Goal: Task Accomplishment & Management: Use online tool/utility

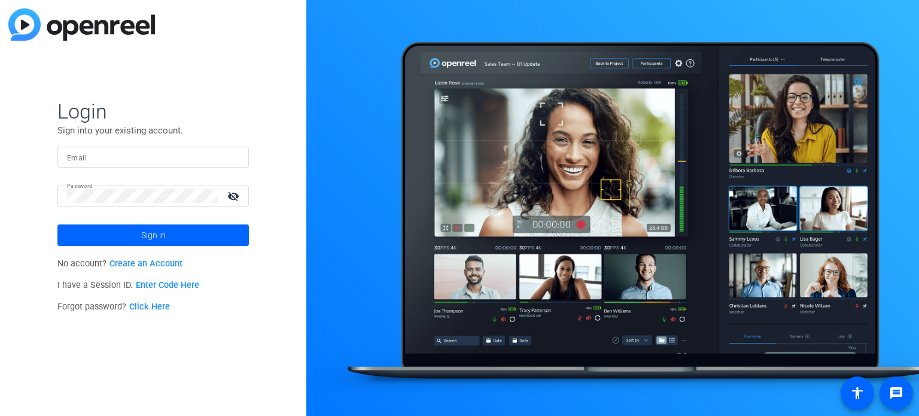
click at [150, 157] on input "Email" at bounding box center [153, 157] width 172 height 14
click at [96, 162] on input "Email" at bounding box center [153, 157] width 172 height 14
type input "ecenteno@jamespublishing.com"
click at [105, 188] on div at bounding box center [142, 195] width 151 height 21
click at [0, 182] on div "Login Sign into your existing account. Email ecenteno@jamespublishing.com Passw…" at bounding box center [153, 208] width 306 height 416
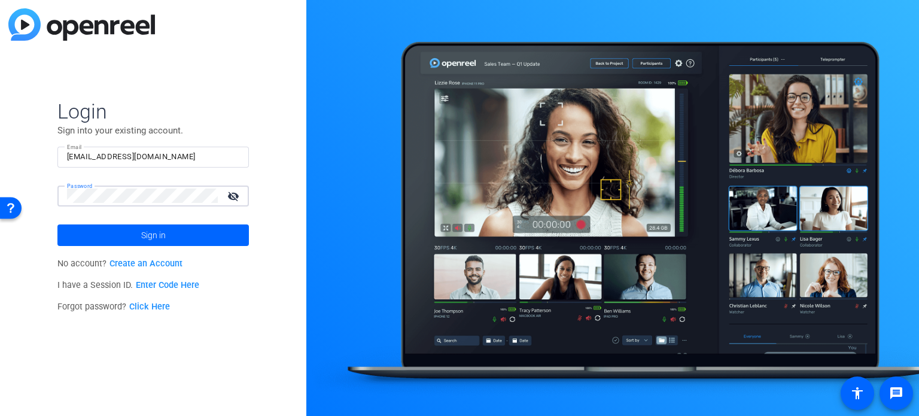
click at [57, 224] on button "Sign in" at bounding box center [152, 235] width 191 height 22
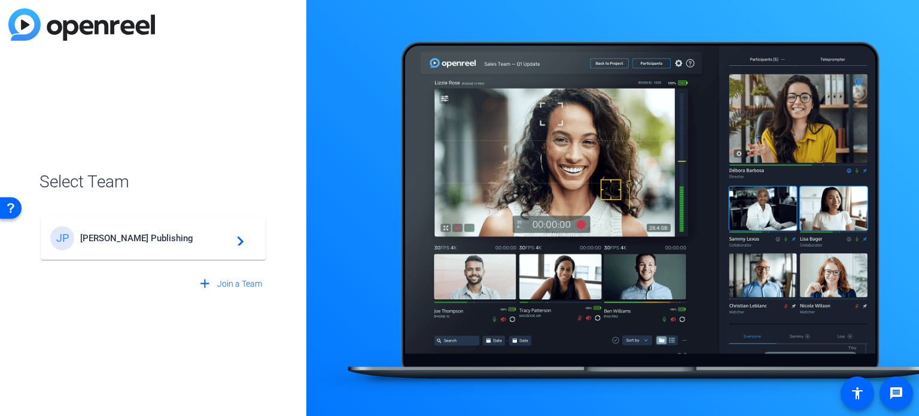
click at [180, 234] on span "James Publishing" at bounding box center [155, 238] width 150 height 11
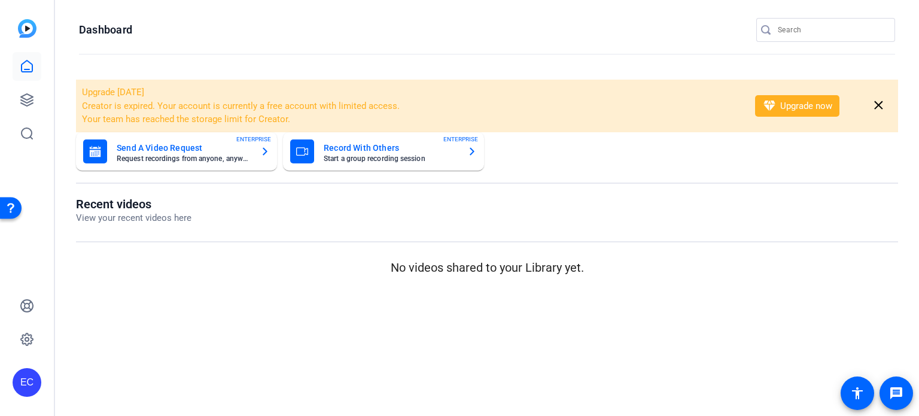
click at [799, 34] on input "Search" at bounding box center [832, 30] width 108 height 14
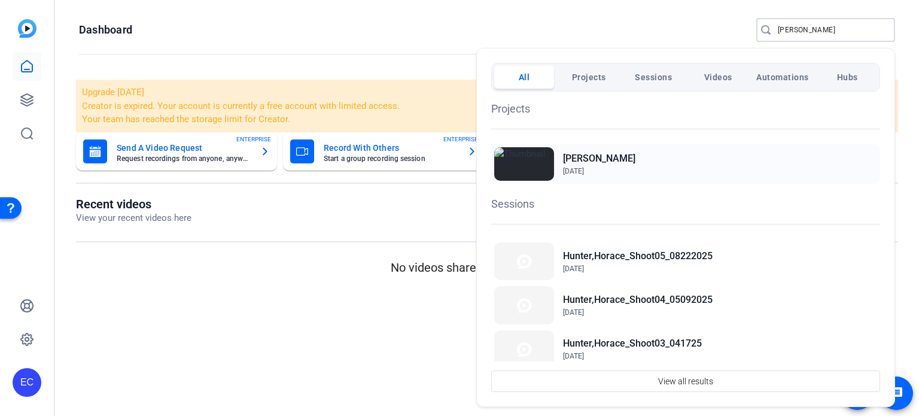
type input "horace"
click at [206, 157] on h2 "[PERSON_NAME]" at bounding box center [105, 146] width 201 height 191
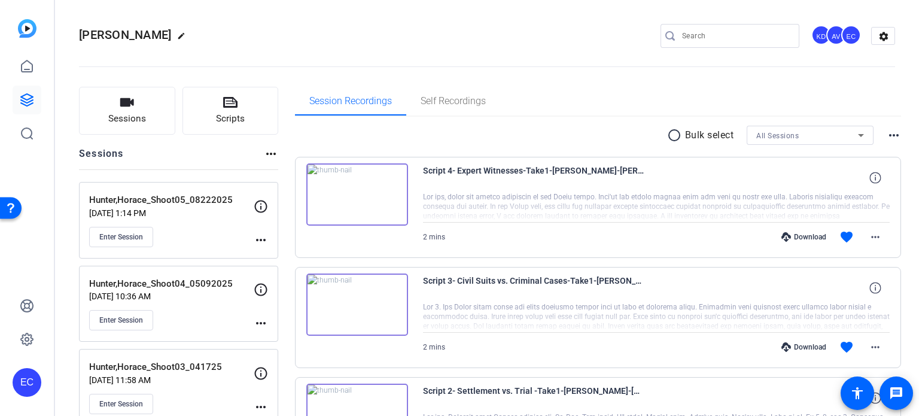
click at [258, 237] on mat-icon "more_horiz" at bounding box center [261, 240] width 14 height 14
click at [295, 254] on span "Edit Session" at bounding box center [290, 256] width 54 height 14
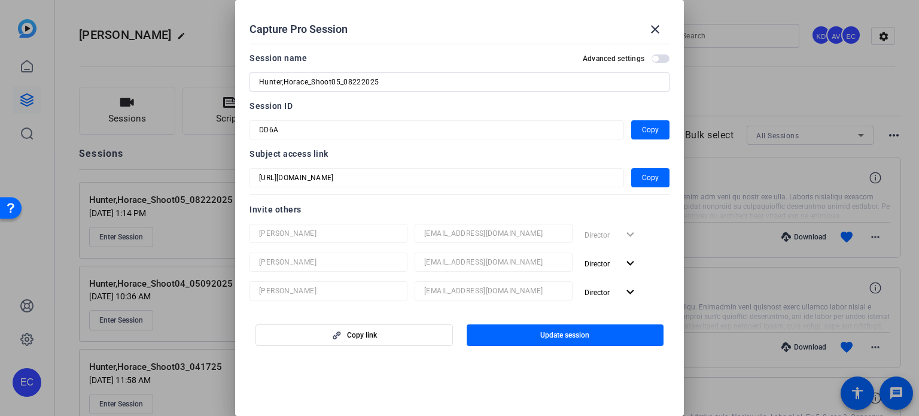
click at [358, 83] on input "Hunter,Horace_Shoot05_08222025" at bounding box center [459, 82] width 401 height 14
type input "Hunter,Horace_Shoot05_08252025"
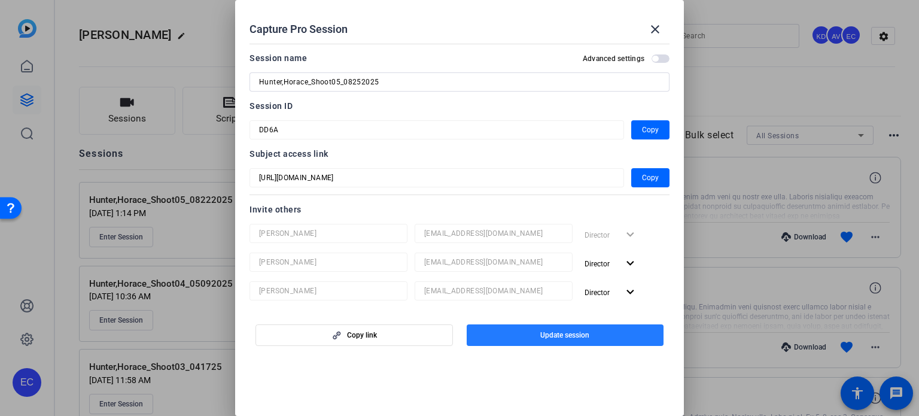
click at [614, 335] on span "button" at bounding box center [565, 335] width 197 height 29
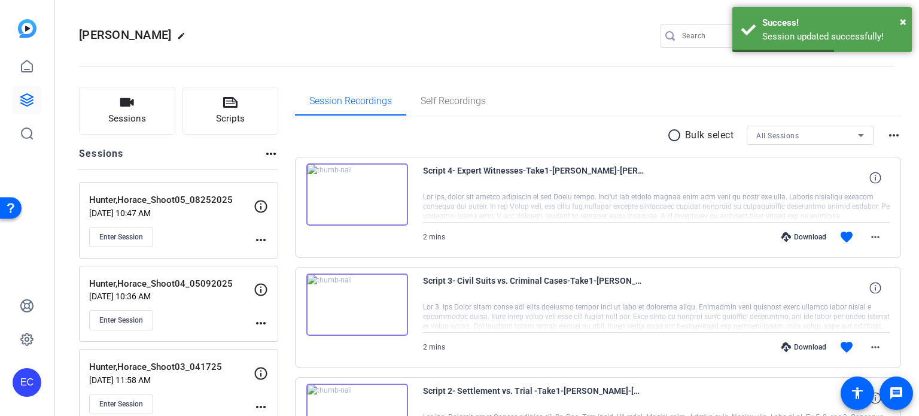
click at [261, 233] on mat-icon "more_horiz" at bounding box center [261, 240] width 14 height 14
click at [283, 249] on button "Edit Session" at bounding box center [291, 256] width 74 height 15
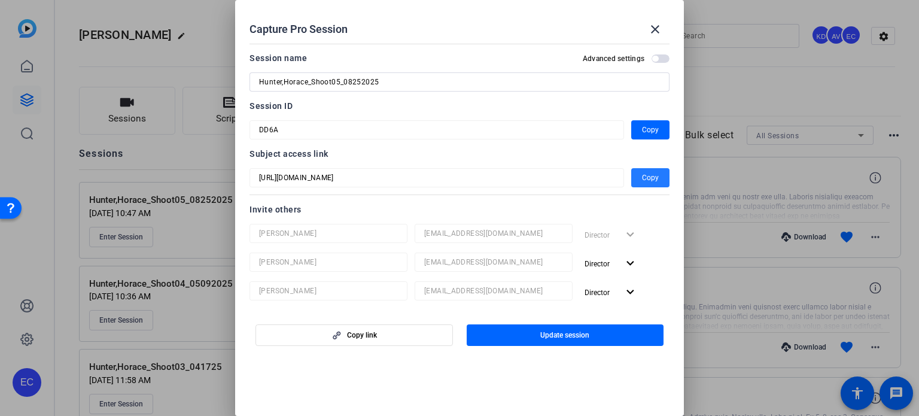
click at [642, 178] on span "Copy" at bounding box center [650, 177] width 17 height 14
click at [655, 32] on mat-icon "close" at bounding box center [655, 29] width 14 height 14
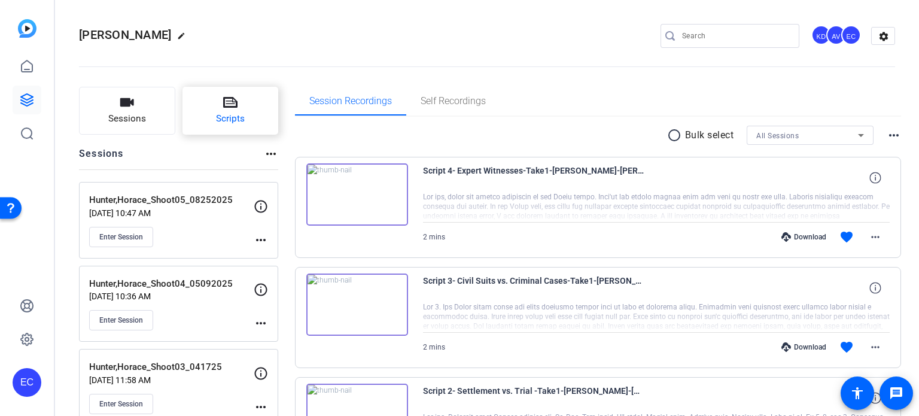
click at [242, 118] on span "Scripts" at bounding box center [230, 119] width 29 height 14
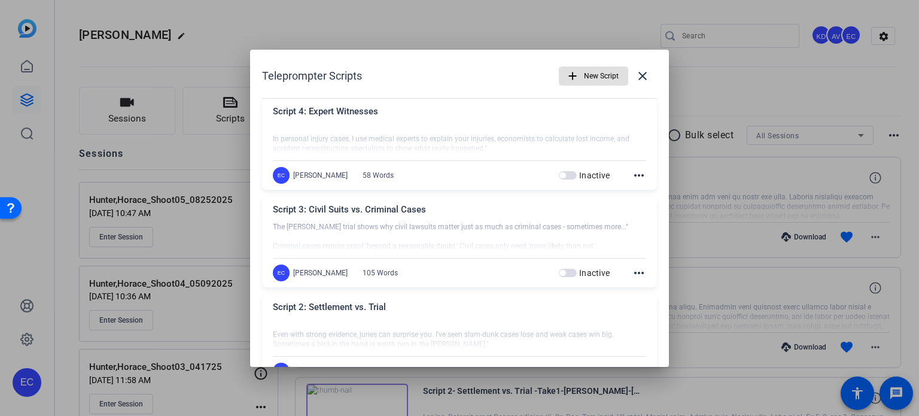
click at [572, 72] on mat-icon "add" at bounding box center [572, 75] width 13 height 13
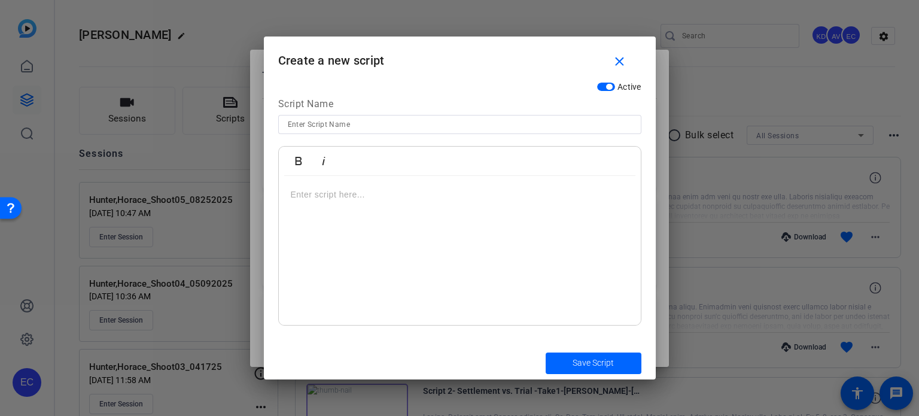
click at [424, 211] on div at bounding box center [460, 251] width 362 height 150
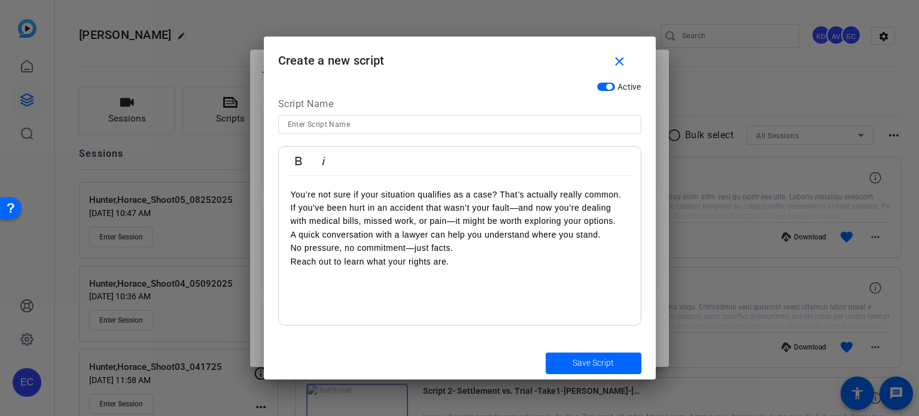
click at [292, 202] on p "You’re not sure if your situation qualifies as a case? That’s actually really c…" at bounding box center [460, 228] width 338 height 80
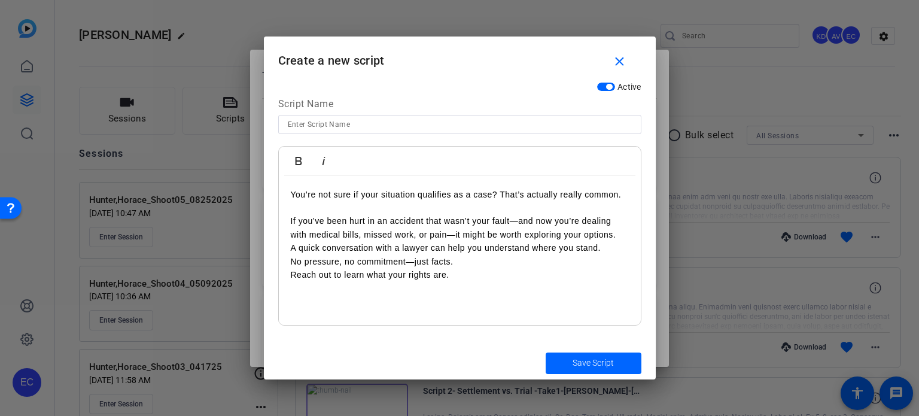
click at [294, 246] on p "If you’ve been hurt in an accident that wasn’t your fault—and now you’re dealin…" at bounding box center [460, 247] width 338 height 67
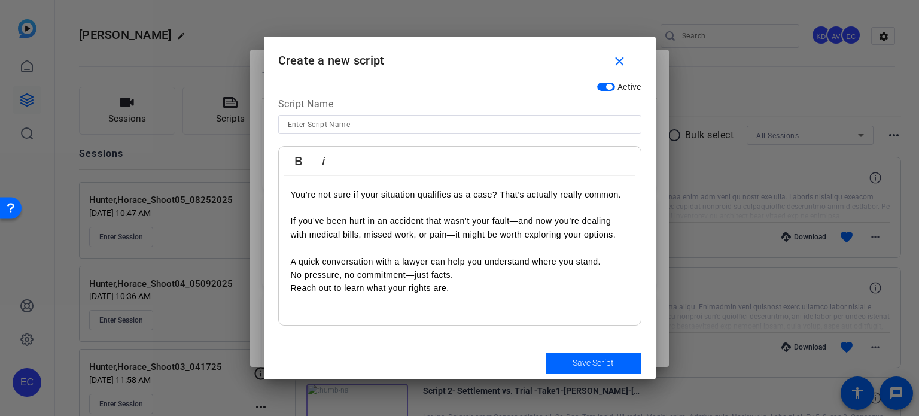
click at [294, 275] on p "A quick conversation with a lawyer can help you understand where you stand. No …" at bounding box center [460, 275] width 338 height 40
click at [293, 301] on p "No pressure, no commitment—just facts. Reach out to learn what your rights are." at bounding box center [460, 294] width 338 height 27
click at [404, 120] on input at bounding box center [460, 124] width 344 height 14
paste input "PI-META-001"
paste input "Signs You Might Have a Personal Injury Case"
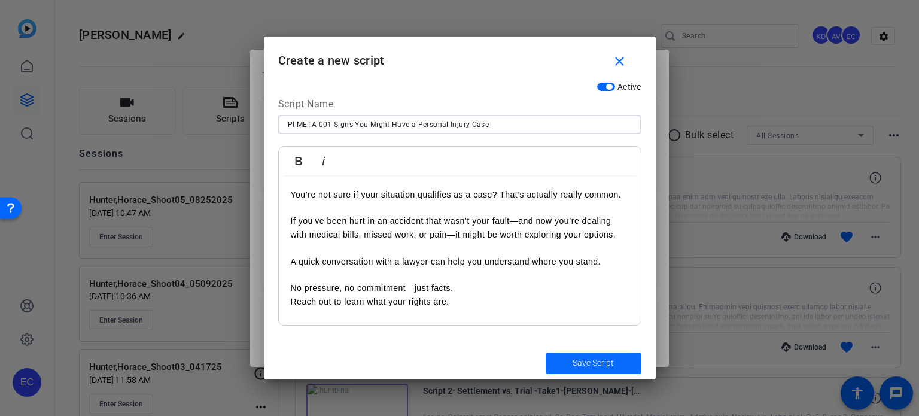
type input "PI-META-001 Signs You Might Have a Personal Injury Case"
click at [560, 356] on span "submit" at bounding box center [594, 363] width 96 height 29
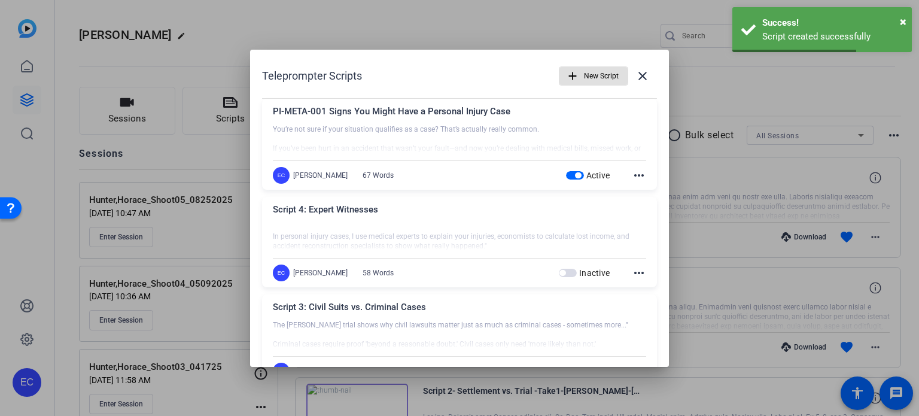
click at [589, 81] on span "New Script" at bounding box center [601, 76] width 35 height 23
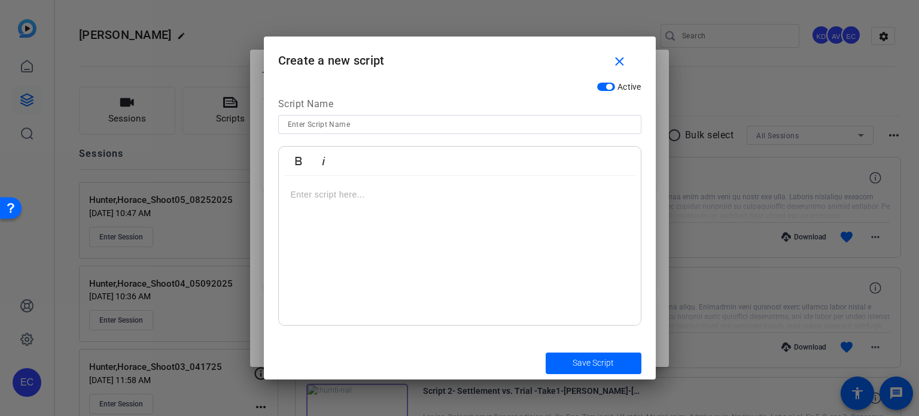
click at [474, 129] on input at bounding box center [460, 124] width 344 height 14
paste input "PI-META-002"
click at [397, 124] on input "PI-META-002" at bounding box center [460, 124] width 344 height 14
paste input "You Don’t Have to Be 100% Sure"
type input "PI-META-002 You Don’t Have to Be 100% Sure"
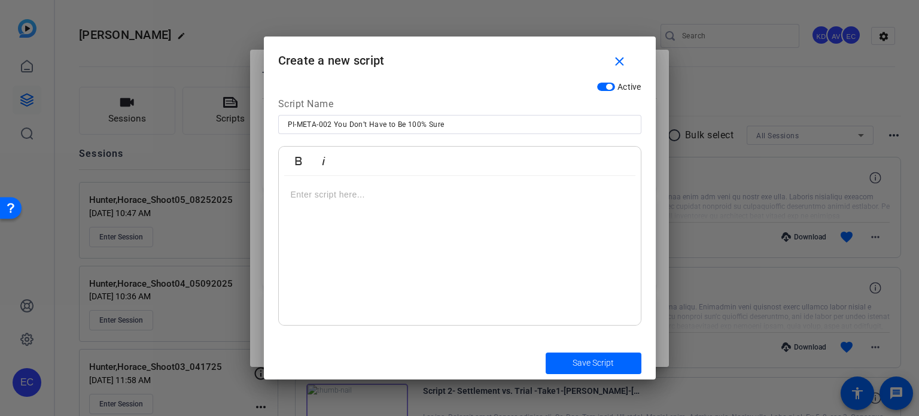
click at [446, 264] on div at bounding box center [460, 251] width 362 height 150
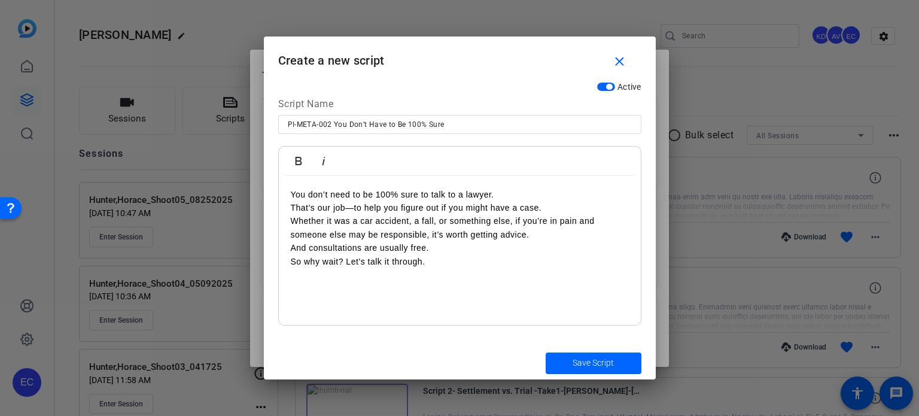
click at [292, 195] on p "You don’t need to be 100% sure to talk to a lawyer. That’s our job—to help you …" at bounding box center [460, 228] width 338 height 80
click at [293, 202] on p "You don’t need to be 100% sure to talk to a lawyer. That’s our job—to help you …" at bounding box center [460, 228] width 338 height 80
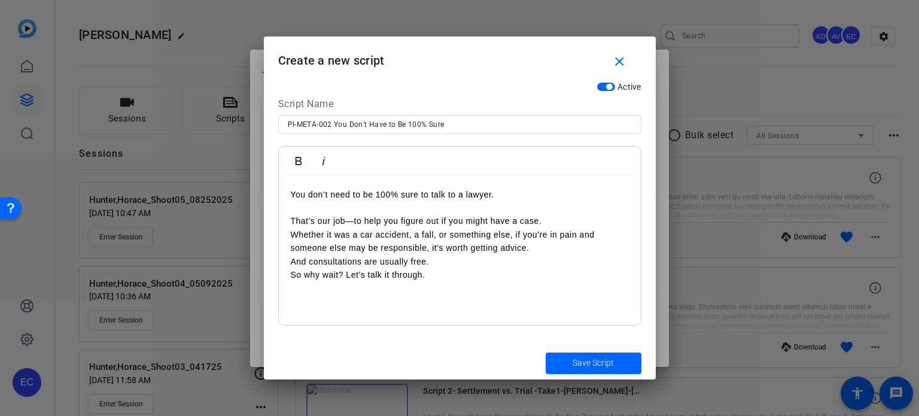
click at [293, 237] on p "That’s our job—to help you figure out if you might have a case. Whether it was …" at bounding box center [460, 247] width 338 height 67
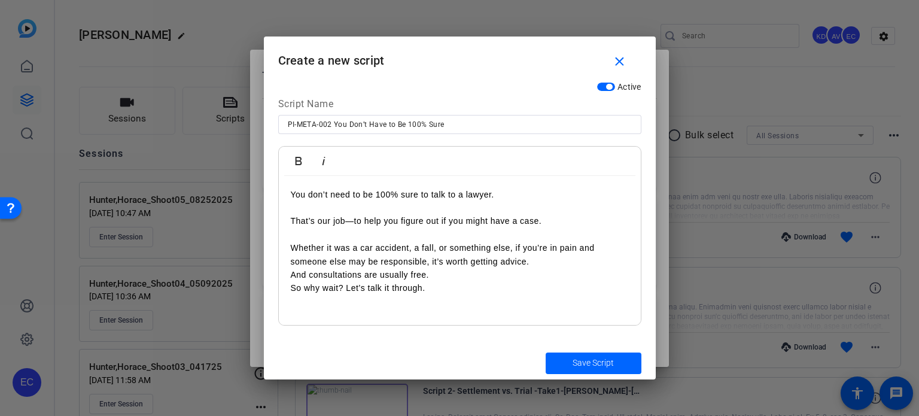
click at [291, 262] on p "Whether it was a car accident, a fall, or something else, if you’re in pain and…" at bounding box center [460, 268] width 338 height 54
click at [292, 273] on p "Whether it was a car accident, a fall, or something else, if you’re in pain and…" at bounding box center [460, 268] width 338 height 54
click at [293, 304] on p "And consultations are usually free. So why wait? Let’s talk it through." at bounding box center [460, 294] width 338 height 27
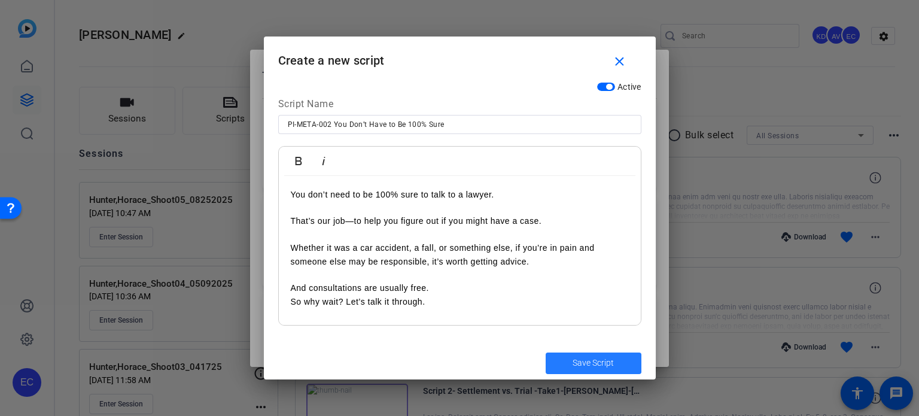
click at [578, 362] on span "Save Script" at bounding box center [592, 363] width 41 height 13
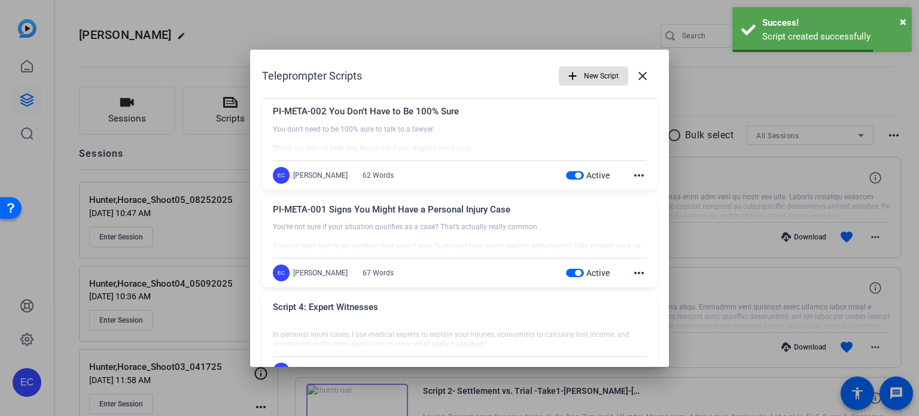
click at [584, 71] on span "New Script" at bounding box center [601, 76] width 35 height 23
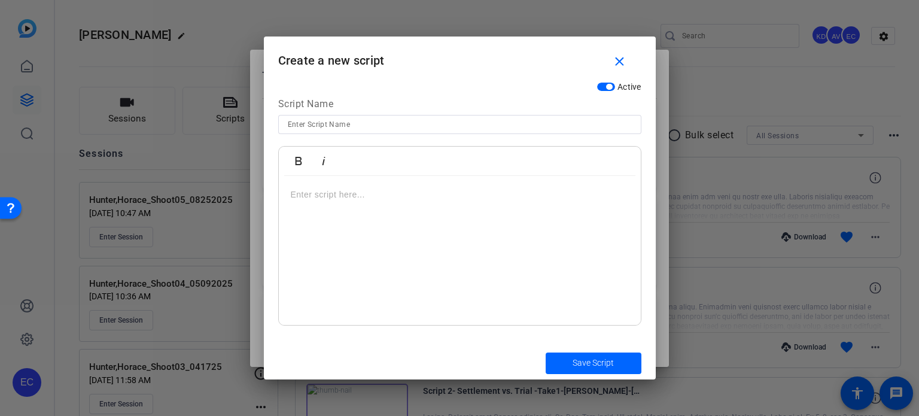
click at [385, 129] on input at bounding box center [460, 124] width 344 height 14
paste input "PI-META-003"
paste input "Why Waiting Can Hurt Your Case"
type input "PI-META-003 Why Waiting Can Hurt Your Case"
click at [474, 227] on div at bounding box center [460, 251] width 362 height 150
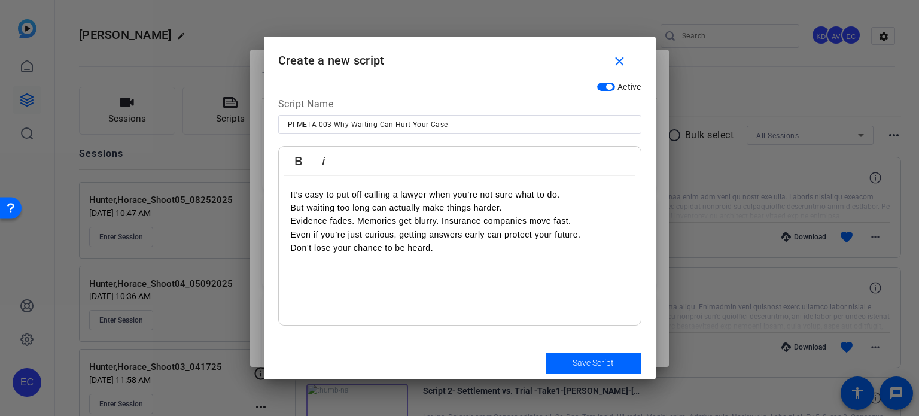
click at [574, 191] on p "It’s easy to put off calling a lawyer when you’re not sure what to do. But wait…" at bounding box center [460, 221] width 338 height 67
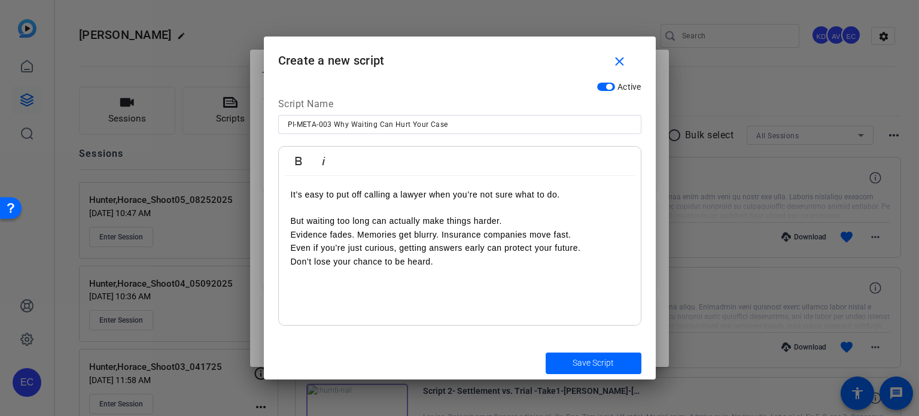
click at [540, 222] on p "But waiting too long can actually make things harder. Evidence fades. Memories …" at bounding box center [460, 234] width 338 height 67
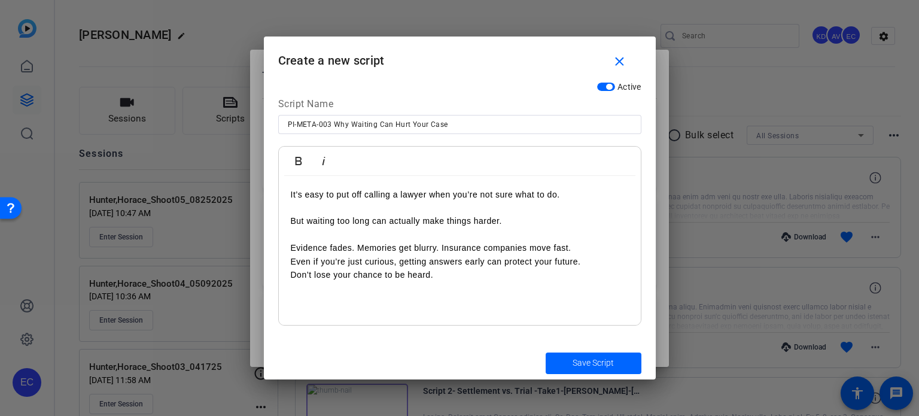
click at [584, 246] on p "Evidence fades. Memories get blurry. Insurance companies move fast. Even if you…" at bounding box center [460, 255] width 338 height 54
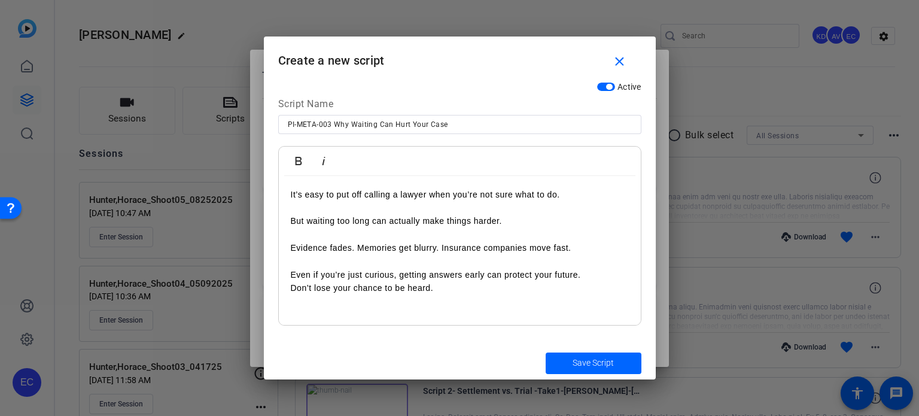
click at [598, 271] on p "Even if you’re just curious, getting answers early can protect your future. Don…" at bounding box center [460, 275] width 338 height 40
click at [574, 358] on span "Save Script" at bounding box center [592, 363] width 41 height 13
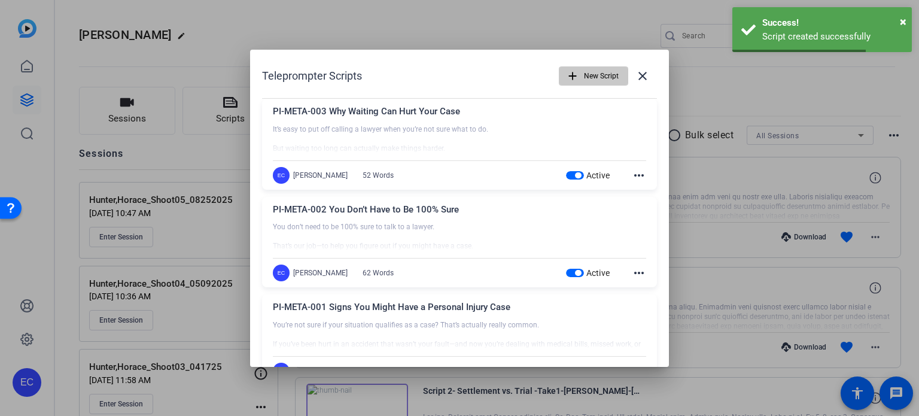
click at [569, 74] on mat-icon "add" at bounding box center [572, 75] width 13 height 13
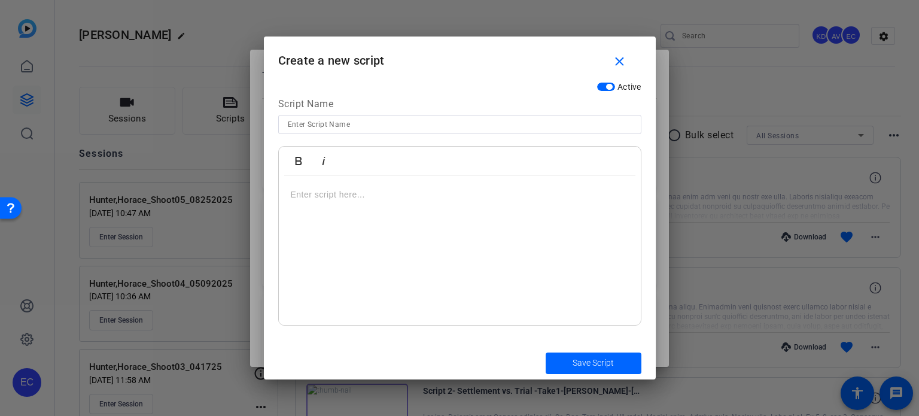
click at [316, 119] on input at bounding box center [460, 124] width 344 height 14
paste input "PI-META-004"
paste input "What Counts as a ‘Case,’ Anyway?"
type input "PI-META-004 What Counts as a ‘Case,’ Anyway?"
click at [473, 253] on div at bounding box center [460, 251] width 362 height 150
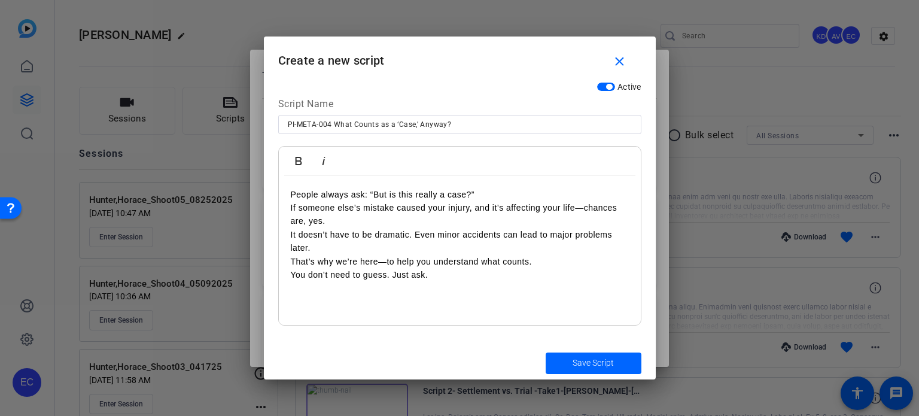
click at [519, 193] on p "People always ask: “But is this really a case?” If someone else’s mistake cause…" at bounding box center [460, 235] width 338 height 94
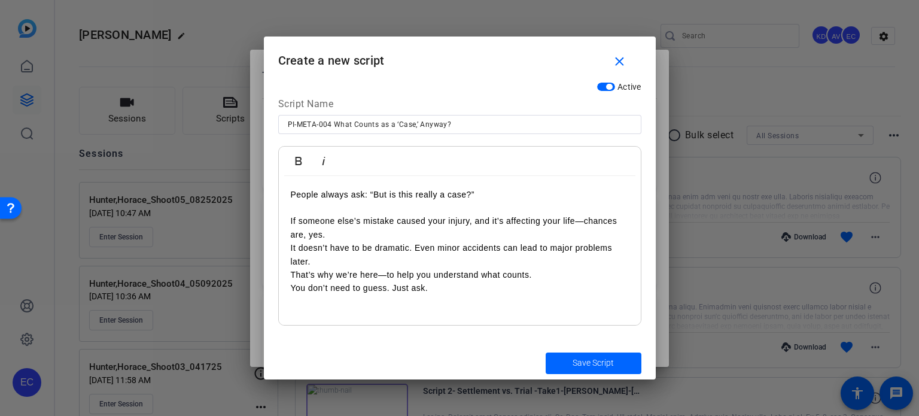
click at [363, 234] on p "If someone else’s mistake caused your injury, and it’s affecting your life—chan…" at bounding box center [460, 248] width 338 height 94
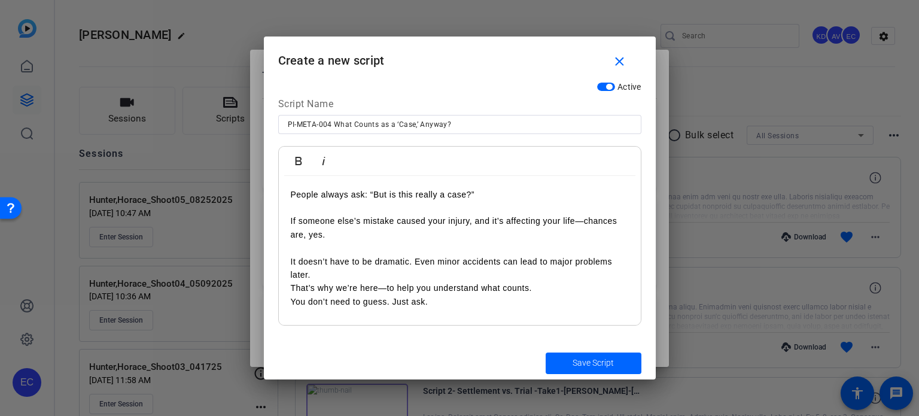
click at [294, 286] on p "It doesn’t have to be dramatic. Even minor accidents can lead to major problems…" at bounding box center [460, 274] width 338 height 67
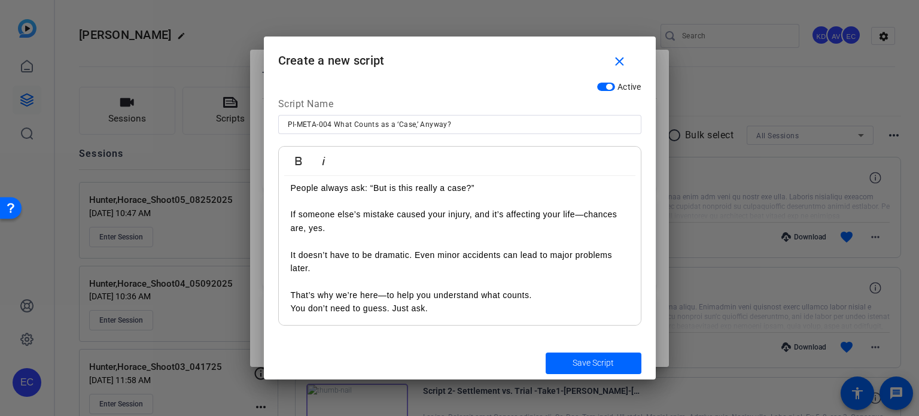
scroll to position [8, 0]
click at [292, 308] on p "That’s why we’re here—to help you understand what counts. You don’t need to gue…" at bounding box center [460, 300] width 338 height 27
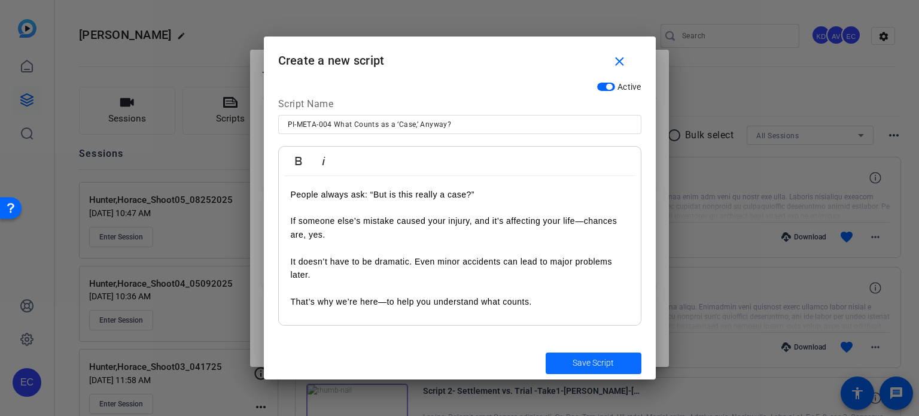
click at [559, 361] on span "submit" at bounding box center [594, 363] width 96 height 29
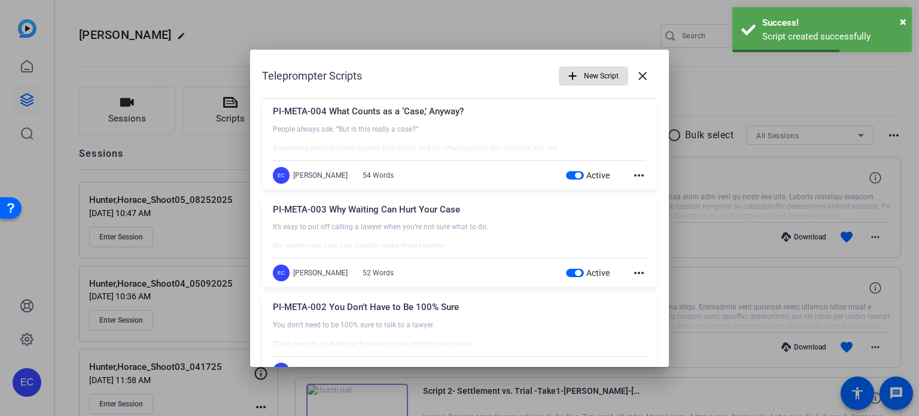
click at [604, 67] on span "New Script" at bounding box center [601, 76] width 35 height 23
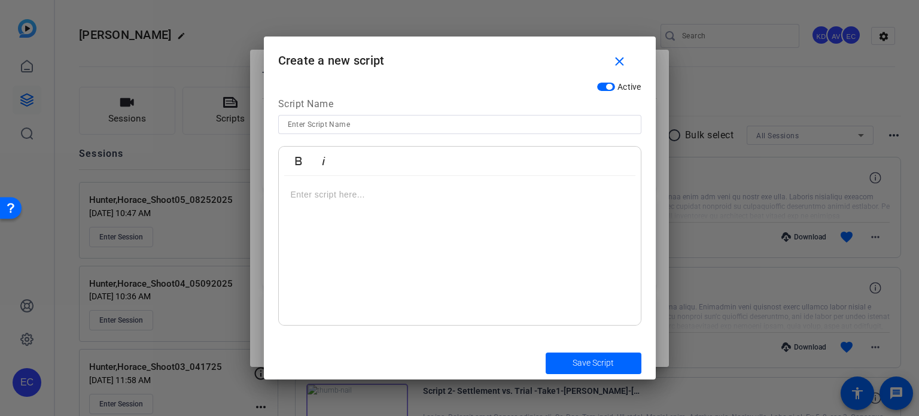
click at [410, 129] on input at bounding box center [460, 124] width 344 height 14
paste input "PI-META-005"
paste input "Can You Still File If You Were Partly at Fault?"
type input "PI-META-005 Can You Still File If You Were Partly at Fault?"
click at [388, 209] on div at bounding box center [460, 251] width 362 height 150
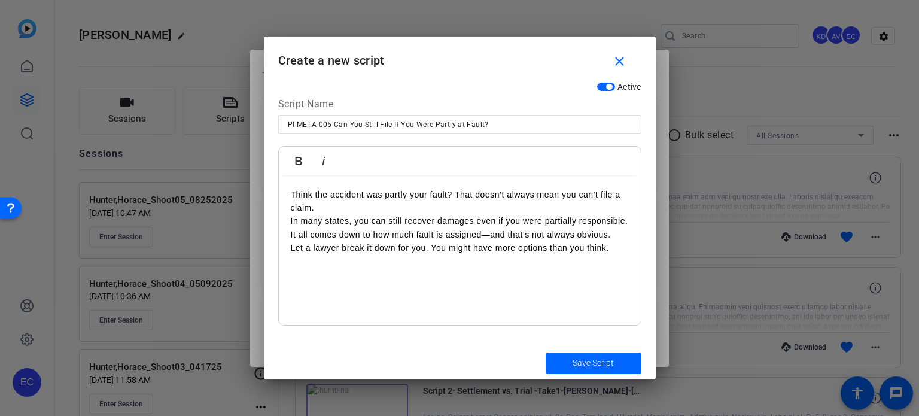
click at [292, 221] on p "Think the accident was partly your fault? That doesn’t always mean you can’t fi…" at bounding box center [460, 221] width 338 height 67
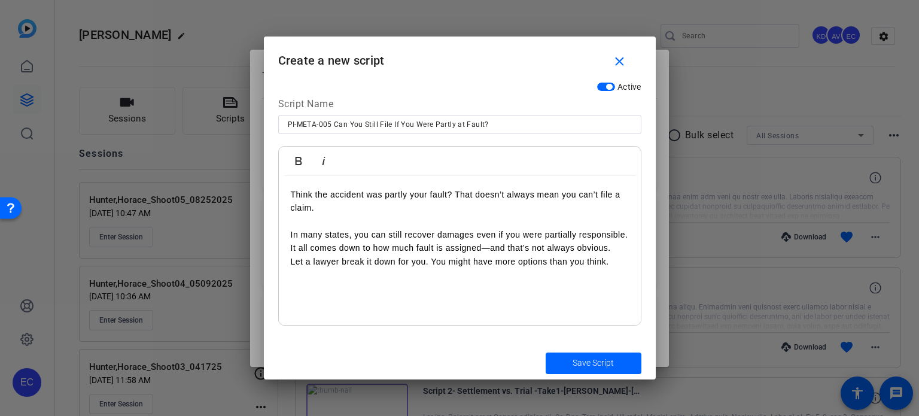
click at [293, 250] on p "In many states, you can still recover damages even if you were partially respon…" at bounding box center [460, 248] width 338 height 40
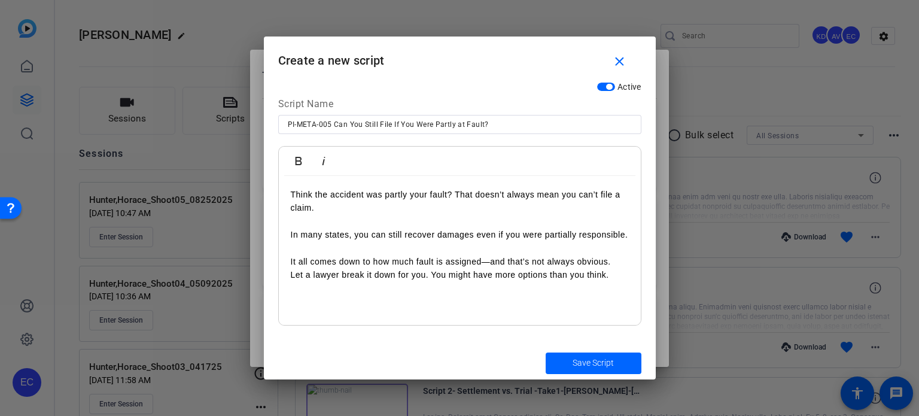
click at [294, 273] on p "It all comes down to how much fault is assigned—and that’s not always obvious. …" at bounding box center [460, 268] width 338 height 27
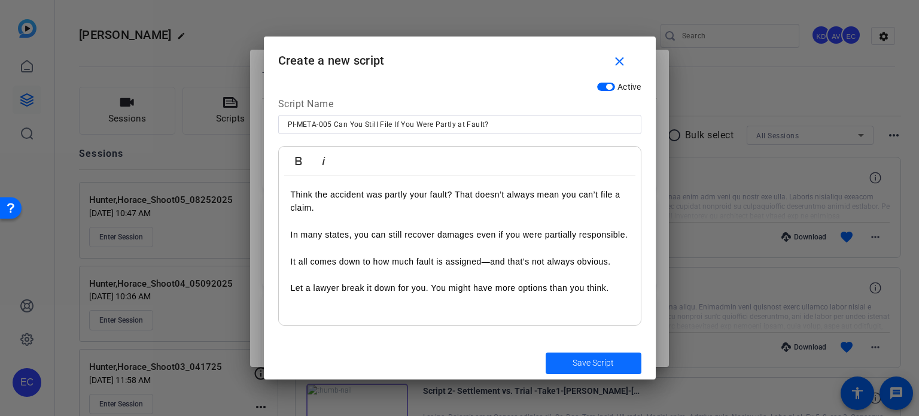
click at [593, 358] on span "Save Script" at bounding box center [592, 363] width 41 height 13
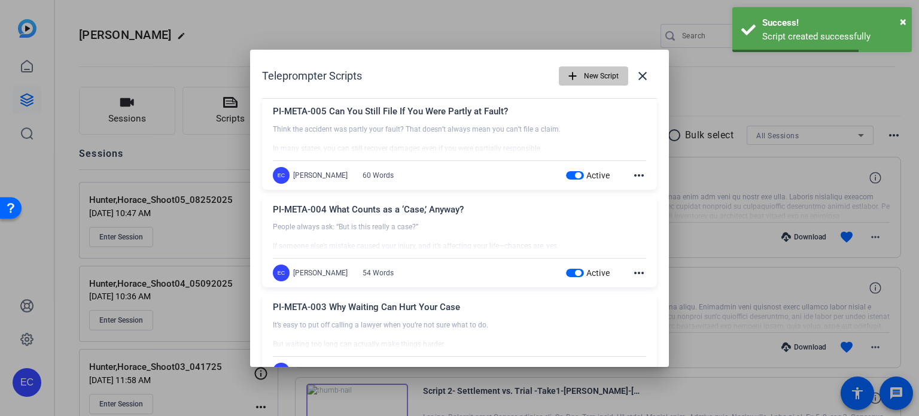
click at [596, 74] on span "New Script" at bounding box center [601, 76] width 35 height 23
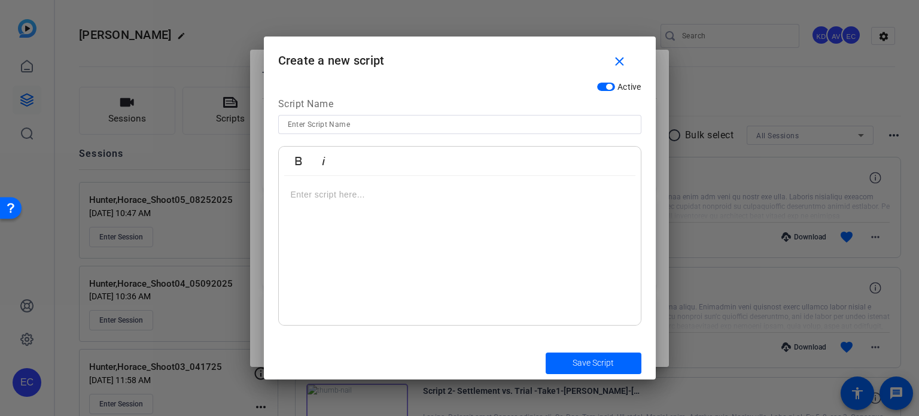
click at [349, 121] on input at bounding box center [460, 124] width 344 height 14
paste input "PI-META-006"
paste input "Don’t Let Guilt Stop You From Getting Help"
type input "PI-META-006 Don’t Let Guilt Stop You From Getting Help"
click at [379, 321] on div at bounding box center [460, 251] width 362 height 150
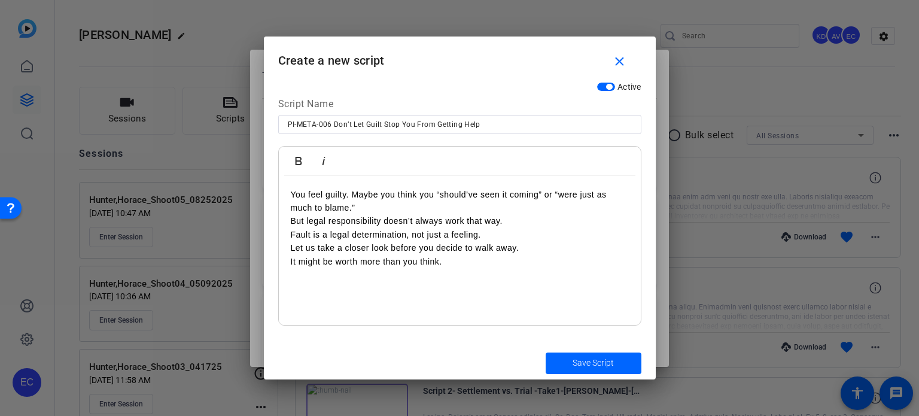
click at [293, 222] on p "You feel guilty. Maybe you think you “should’ve seen it coming” or “were just a…" at bounding box center [460, 228] width 338 height 80
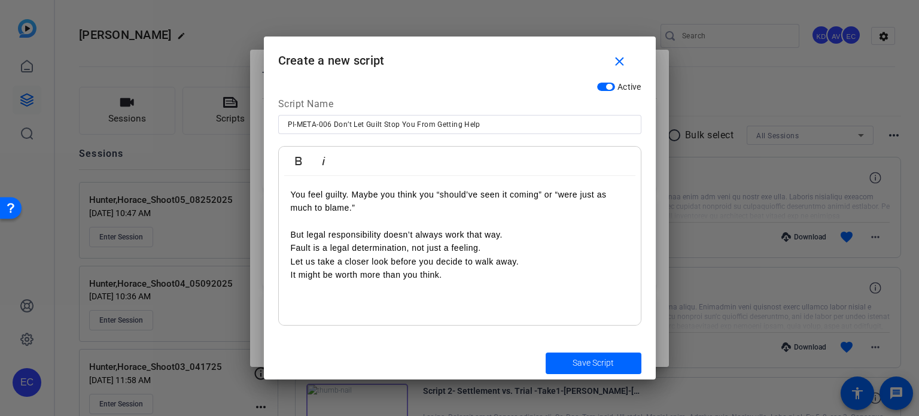
click at [294, 246] on p "But legal responsibility doesn’t always work that way. Fault is a legal determi…" at bounding box center [460, 255] width 338 height 54
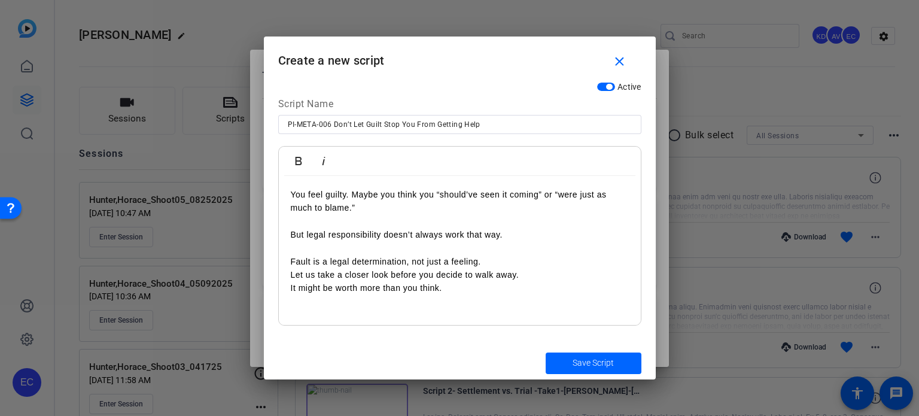
click at [291, 278] on p "Fault is a legal determination, not just a feeling. Let us take a closer look b…" at bounding box center [460, 275] width 338 height 40
click at [292, 277] on p "Fault is a legal determination, not just a feeling. Let us take a closer look b…" at bounding box center [460, 275] width 338 height 40
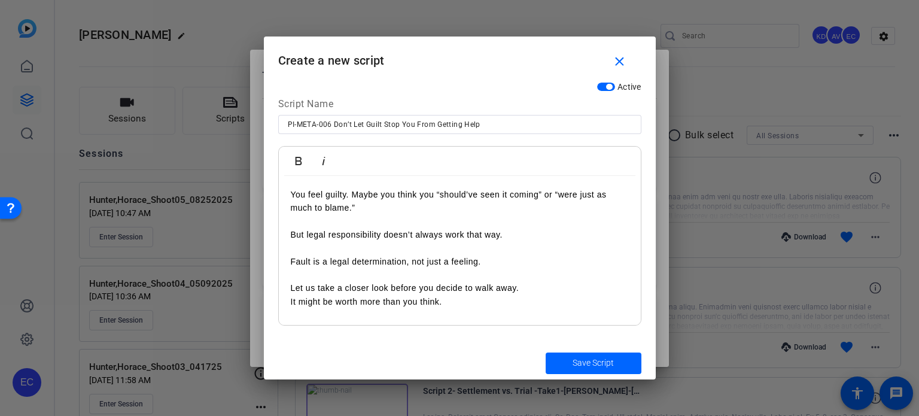
click at [291, 306] on p "Let us take a closer look before you decide to walk away. It might be worth mor…" at bounding box center [460, 294] width 338 height 27
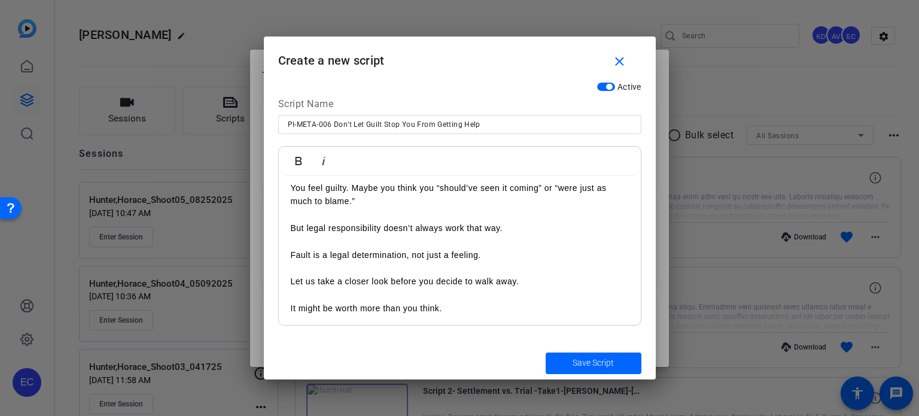
scroll to position [8, 0]
click at [569, 356] on span "submit" at bounding box center [594, 363] width 96 height 29
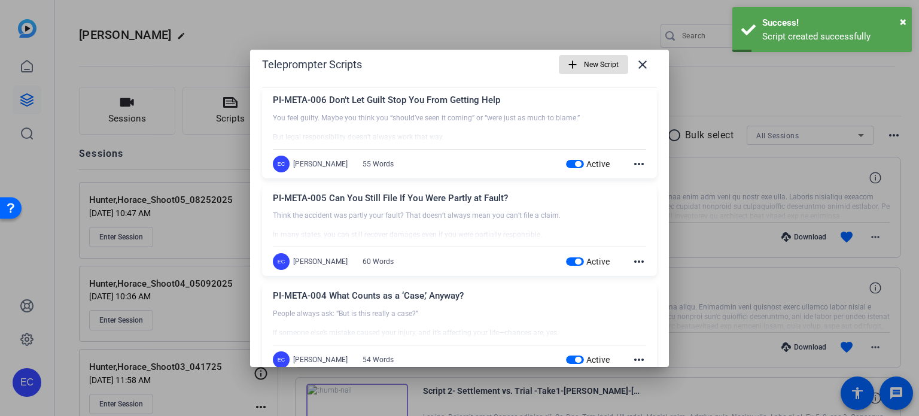
scroll to position [0, 0]
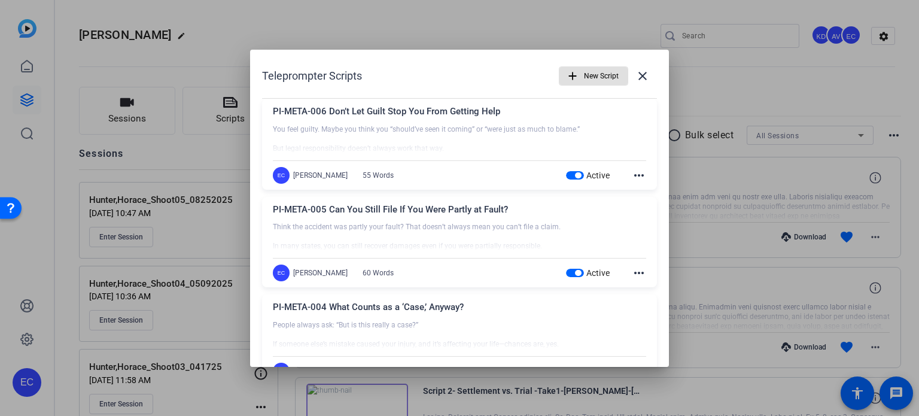
click at [745, 233] on div at bounding box center [459, 208] width 919 height 416
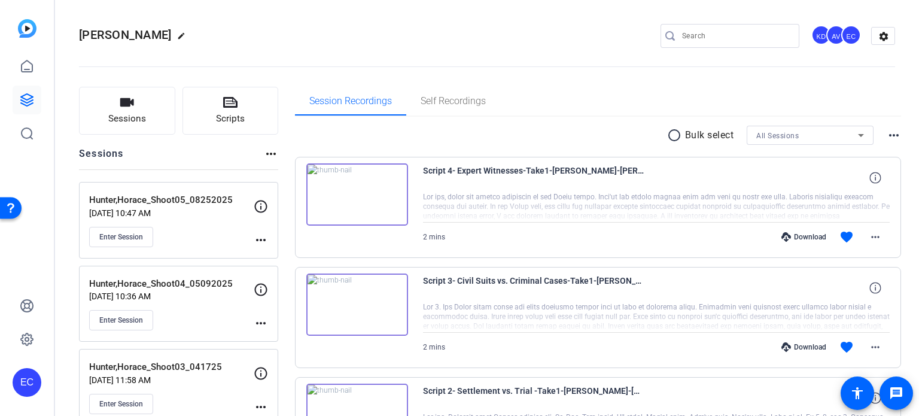
click at [258, 240] on mat-icon "more_horiz" at bounding box center [261, 240] width 14 height 14
click at [265, 257] on span "Edit Session" at bounding box center [290, 256] width 54 height 14
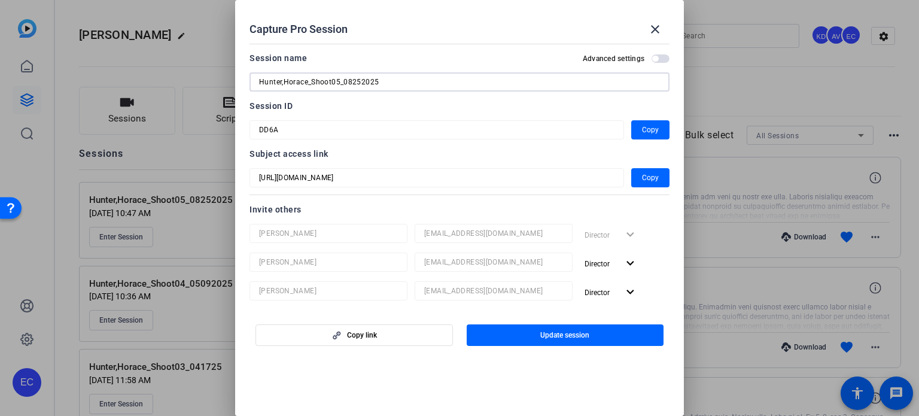
click at [337, 80] on input "Hunter,Horace_Shoot05_08252025" at bounding box center [459, 82] width 401 height 14
type input "Hunter,Horace_Shoot06_08252025"
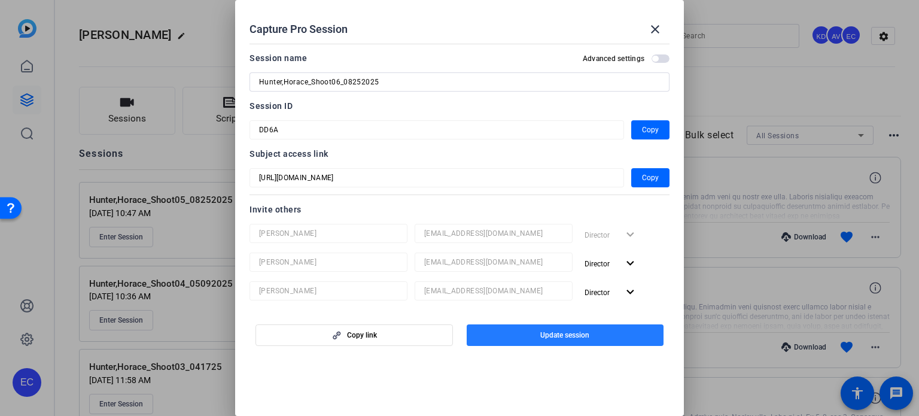
click at [535, 323] on span "button" at bounding box center [565, 335] width 197 height 29
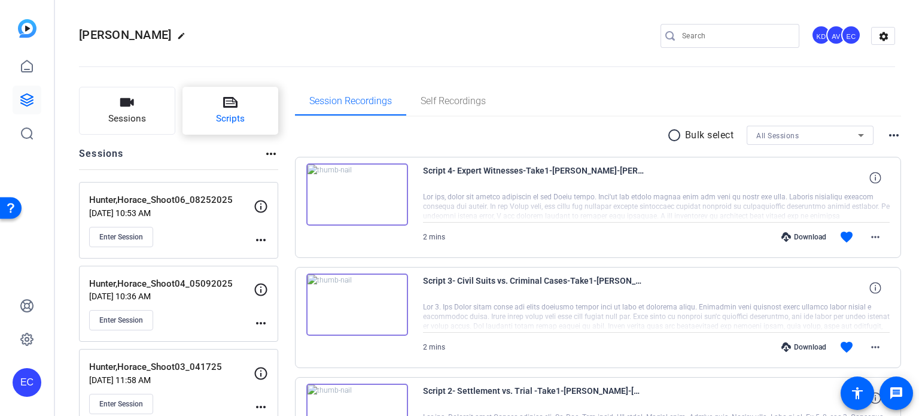
click at [230, 117] on span "Scripts" at bounding box center [230, 119] width 29 height 14
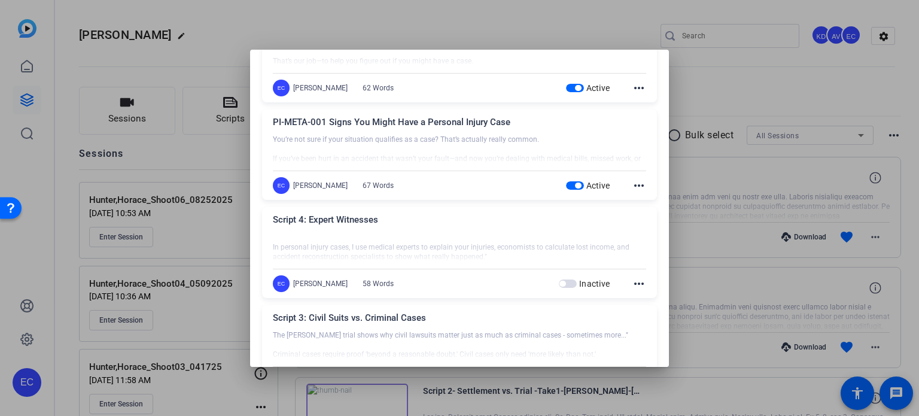
scroll to position [419, 0]
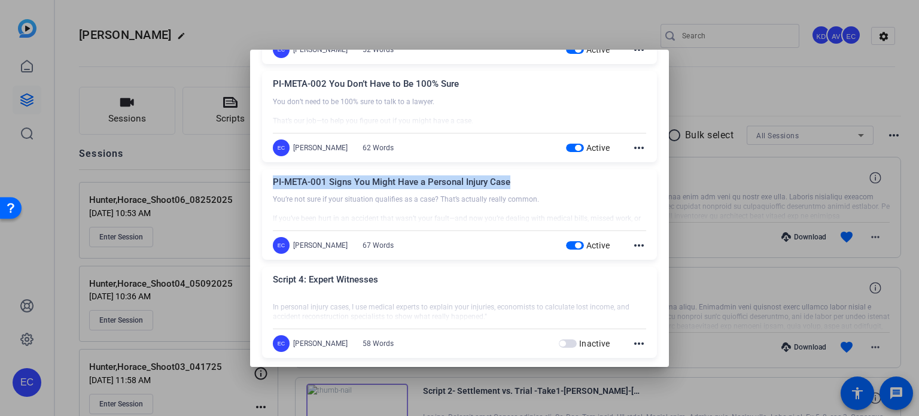
drag, startPoint x: 513, startPoint y: 181, endPoint x: 269, endPoint y: 175, distance: 244.1
click at [269, 175] on div "PI-META-001 Signs You Might Have a Personal Injury Case You’re not sure if your…" at bounding box center [459, 214] width 395 height 91
copy div "PI-META-001 Signs You Might Have a Personal Injury Case"
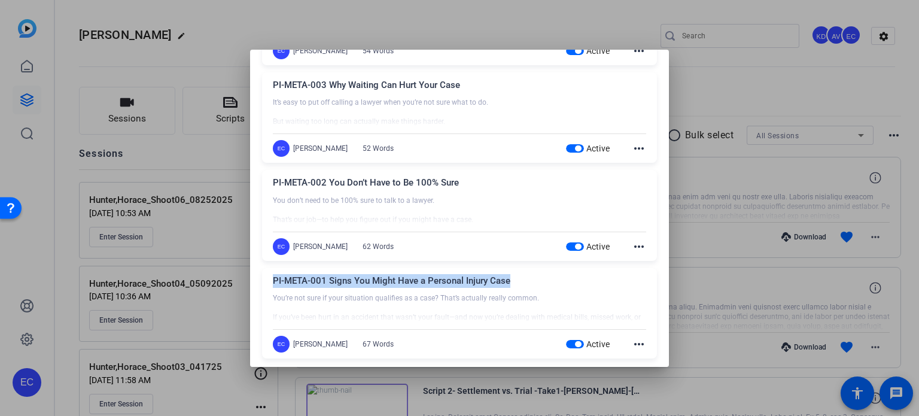
scroll to position [299, 0]
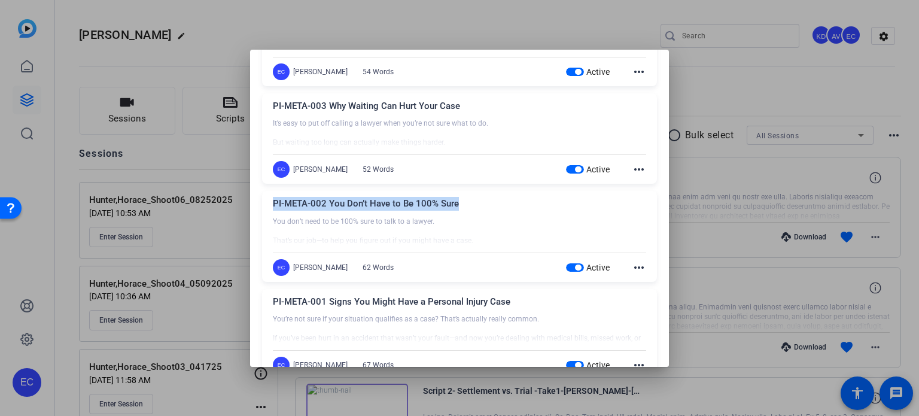
drag, startPoint x: 428, startPoint y: 202, endPoint x: 273, endPoint y: 203, distance: 155.5
click at [273, 203] on div "PI-META-002 You Don’t Have to Be 100% Sure" at bounding box center [459, 207] width 373 height 20
copy div "PI-META-002 You Don’t Have to Be 100% Sure"
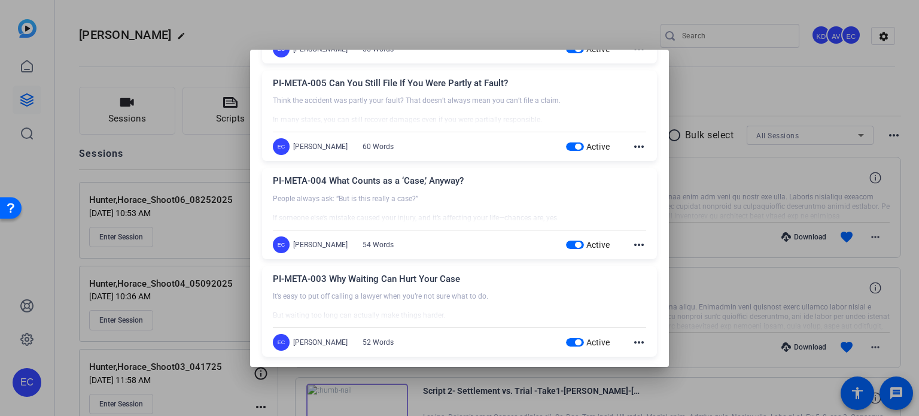
scroll to position [120, 0]
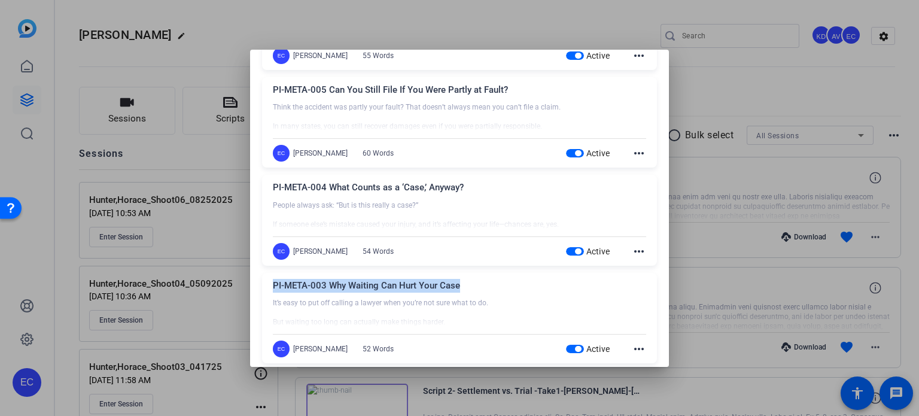
drag, startPoint x: 464, startPoint y: 284, endPoint x: 266, endPoint y: 279, distance: 198.7
click at [266, 279] on div "PI-META-003 Why Waiting Can Hurt Your Case It’s easy to put off calling a lawye…" at bounding box center [459, 318] width 395 height 91
copy div "PI-META-003 Why Waiting Can Hurt Your Case"
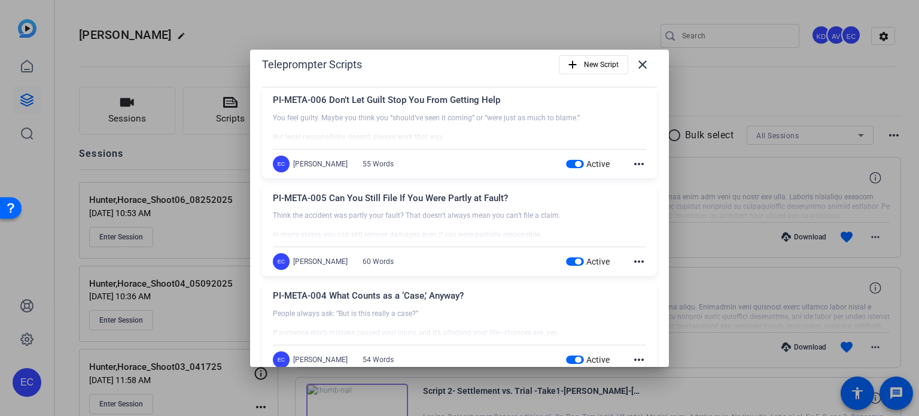
scroll to position [0, 0]
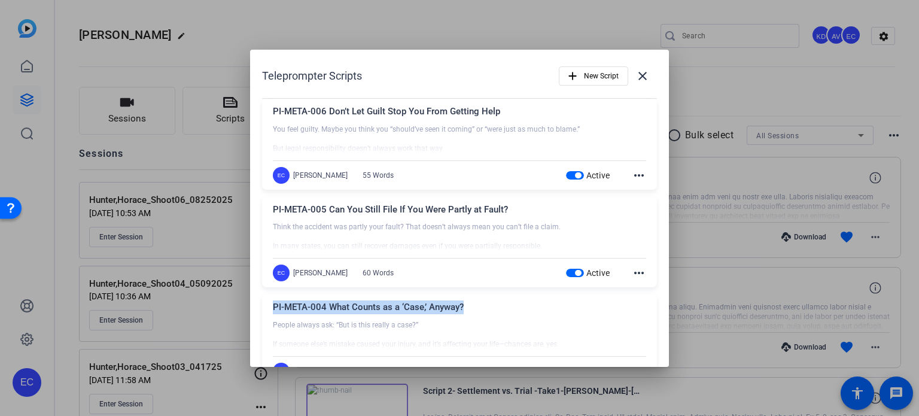
drag, startPoint x: 468, startPoint y: 308, endPoint x: 264, endPoint y: 301, distance: 203.5
click at [264, 301] on div "PI-META-004 What Counts as a ‘Case,’ Anyway? People always ask: “But is this re…" at bounding box center [459, 339] width 395 height 91
copy div "PI-META-004 What Counts as a ‘Case,’ Anyway?"
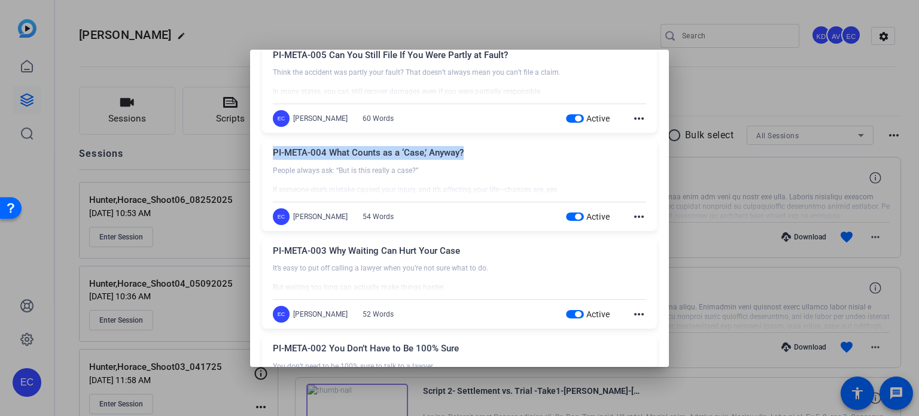
scroll to position [179, 0]
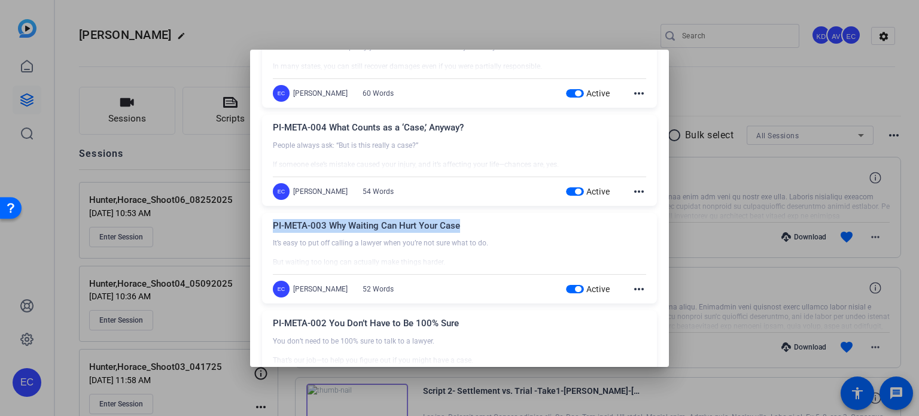
drag, startPoint x: 461, startPoint y: 226, endPoint x: 273, endPoint y: 236, distance: 187.5
click at [274, 235] on div "PI-META-003 Why Waiting Can Hurt Your Case" at bounding box center [459, 229] width 373 height 20
copy div "PI-META-003 Why Waiting Can Hurt Your Case"
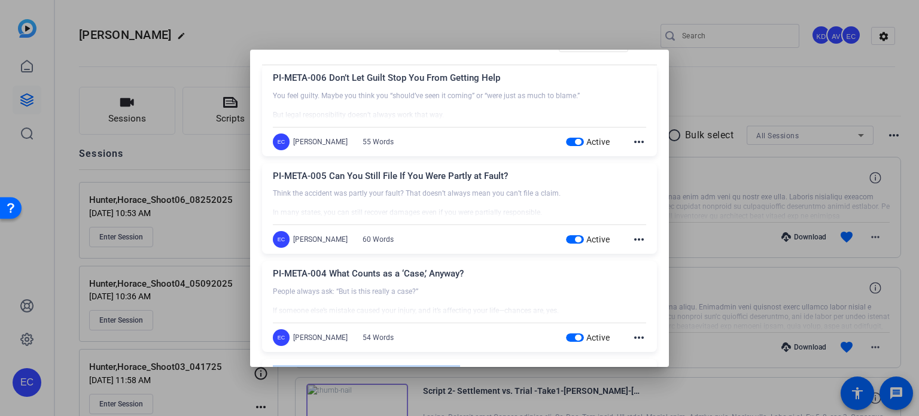
scroll to position [0, 0]
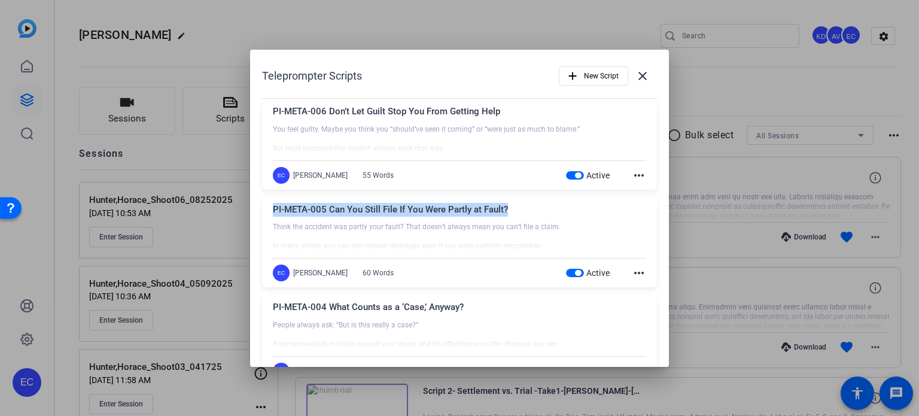
drag, startPoint x: 514, startPoint y: 209, endPoint x: 275, endPoint y: 216, distance: 239.4
click at [275, 216] on div "PI-META-005 Can You Still File If You Were Partly at Fault?" at bounding box center [459, 213] width 373 height 20
copy div "PI-META-005 Can You Still File If You Were Partly at Fault?"
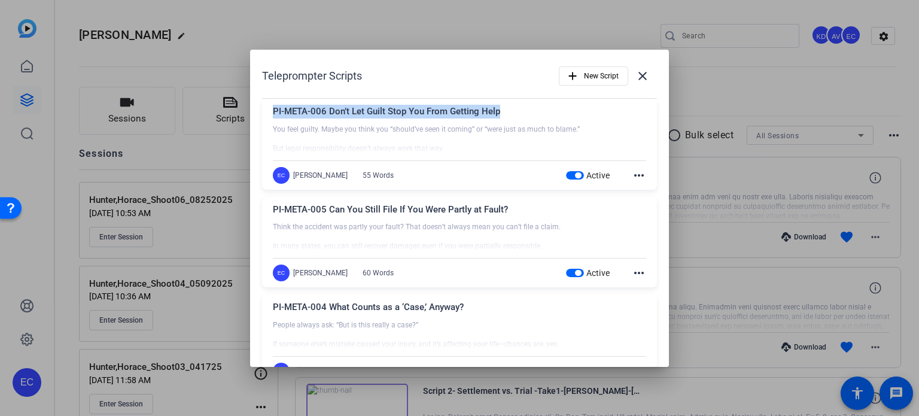
drag, startPoint x: 481, startPoint y: 114, endPoint x: 273, endPoint y: 109, distance: 207.6
click at [273, 109] on div "PI-META-006 Don’t Let Guilt Stop You From Getting Help" at bounding box center [459, 115] width 373 height 20
copy div "PI-META-006 Don’t Let Guilt Stop You From Getting Help"
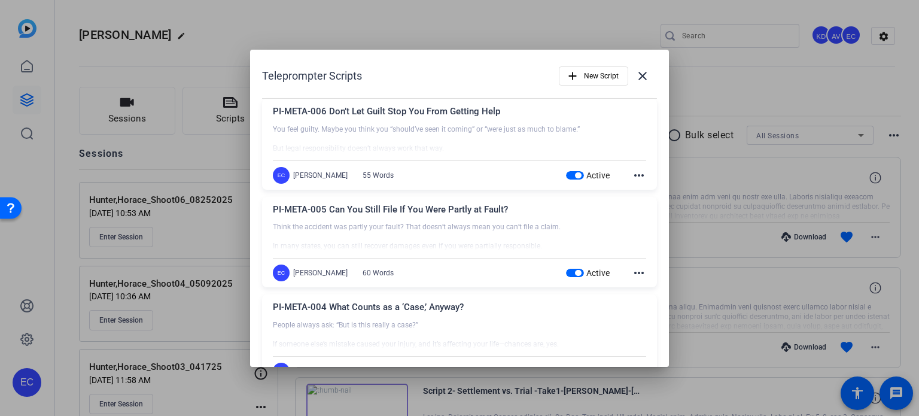
click at [81, 172] on div at bounding box center [459, 208] width 919 height 416
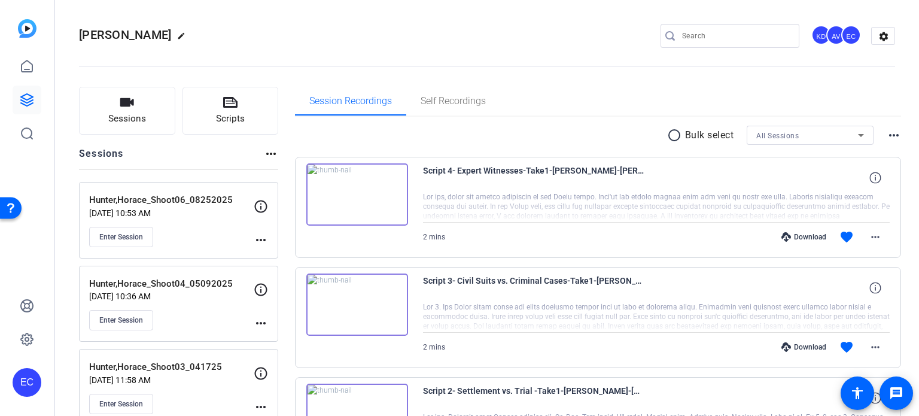
click at [258, 242] on mat-icon "more_horiz" at bounding box center [261, 240] width 14 height 14
click at [267, 254] on span "Edit Session" at bounding box center [290, 256] width 54 height 14
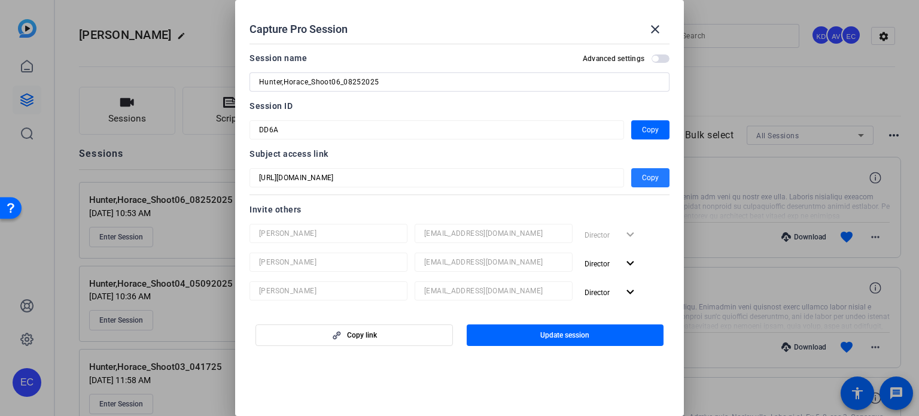
click at [632, 179] on span "button" at bounding box center [650, 177] width 38 height 29
click at [724, 170] on div at bounding box center [459, 208] width 919 height 416
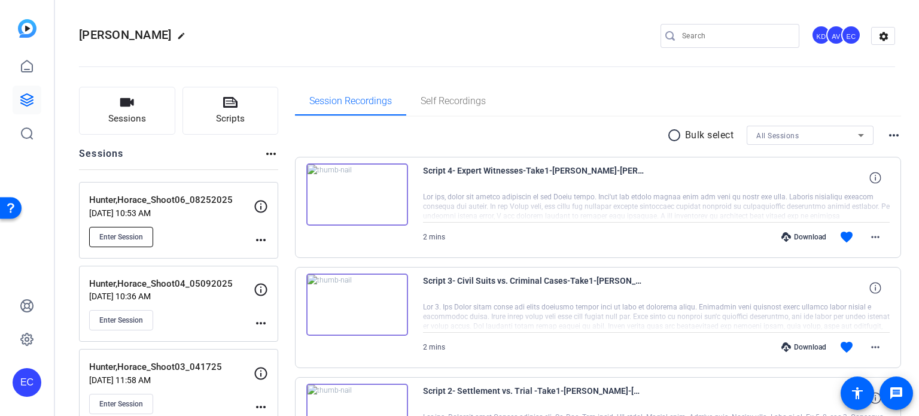
click at [129, 236] on span "Enter Session" at bounding box center [121, 237] width 44 height 10
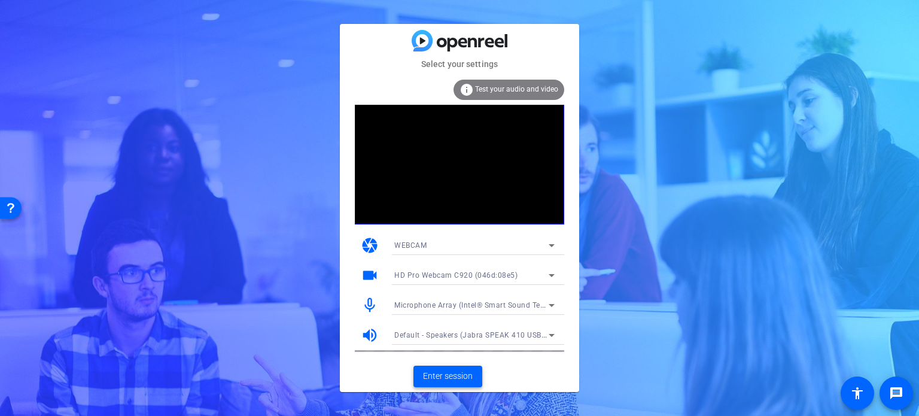
click at [447, 377] on span "Enter session" at bounding box center [448, 376] width 50 height 13
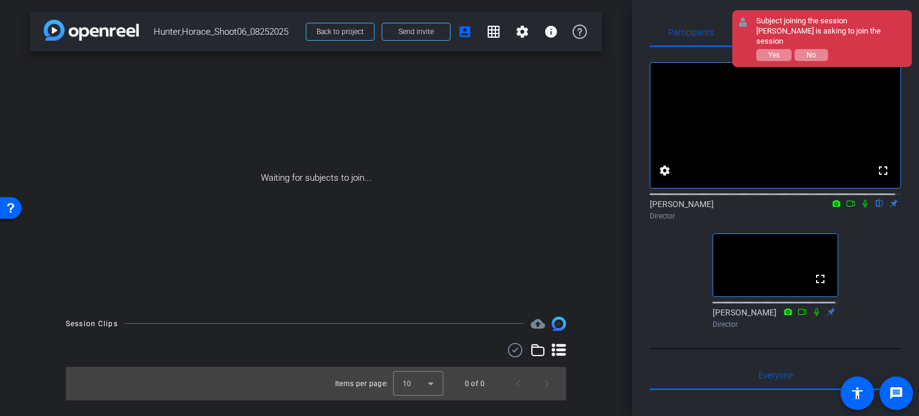
click at [638, 259] on div "Participants Teleprompter Adjustments fullscreen settings [PERSON_NAME] flip Di…" at bounding box center [775, 208] width 287 height 416
click at [864, 306] on div "fullscreen settings [PERSON_NAME] flip Director fullscreen [PERSON_NAME] Direct…" at bounding box center [775, 190] width 251 height 286
click at [768, 51] on span "Yes" at bounding box center [773, 55] width 11 height 8
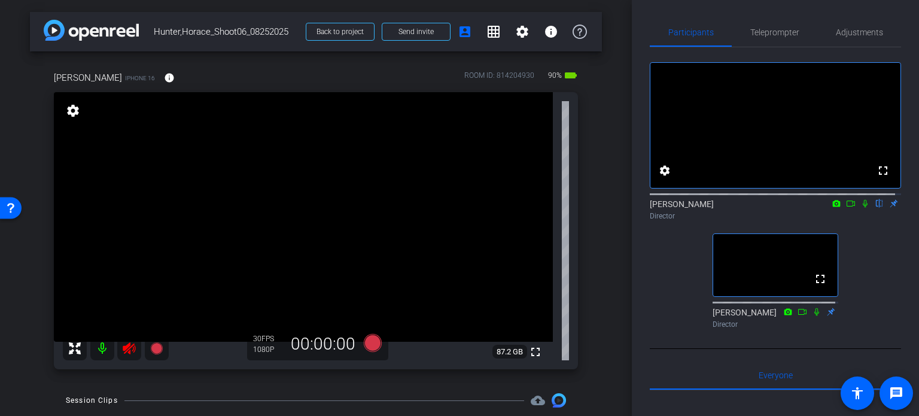
click at [132, 348] on icon at bounding box center [129, 348] width 14 height 14
click at [863, 32] on span "Adjustments" at bounding box center [859, 32] width 47 height 8
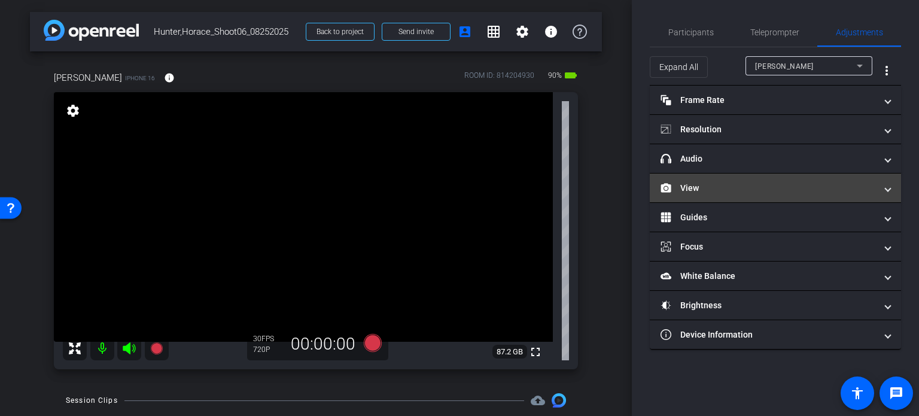
click at [696, 184] on mat-panel-title "View" at bounding box center [767, 188] width 215 height 13
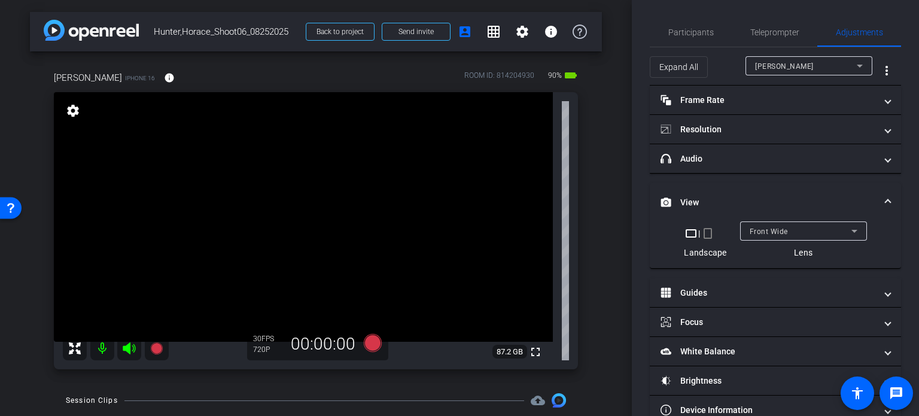
click at [706, 235] on mat-icon "crop_portrait" at bounding box center [707, 233] width 14 height 14
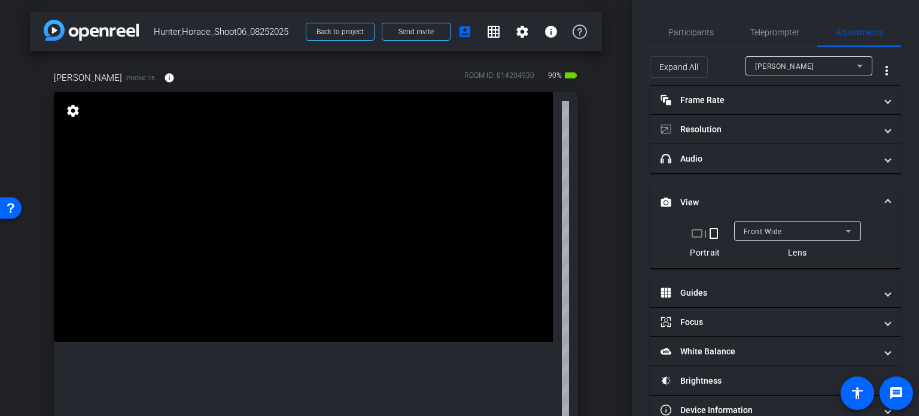
click at [881, 194] on mat-expansion-panel-header "View" at bounding box center [775, 202] width 251 height 38
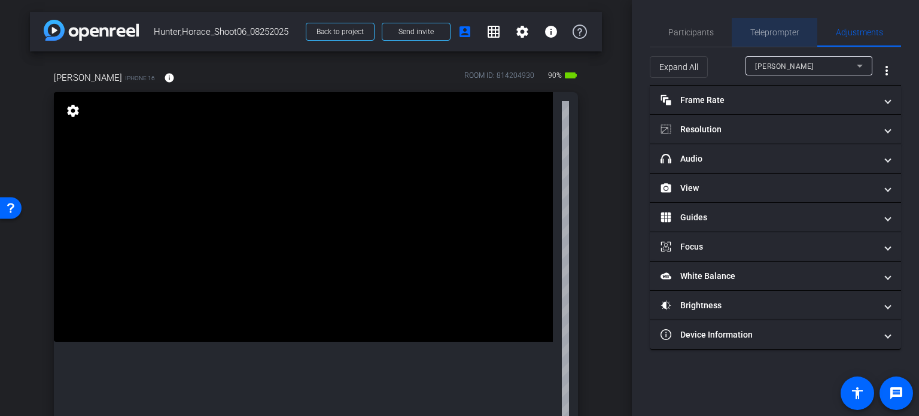
click at [758, 35] on span "Teleprompter" at bounding box center [774, 32] width 49 height 8
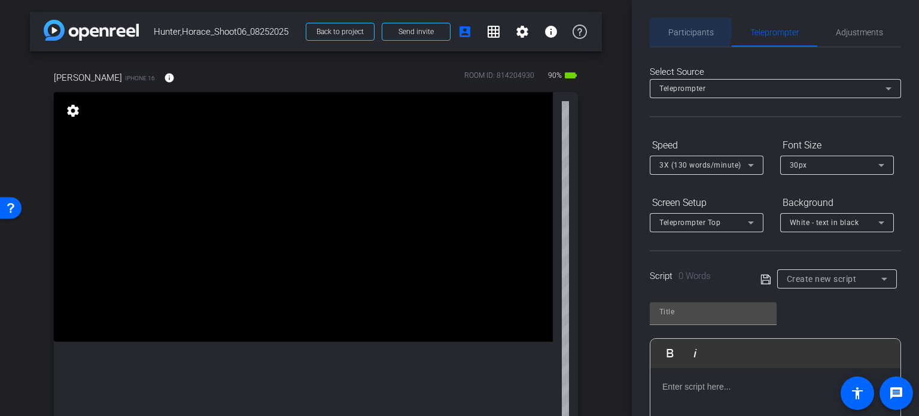
click at [677, 30] on span "Participants" at bounding box center [690, 32] width 45 height 8
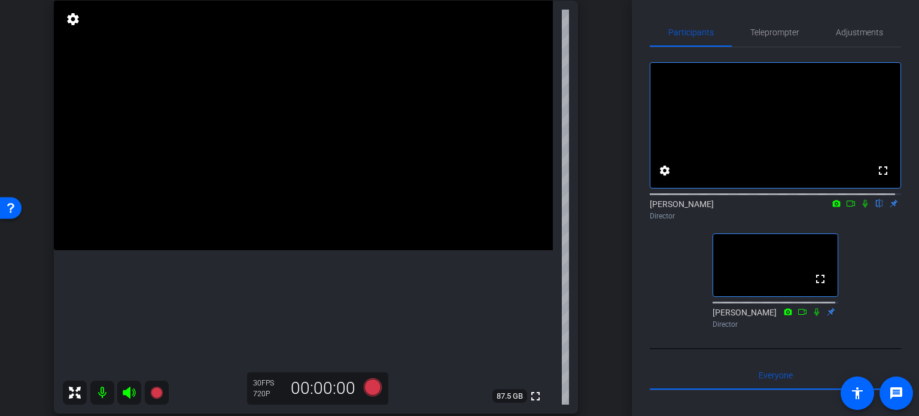
scroll to position [120, 0]
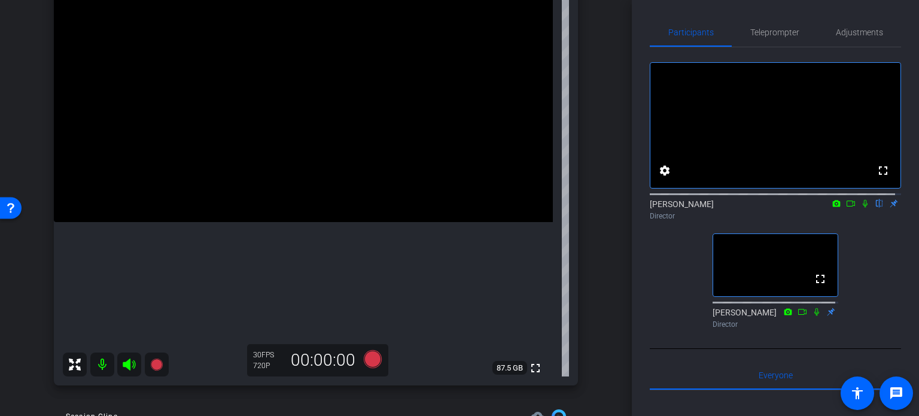
click at [591, 276] on div "Horace Hunter iPhone 16 info ROOM ID: 814204930 90% battery_std fullscreen sett…" at bounding box center [316, 164] width 572 height 465
click at [592, 328] on div "Horace Hunter iPhone 16 info ROOM ID: 814204930 90% battery_std fullscreen sett…" at bounding box center [316, 164] width 572 height 465
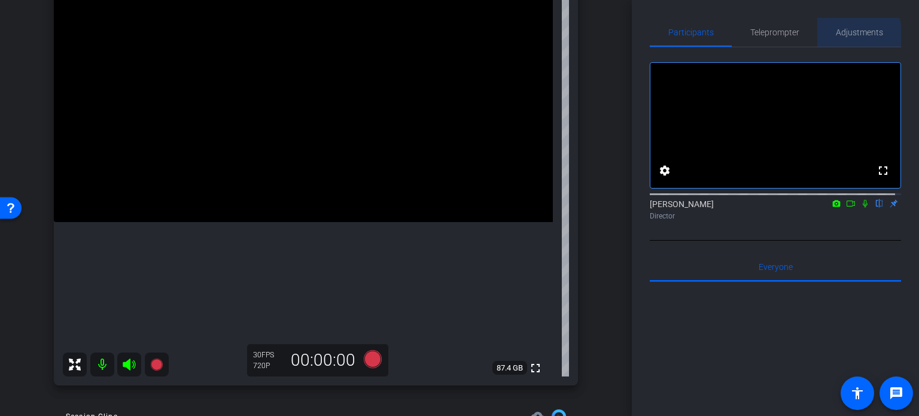
click at [849, 38] on span "Adjustments" at bounding box center [859, 32] width 47 height 29
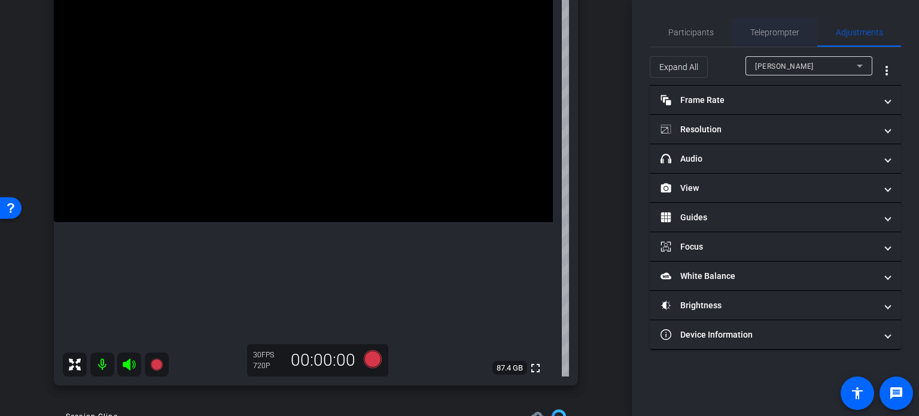
drag, startPoint x: 775, startPoint y: 35, endPoint x: 759, endPoint y: 38, distance: 16.3
click at [775, 35] on span "Teleprompter" at bounding box center [774, 32] width 49 height 8
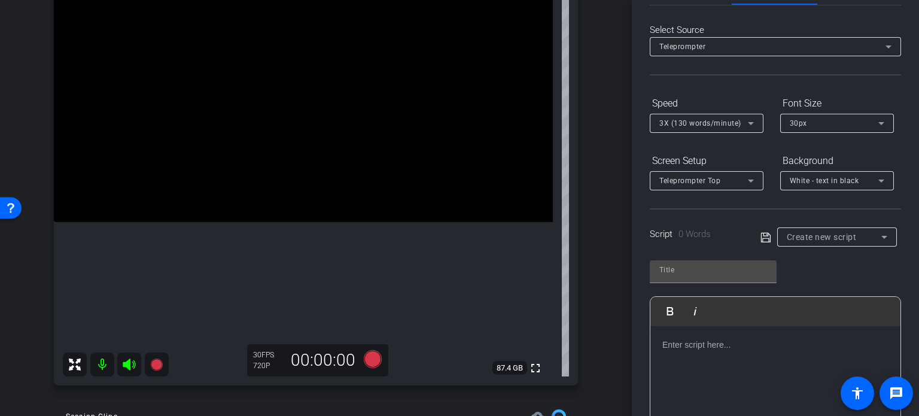
scroll to position [0, 0]
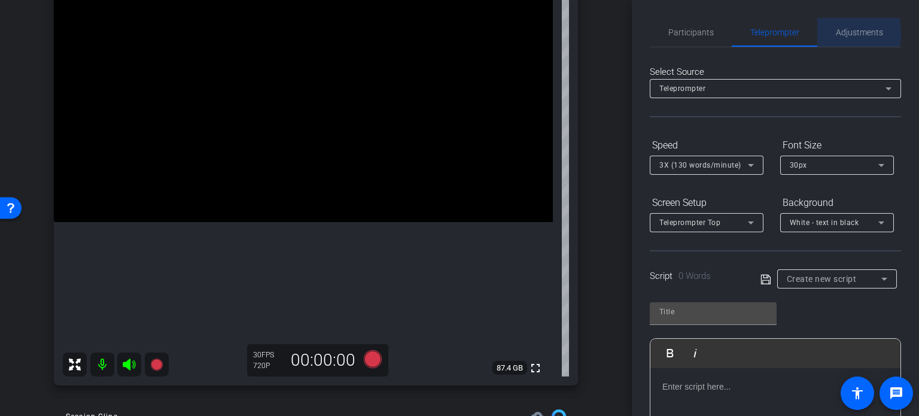
click at [840, 33] on span "Adjustments" at bounding box center [859, 32] width 47 height 8
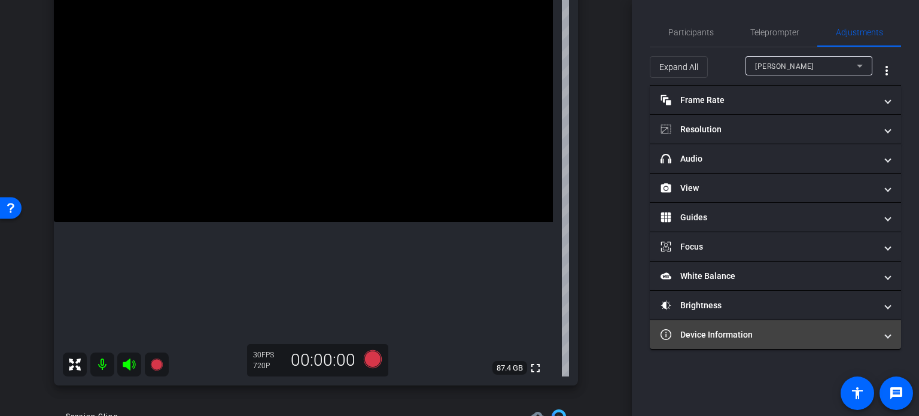
click at [753, 339] on mat-panel-title "Device Information" at bounding box center [767, 334] width 215 height 13
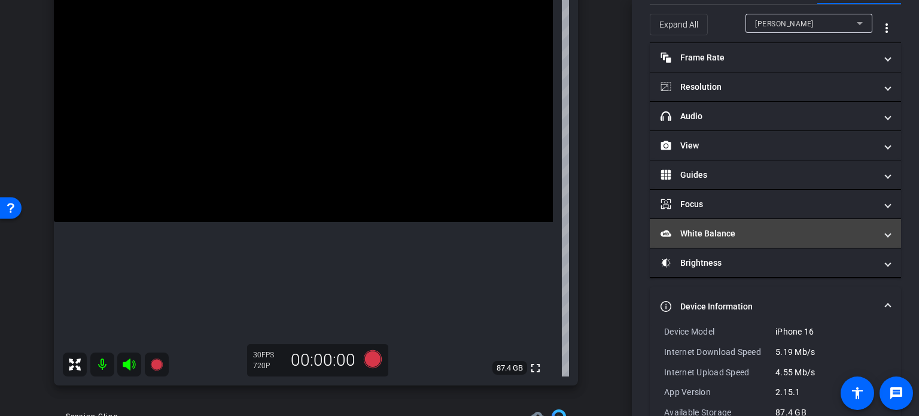
scroll to position [92, 0]
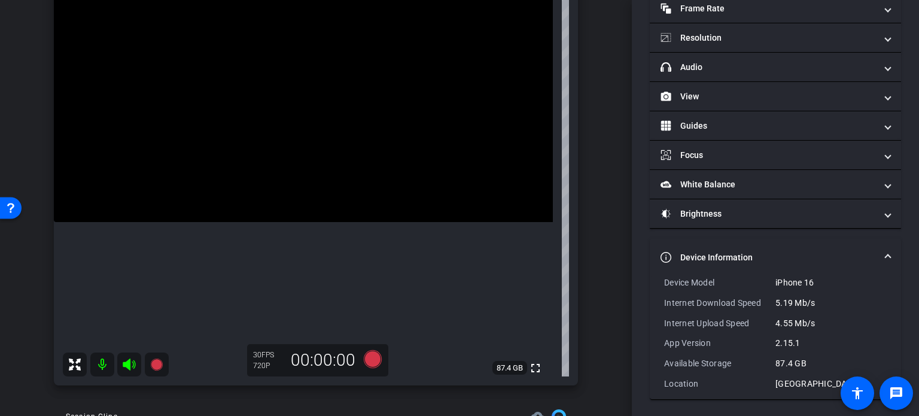
click at [878, 258] on span "Device Information" at bounding box center [772, 257] width 225 height 13
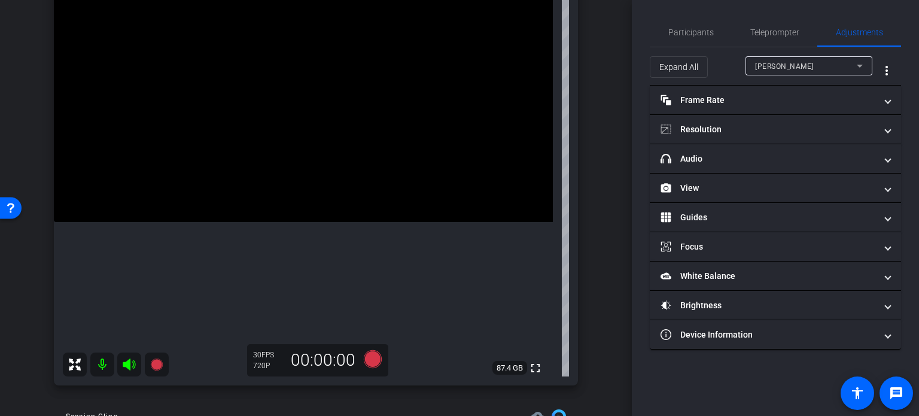
scroll to position [60, 0]
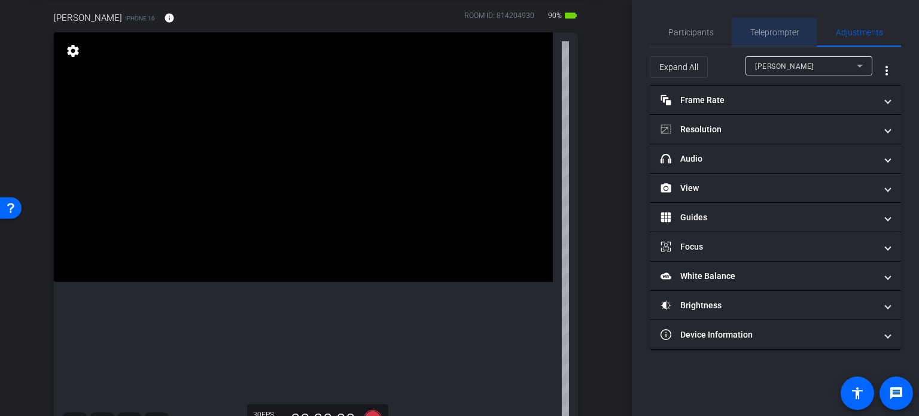
click at [787, 33] on span "Teleprompter" at bounding box center [774, 32] width 49 height 8
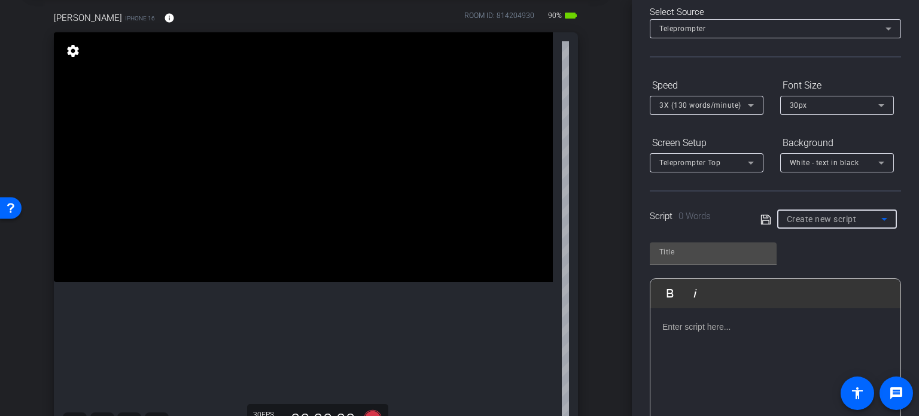
click at [864, 224] on div "Create new script" at bounding box center [834, 219] width 95 height 14
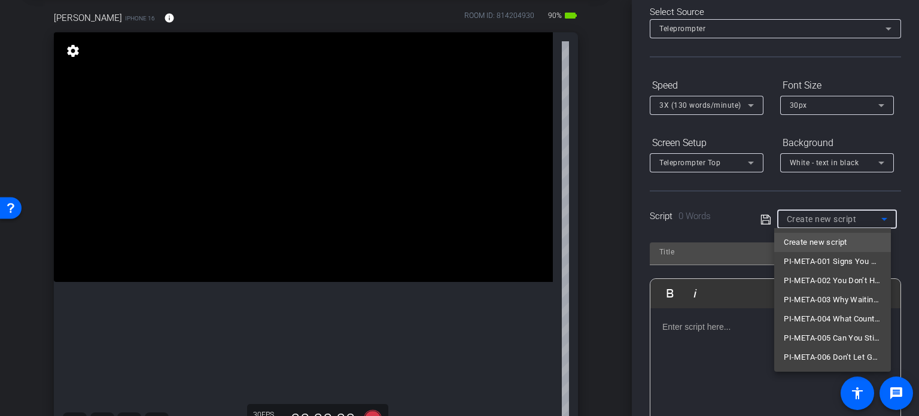
click at [595, 270] on div at bounding box center [459, 208] width 919 height 416
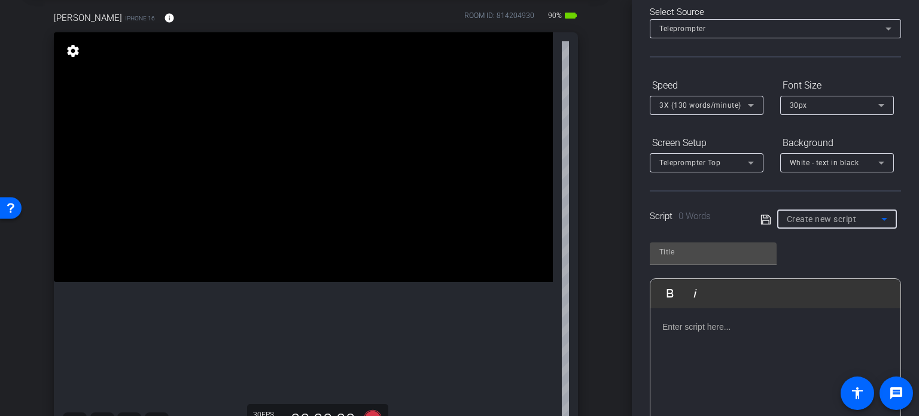
click at [842, 224] on div "Create new script" at bounding box center [834, 219] width 95 height 14
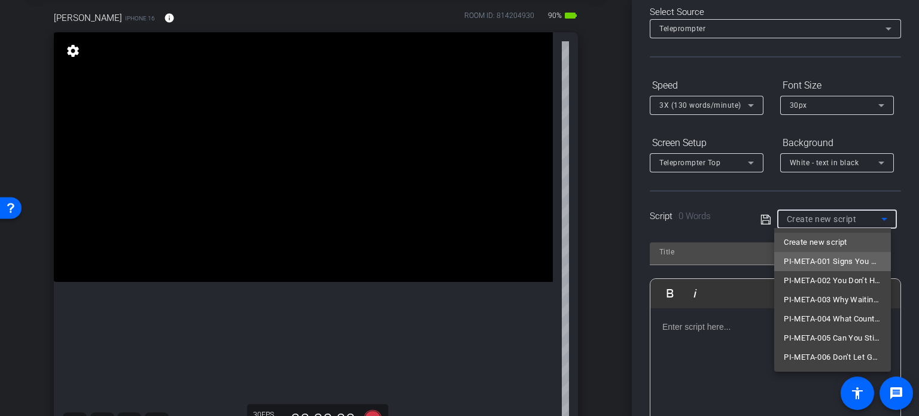
click at [834, 263] on span "PI-META-001 Signs You Might Have a Personal Injury Case" at bounding box center [833, 261] width 98 height 14
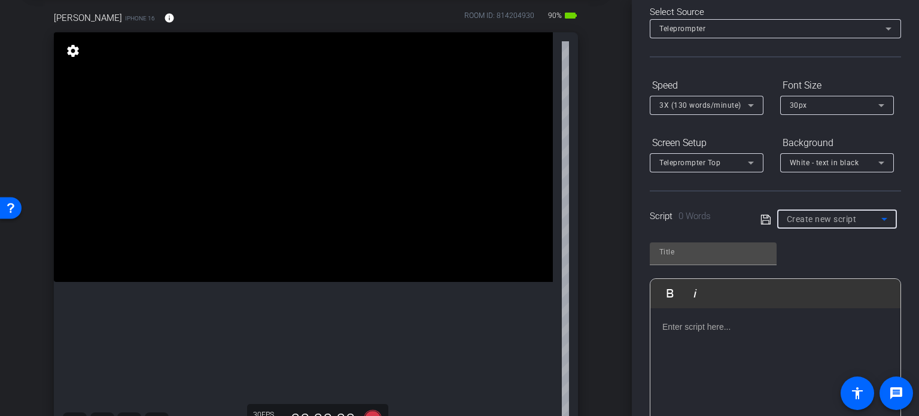
type input "PI-META-001 Signs You Might Have a Personal Injury Case"
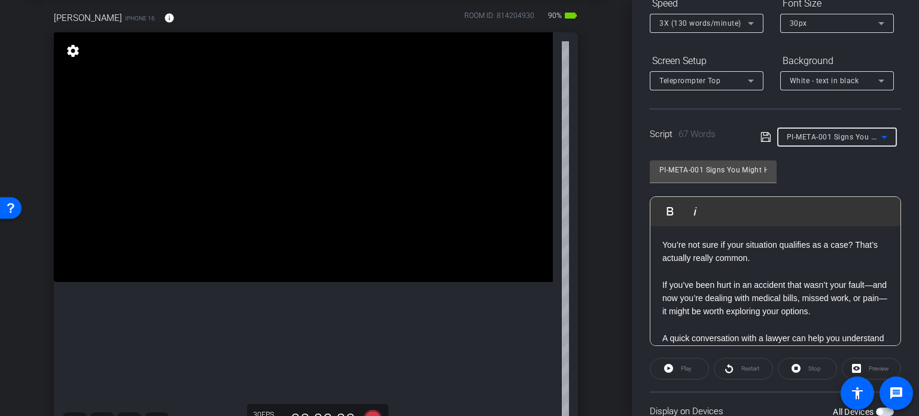
scroll to position [179, 0]
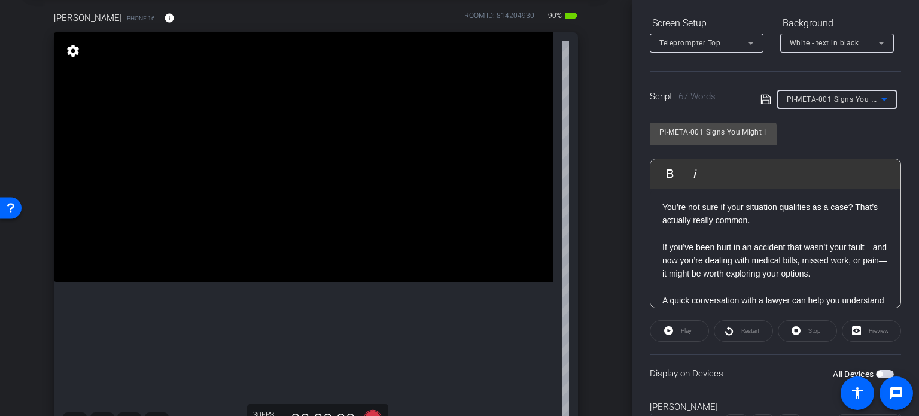
click at [876, 375] on span "button" at bounding box center [885, 374] width 18 height 8
click at [833, 103] on div "PI-META-001 Signs You Might Have a Personal Injury Case" at bounding box center [834, 99] width 95 height 15
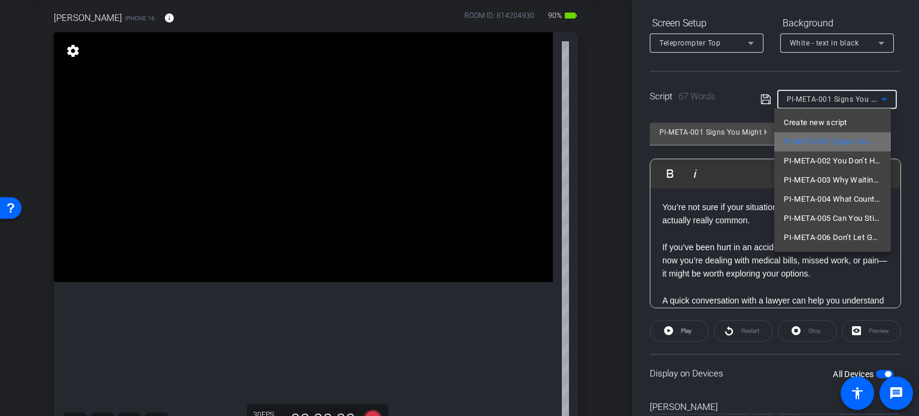
click at [831, 141] on span "PI-META-001 Signs You Might Have a Personal Injury Case" at bounding box center [833, 142] width 98 height 14
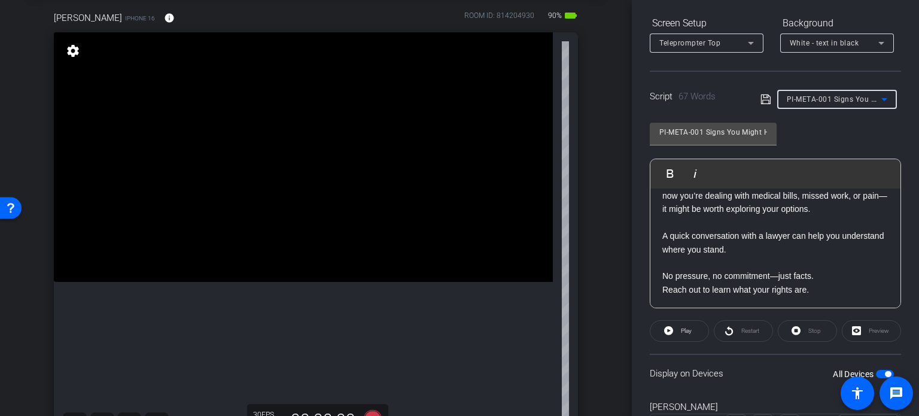
scroll to position [0, 0]
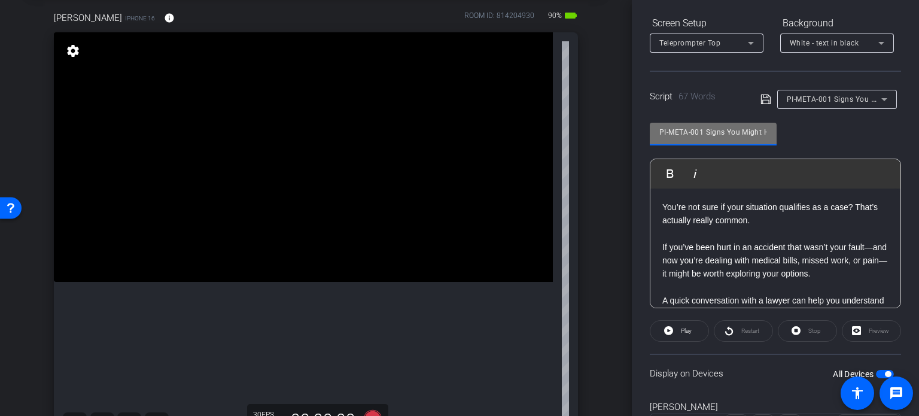
drag, startPoint x: 706, startPoint y: 129, endPoint x: 526, endPoint y: 141, distance: 180.4
click at [526, 141] on div "arrow_back Hunter,Horace_Shoot06_08252025 Back to project Send invite account_b…" at bounding box center [459, 208] width 919 height 416
click at [581, 230] on div "Horace Hunter iPhone 16 info ROOM ID: 814204930 90% battery_std fullscreen sett…" at bounding box center [316, 224] width 572 height 465
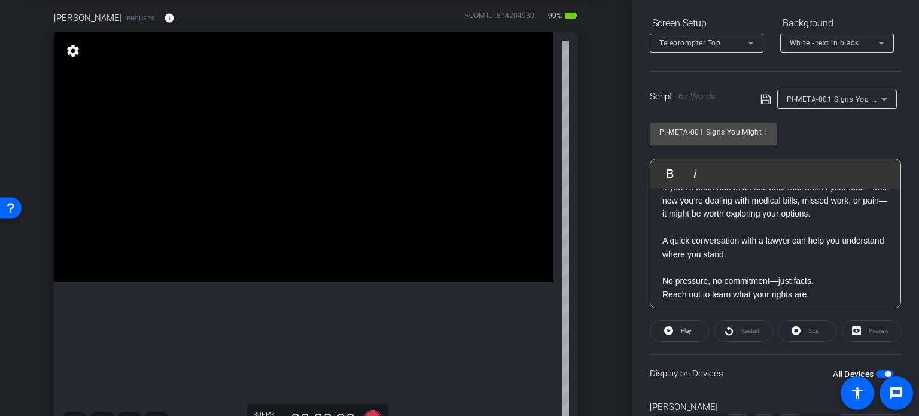
scroll to position [65, 0]
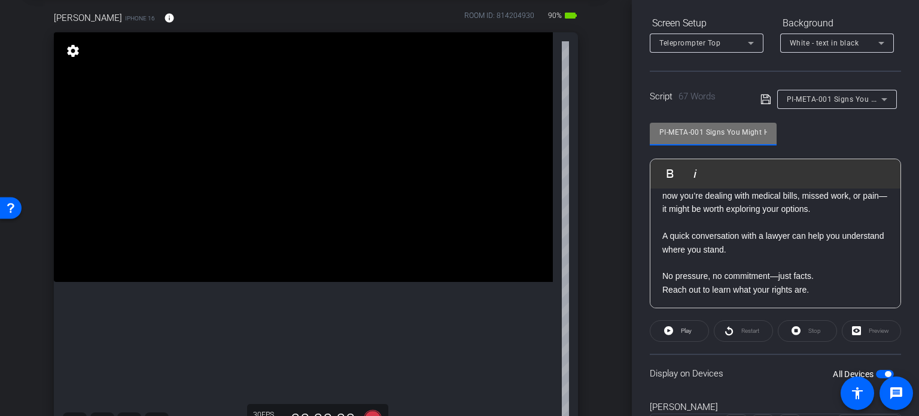
click at [702, 129] on input "PI-META-001 Signs You Might Have a Personal Injury Case" at bounding box center [713, 132] width 108 height 14
drag, startPoint x: 707, startPoint y: 133, endPoint x: 495, endPoint y: 144, distance: 212.1
click at [495, 144] on div "arrow_back Hunter,Horace_Shoot06_08252025 Back to project Send invite account_b…" at bounding box center [459, 208] width 919 height 416
click at [583, 228] on div "Horace Hunter iPhone 16 info ROOM ID: 814204930 90% battery_std fullscreen sett…" at bounding box center [316, 224] width 572 height 465
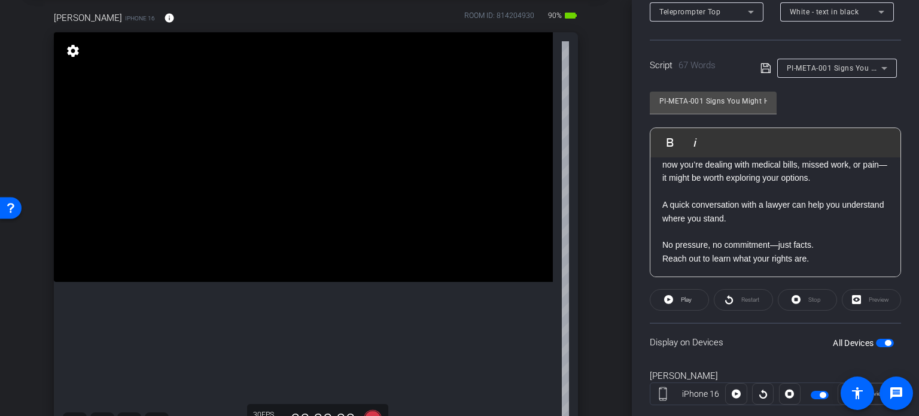
scroll to position [237, 0]
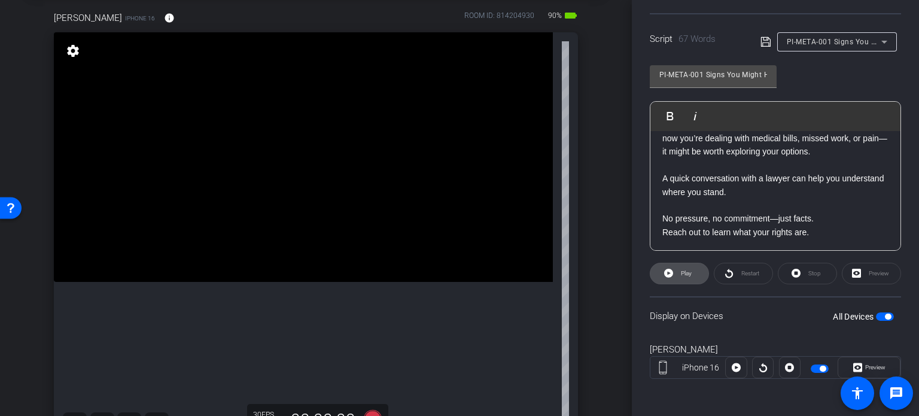
click at [687, 275] on span "Play" at bounding box center [686, 273] width 11 height 7
click at [877, 364] on span "Preview" at bounding box center [875, 367] width 20 height 7
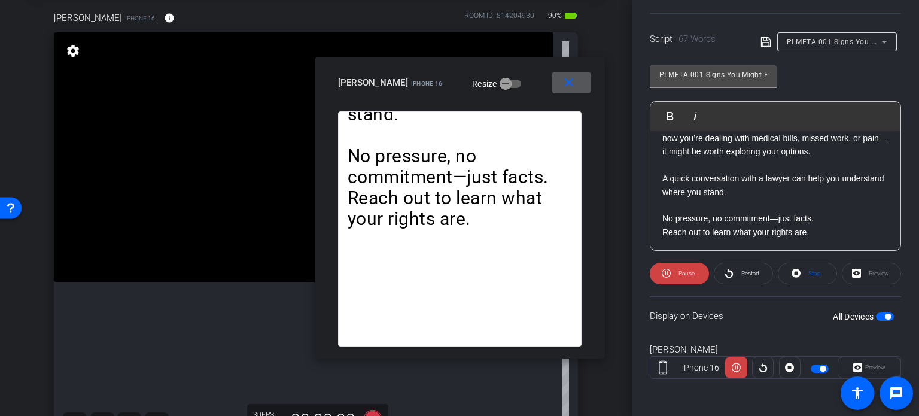
scroll to position [117, 0]
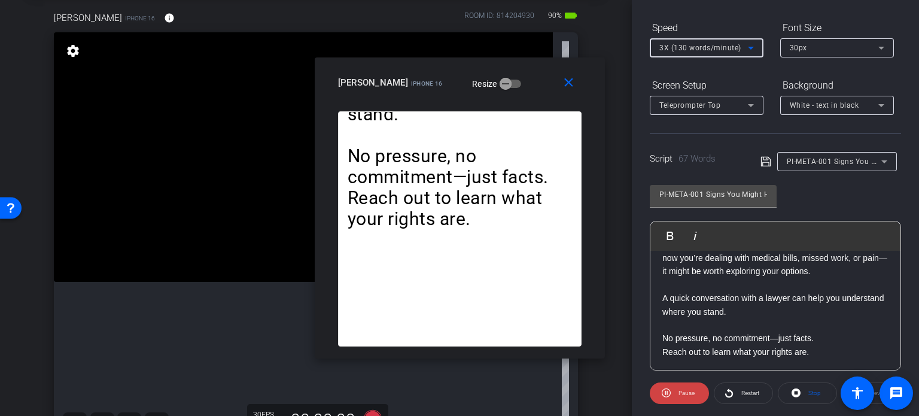
click at [726, 47] on span "3X (130 words/minute)" at bounding box center [700, 48] width 82 height 8
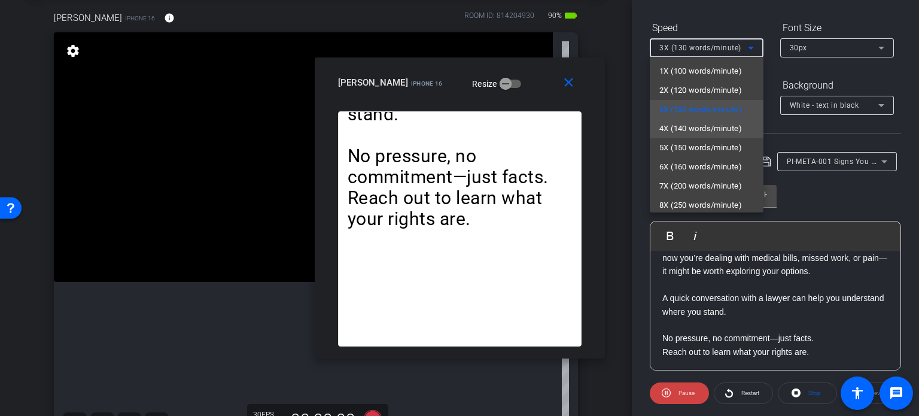
scroll to position [26, 0]
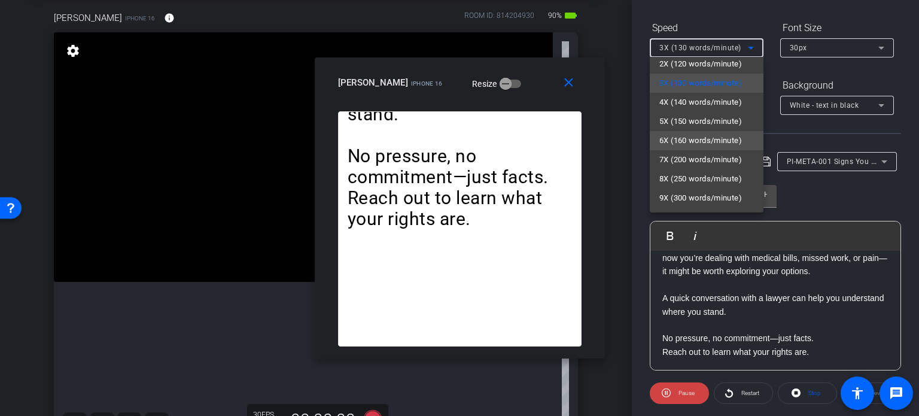
click at [715, 142] on span "6X (160 words/minute)" at bounding box center [700, 140] width 83 height 14
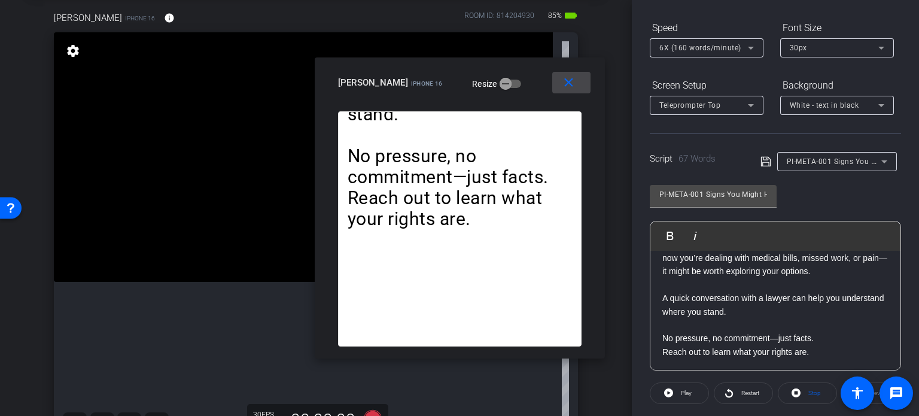
click at [571, 86] on mat-icon "close" at bounding box center [568, 82] width 15 height 15
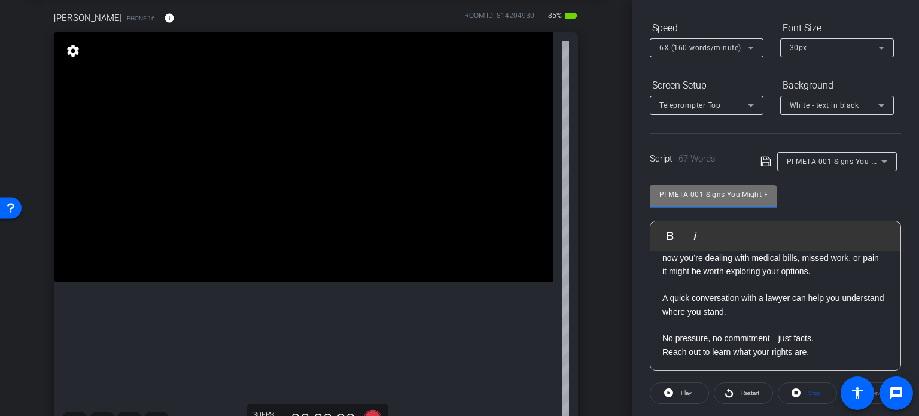
drag, startPoint x: 706, startPoint y: 196, endPoint x: 547, endPoint y: 185, distance: 159.5
click at [547, 185] on div "arrow_back Hunter,Horace_Shoot06_08252025 Back to project Send invite account_b…" at bounding box center [459, 208] width 919 height 416
click at [584, 212] on div "Horace Hunter iPhone 16 info ROOM ID: 814204930 85% battery_std fullscreen sett…" at bounding box center [316, 224] width 572 height 465
click at [699, 47] on span "6X (160 words/minute)" at bounding box center [700, 48] width 82 height 8
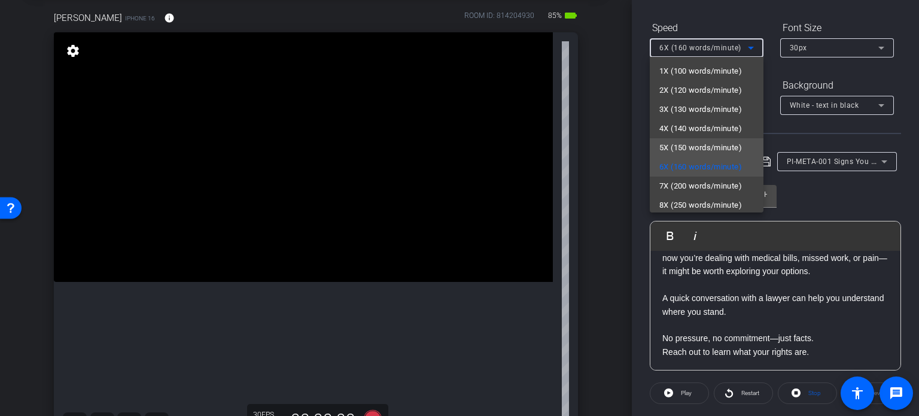
click at [691, 141] on span "5X (150 words/minute)" at bounding box center [700, 148] width 83 height 14
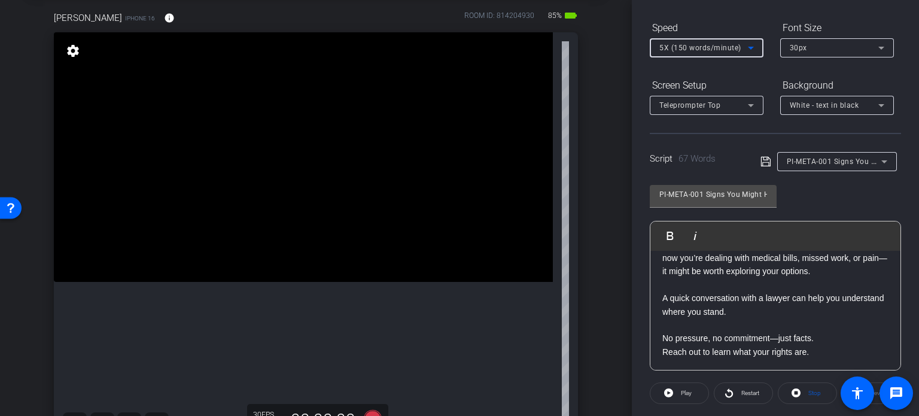
click at [610, 223] on div "arrow_back Hunter,Horace_Shoot06_08252025 Back to project Send invite account_b…" at bounding box center [316, 148] width 632 height 416
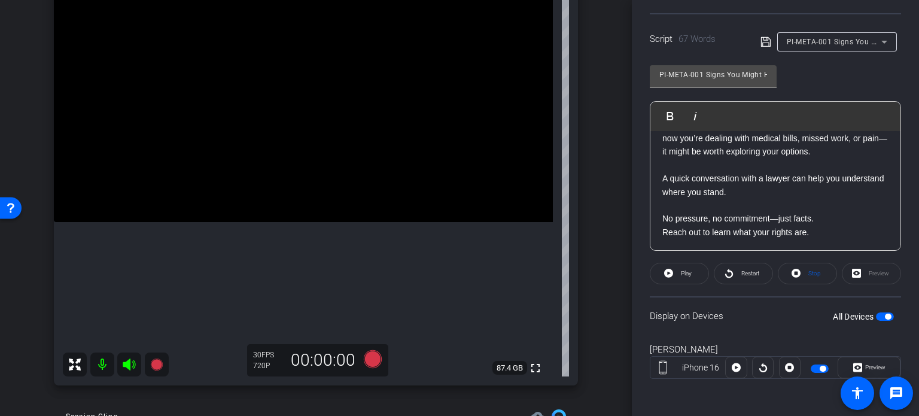
scroll to position [177, 0]
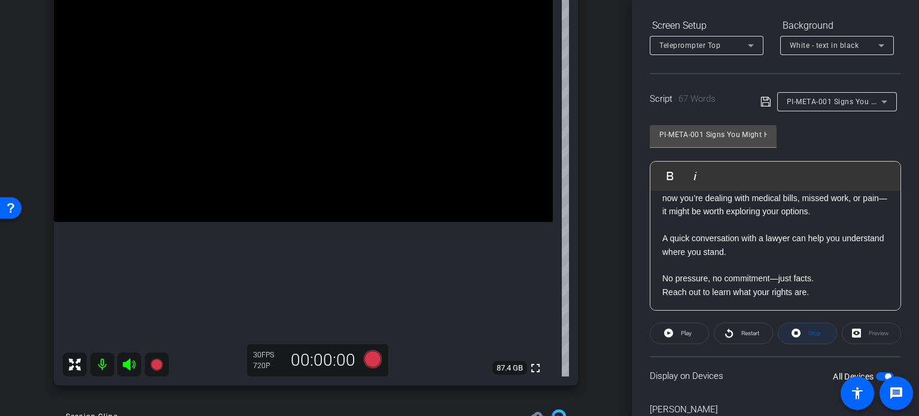
click at [805, 337] on span "Stop" at bounding box center [813, 333] width 16 height 17
click at [594, 291] on div "Horace Hunter iPhone 16 info ROOM ID: 814204930 85% battery_std fullscreen sett…" at bounding box center [316, 164] width 572 height 465
click at [601, 291] on div "arrow_back Hunter,Horace_Shoot06_08252025 Back to project Send invite account_b…" at bounding box center [316, 88] width 632 height 416
drag, startPoint x: 703, startPoint y: 136, endPoint x: 592, endPoint y: 145, distance: 112.2
click at [592, 144] on div "arrow_back Hunter,Horace_Shoot06_08252025 Back to project Send invite account_b…" at bounding box center [459, 208] width 919 height 416
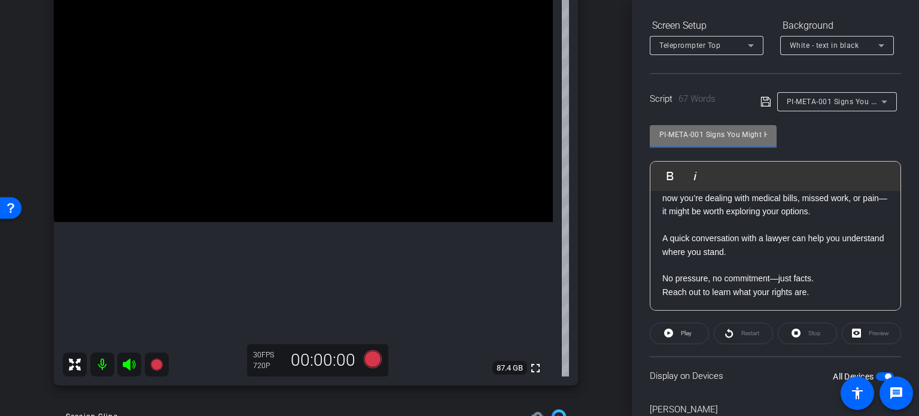
click at [581, 146] on div "Horace Hunter iPhone 16 info ROOM ID: 814204930 85% battery_std fullscreen sett…" at bounding box center [316, 164] width 572 height 465
drag, startPoint x: 703, startPoint y: 129, endPoint x: 584, endPoint y: 124, distance: 119.1
click at [584, 124] on div "arrow_back Hunter,Horace_Shoot06_08252025 Back to project Send invite account_b…" at bounding box center [459, 208] width 919 height 416
click at [581, 134] on div "Horace Hunter iPhone 16 info ROOM ID: 814204930 85% battery_std fullscreen sett…" at bounding box center [316, 164] width 572 height 465
drag, startPoint x: 705, startPoint y: 133, endPoint x: 572, endPoint y: 138, distance: 132.3
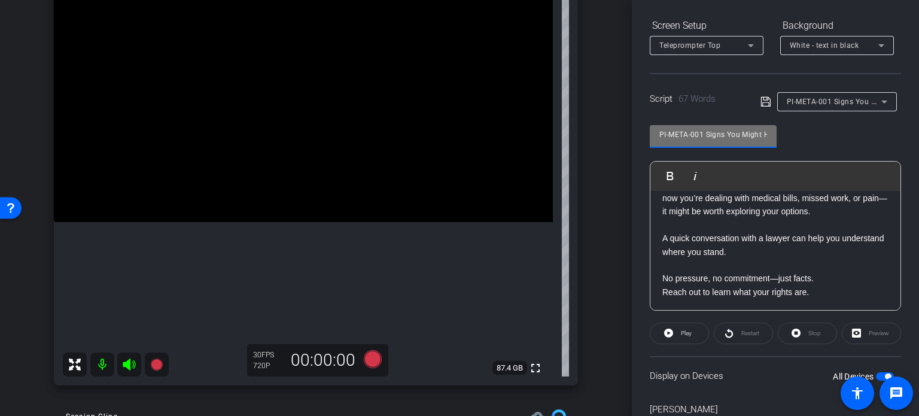
click at [572, 138] on div "arrow_back Hunter,Horace_Shoot06_08252025 Back to project Send invite account_b…" at bounding box center [459, 208] width 919 height 416
click at [573, 196] on div "Horace Hunter iPhone 16 info ROOM ID: 814204930 85% battery_std fullscreen sett…" at bounding box center [316, 164] width 572 height 465
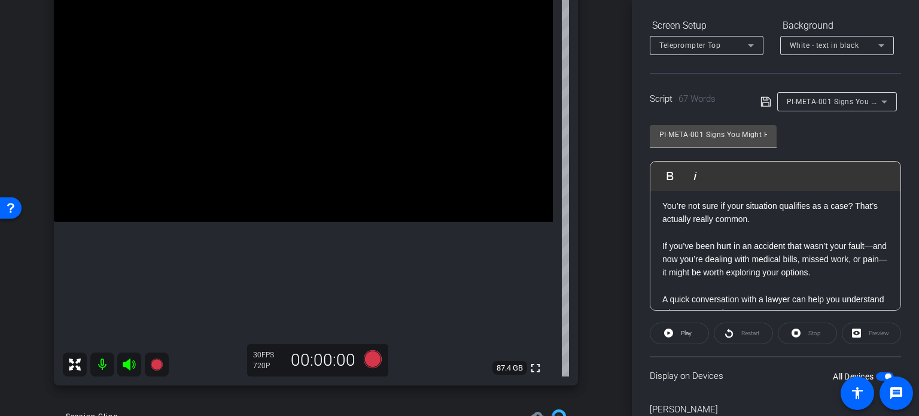
scroll to position [0, 0]
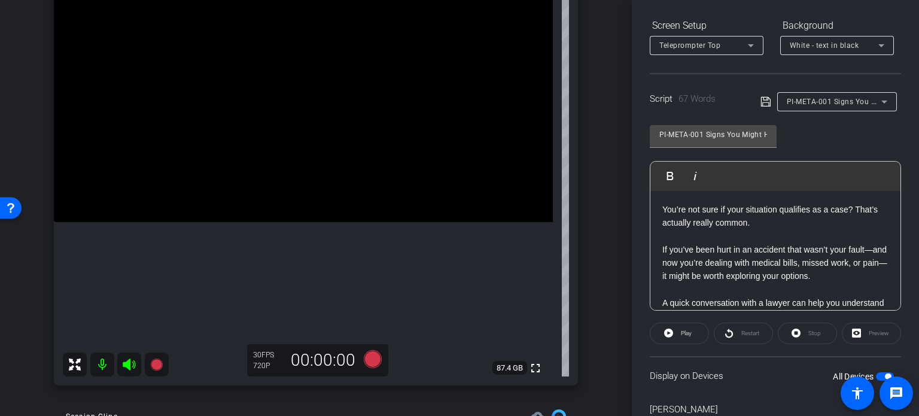
click at [581, 308] on div "Horace Hunter iPhone 16 info ROOM ID: 814204930 85% battery_std fullscreen sett…" at bounding box center [316, 164] width 572 height 465
click at [368, 358] on icon at bounding box center [373, 359] width 18 height 18
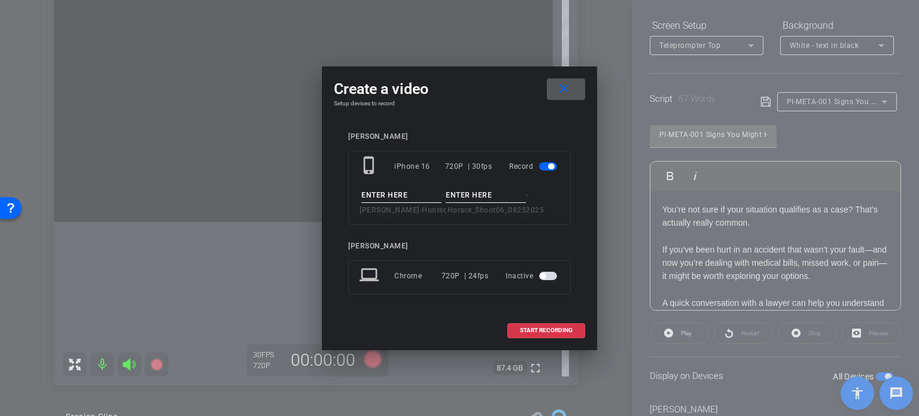
click at [419, 197] on input at bounding box center [401, 195] width 80 height 15
paste input "PI-META-001"
type input "PI-META-001"
click at [474, 191] on input at bounding box center [486, 195] width 80 height 15
type input "Take1"
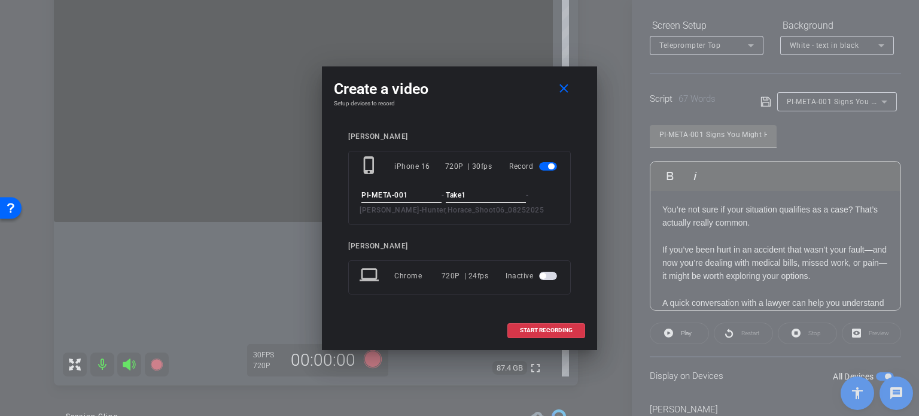
click at [416, 200] on input "PI-META-001" at bounding box center [401, 195] width 80 height 15
click at [550, 325] on span at bounding box center [546, 330] width 77 height 29
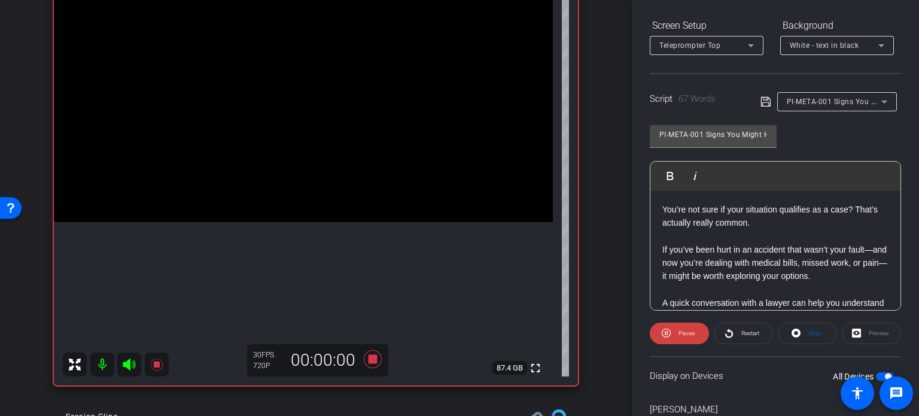
scroll to position [237, 0]
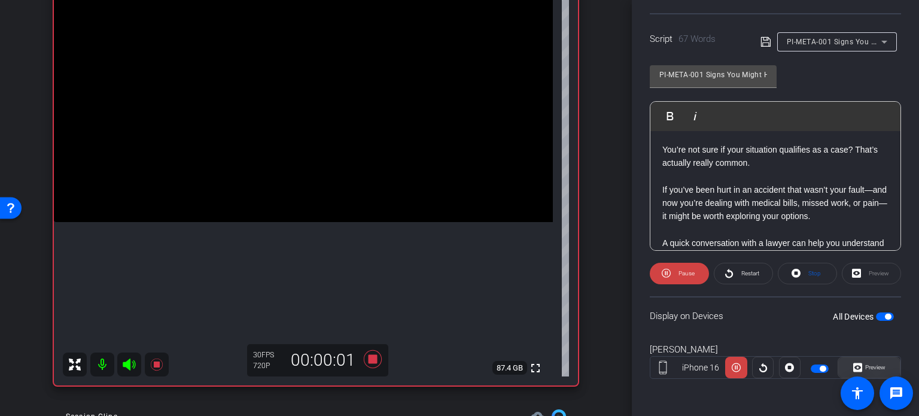
click at [885, 363] on span at bounding box center [869, 367] width 62 height 29
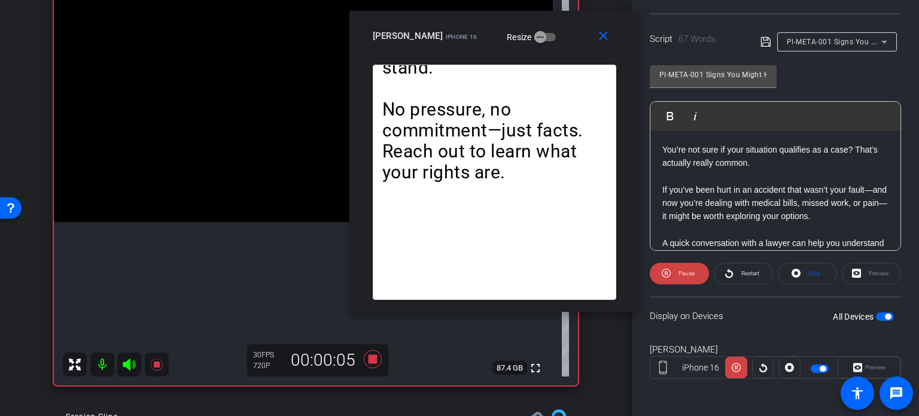
drag, startPoint x: 519, startPoint y: 96, endPoint x: 554, endPoint y: 50, distance: 57.7
click at [554, 50] on div "close Horace Hunter iPhone 16 Resize" at bounding box center [494, 38] width 290 height 54
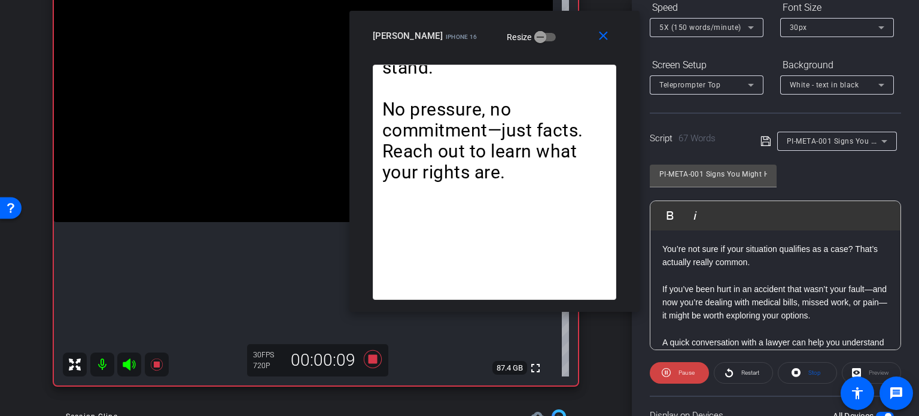
scroll to position [117, 0]
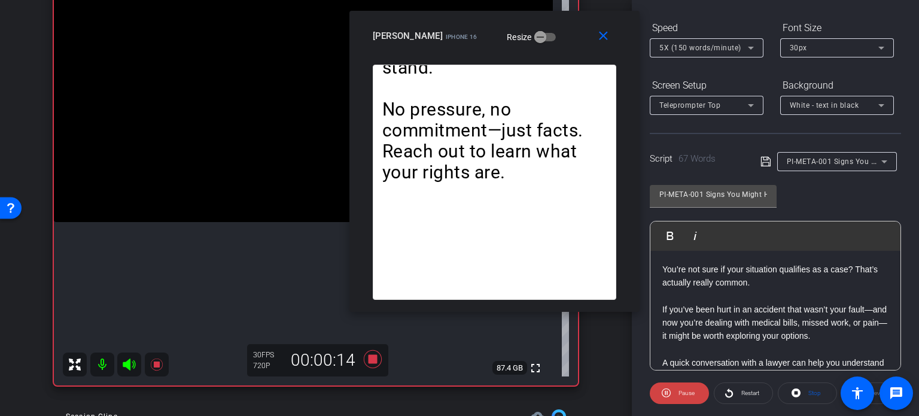
click at [697, 45] on span "5X (150 words/minute)" at bounding box center [700, 48] width 82 height 8
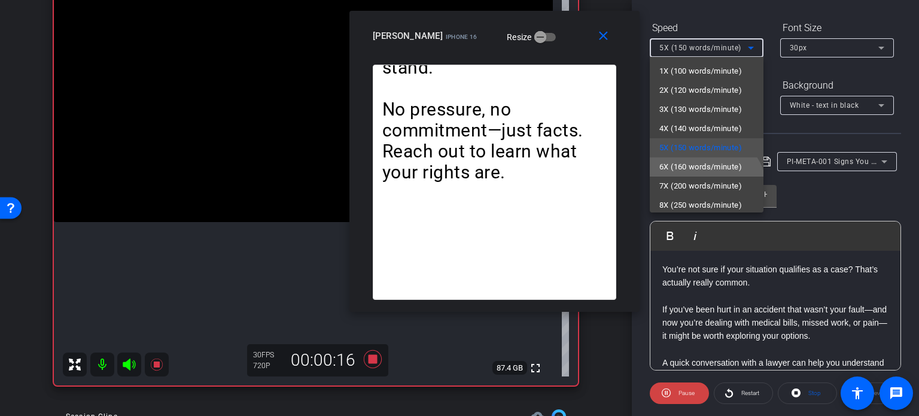
click at [700, 167] on span "6X (160 words/minute)" at bounding box center [700, 167] width 83 height 14
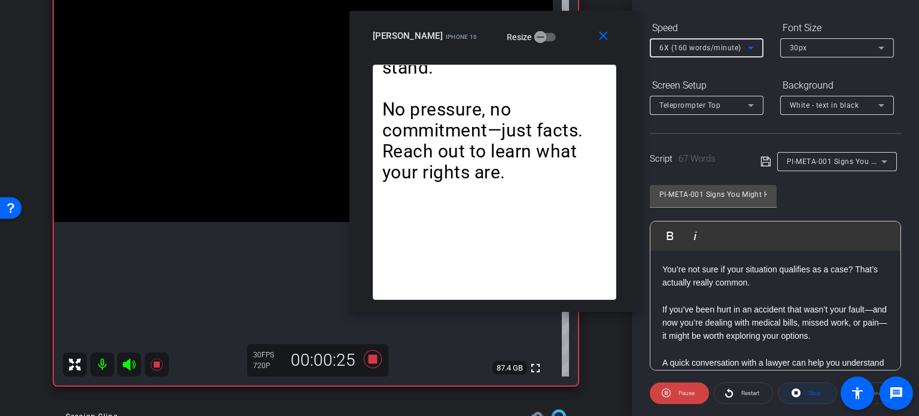
click at [806, 397] on span "Stop" at bounding box center [813, 393] width 16 height 17
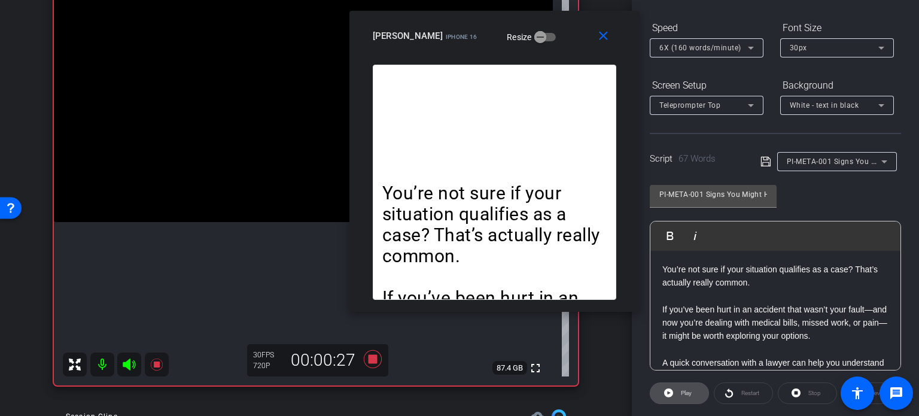
click at [674, 387] on span at bounding box center [679, 393] width 58 height 29
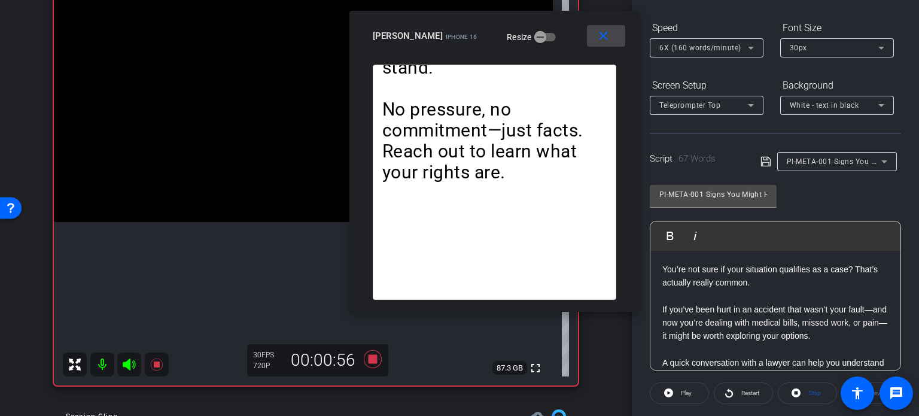
click at [596, 31] on mat-icon "close" at bounding box center [603, 36] width 15 height 15
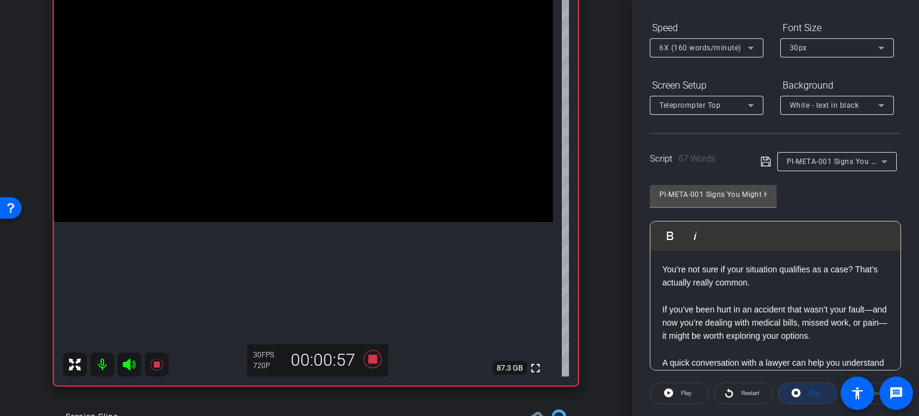
click at [805, 397] on span "Stop" at bounding box center [813, 393] width 16 height 17
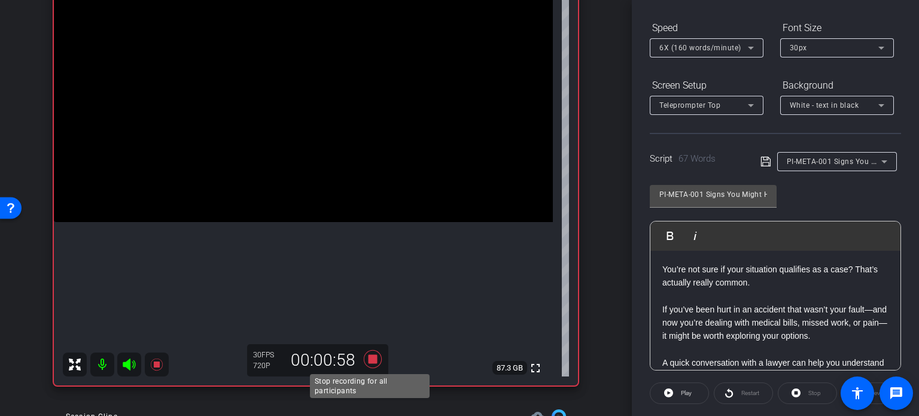
click at [369, 358] on icon at bounding box center [373, 359] width 18 height 18
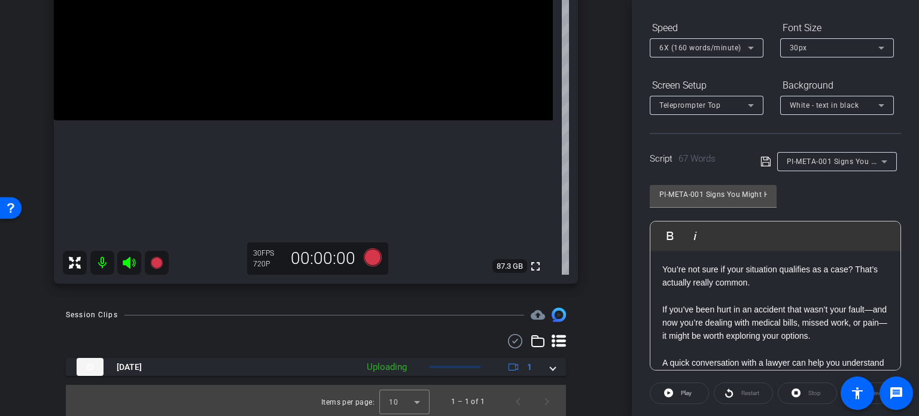
scroll to position [224, 0]
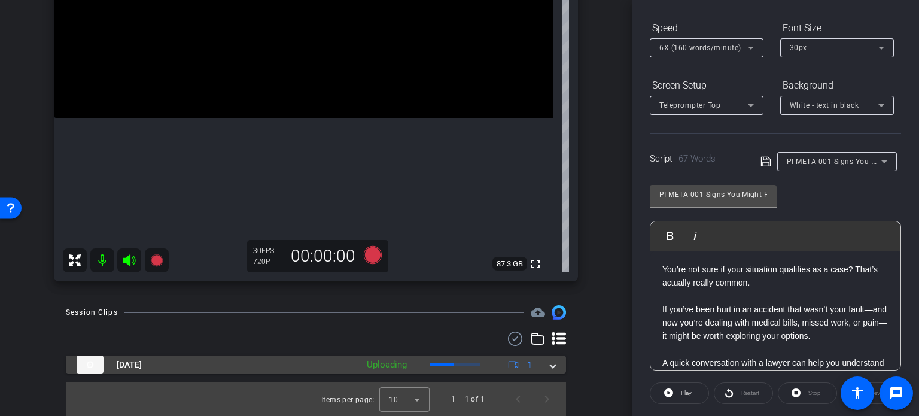
click at [549, 361] on mat-expansion-panel-header "Aug 25, 2025 Uploading 1" at bounding box center [316, 364] width 500 height 18
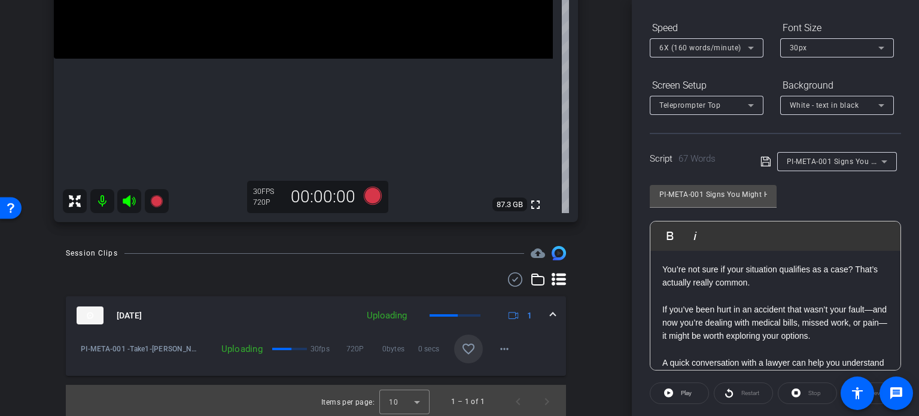
scroll to position [284, 0]
click at [461, 349] on mat-icon "favorite_border" at bounding box center [468, 348] width 14 height 14
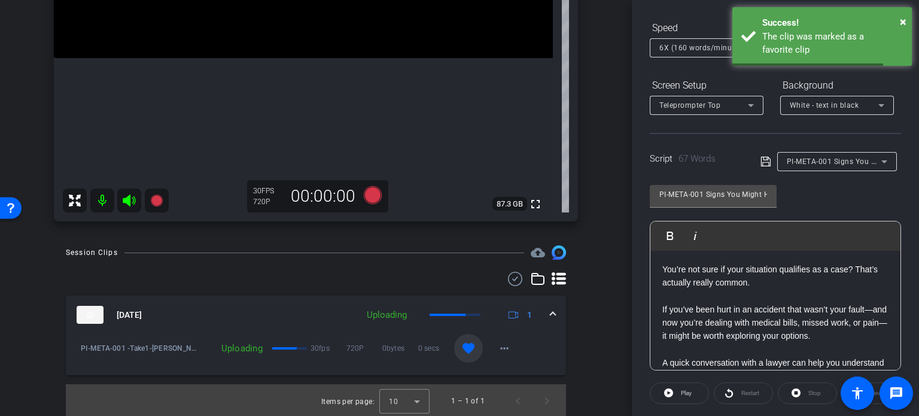
click at [552, 315] on mat-expansion-panel-header "Aug 25, 2025 Uploading 1" at bounding box center [316, 314] width 500 height 38
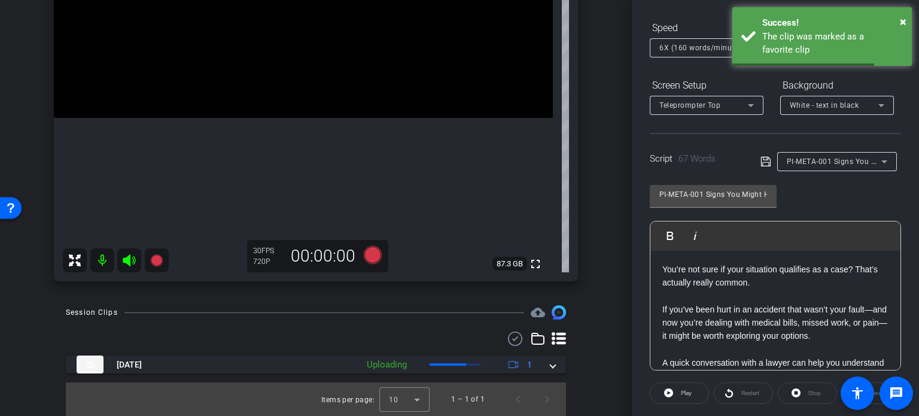
scroll to position [224, 0]
click at [796, 161] on span "PI-META-001 Signs You Might Have a Personal Injury Case" at bounding box center [890, 161] width 206 height 10
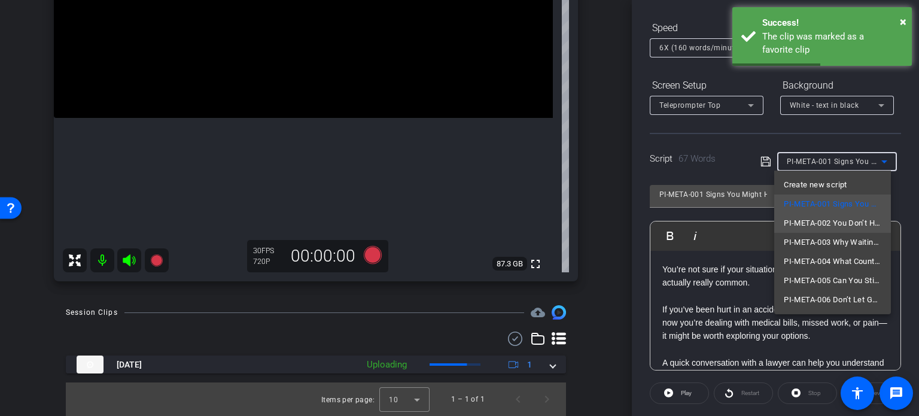
click at [844, 225] on span "PI-META-002 You Don’t Have to Be 100% Sure" at bounding box center [833, 223] width 98 height 14
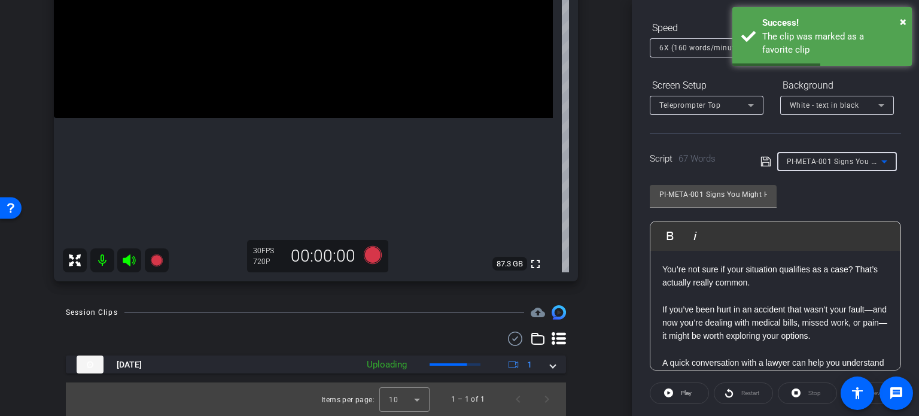
type input "PI-META-002 You Don’t Have to Be 100% Sure"
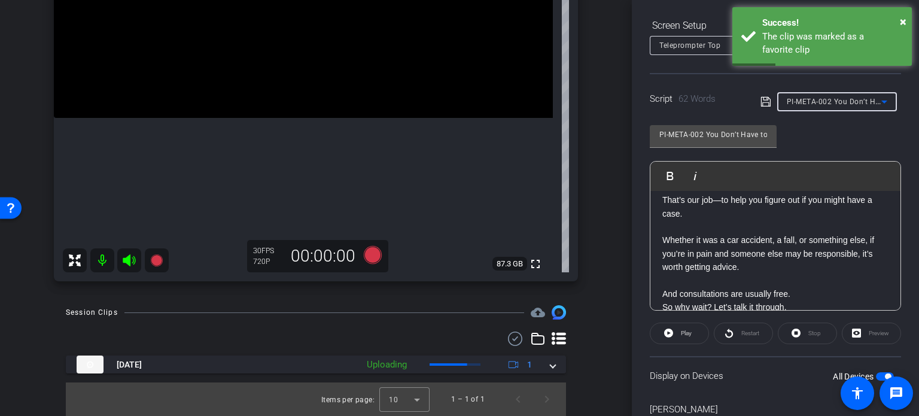
scroll to position [51, 0]
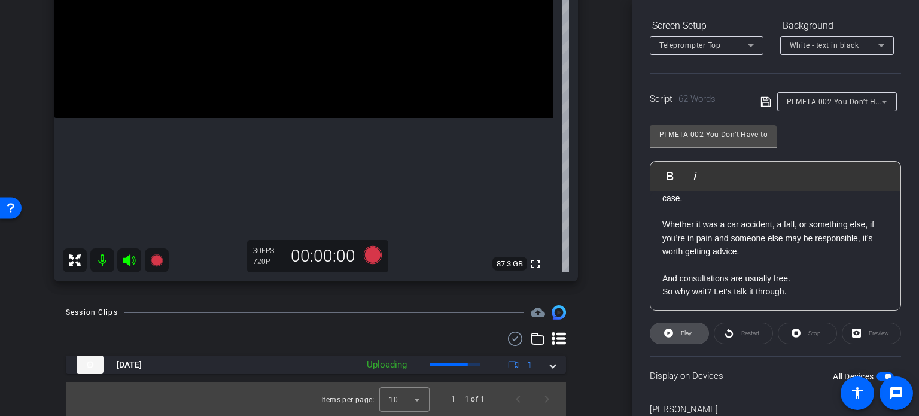
click at [688, 330] on span "Play" at bounding box center [686, 333] width 11 height 7
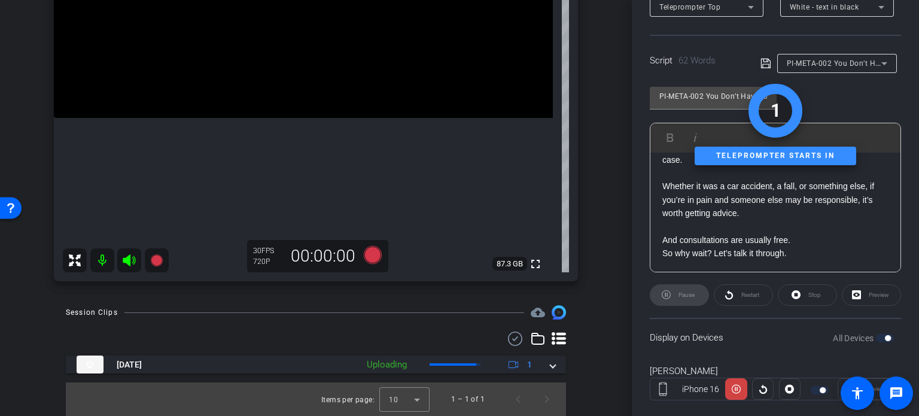
scroll to position [237, 0]
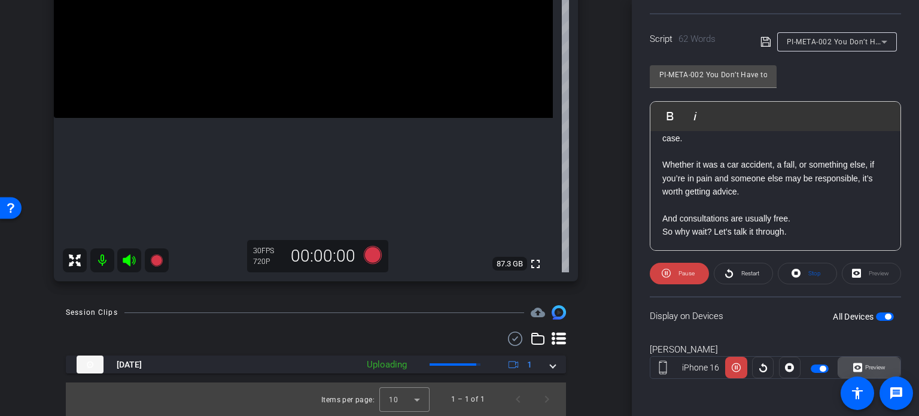
click at [877, 359] on span "Preview" at bounding box center [873, 367] width 23 height 17
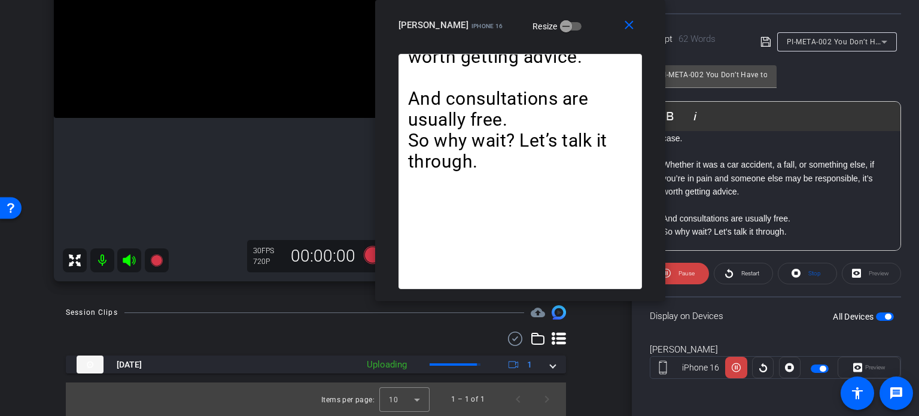
drag, startPoint x: 527, startPoint y: 95, endPoint x: 587, endPoint y: 13, distance: 102.3
click at [587, 13] on div "close Horace Hunter iPhone 16 Resize" at bounding box center [520, 27] width 290 height 54
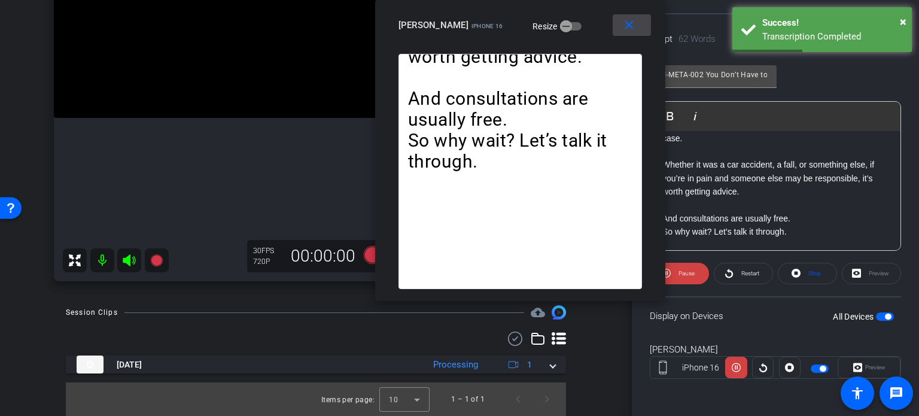
click at [637, 27] on span at bounding box center [632, 25] width 38 height 29
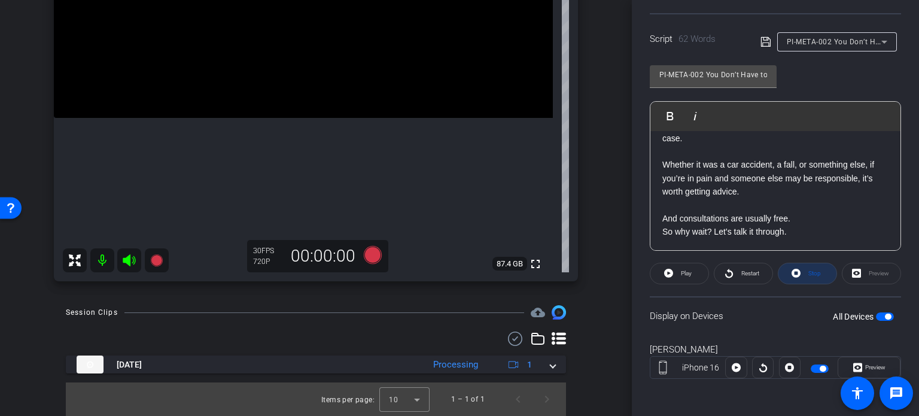
click at [822, 275] on span at bounding box center [807, 273] width 58 height 29
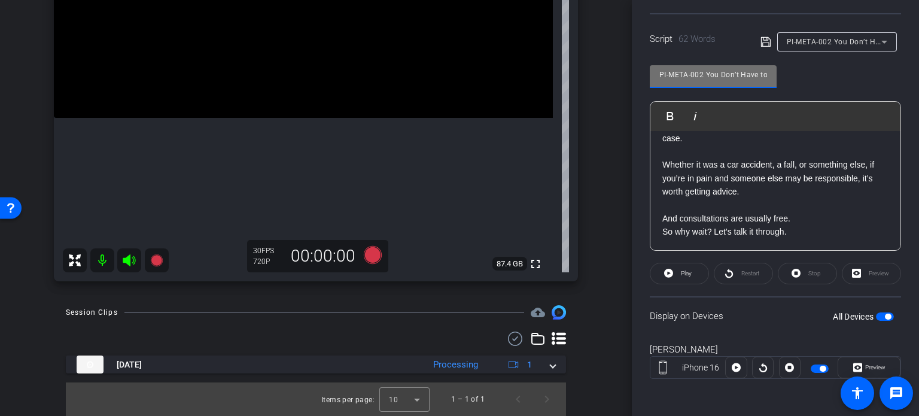
drag, startPoint x: 703, startPoint y: 74, endPoint x: 510, endPoint y: 81, distance: 192.7
click at [510, 81] on div "arrow_back Hunter,Horace_Shoot06_08252025 Back to project Send invite account_b…" at bounding box center [459, 208] width 919 height 416
click at [589, 171] on div "Horace Hunter iPhone 16 info ROOM ID: 814204930 85% battery_std fullscreen sett…" at bounding box center [316, 60] width 572 height 465
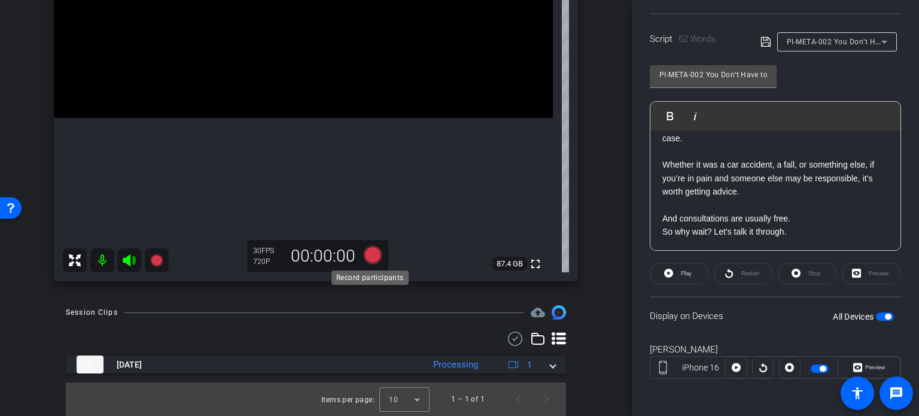
click at [372, 253] on icon at bounding box center [373, 255] width 18 height 18
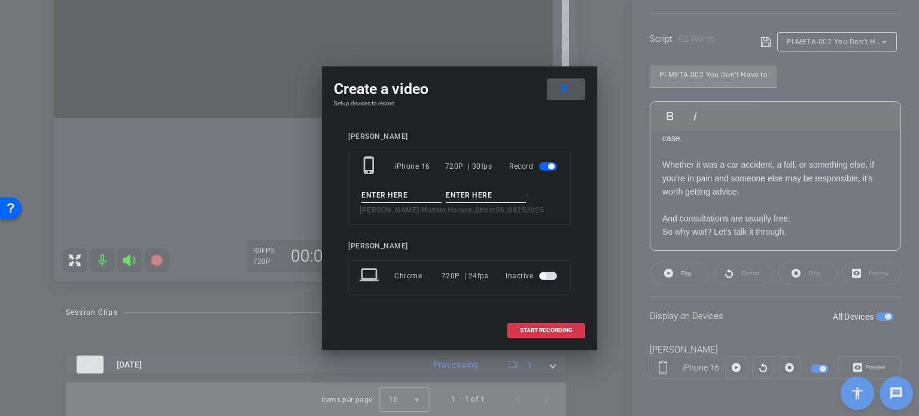
click at [392, 191] on input at bounding box center [401, 195] width 80 height 15
paste input "PI-META-002"
type input "PI-META-002"
click at [462, 193] on input at bounding box center [486, 195] width 80 height 15
type input "Take1"
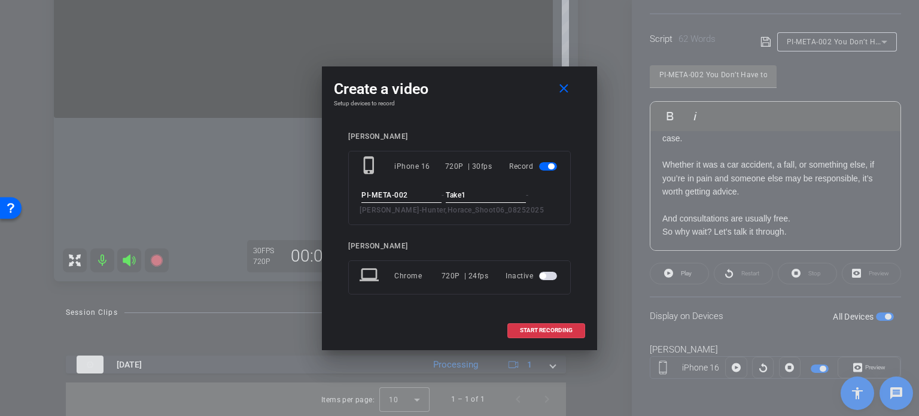
click at [498, 108] on div "Create a video close Setup devices to record Horace Hunter phone_iphone iPhone …" at bounding box center [459, 208] width 275 height 284
click at [561, 333] on span "START RECORDING" at bounding box center [546, 330] width 53 height 6
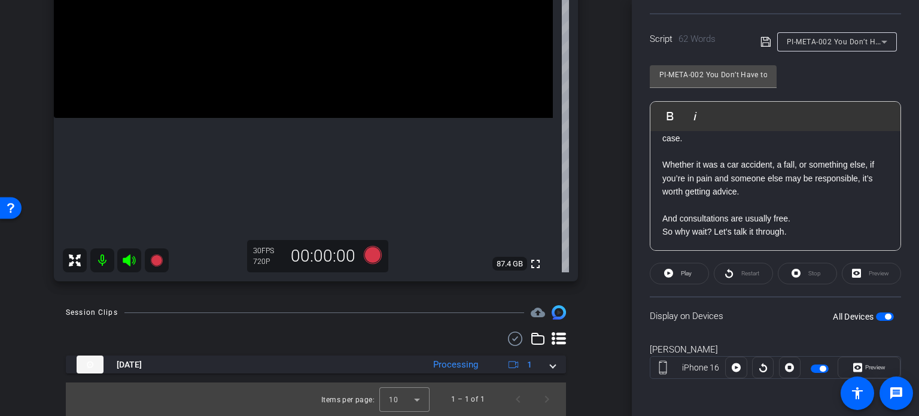
scroll to position [223, 0]
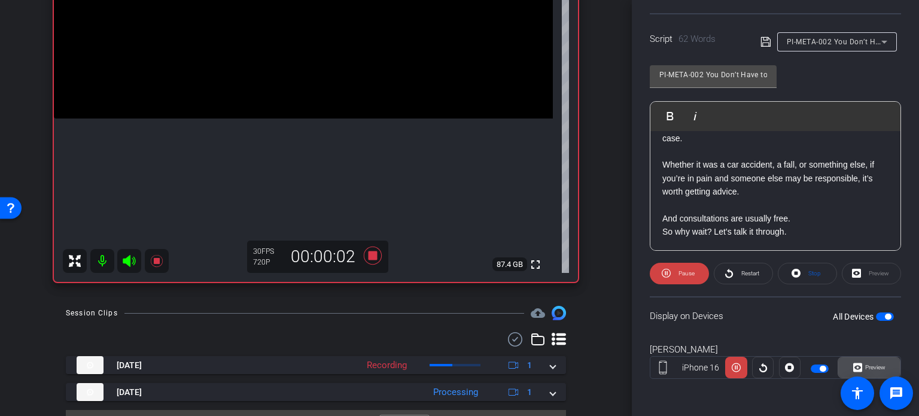
click at [879, 364] on span "Preview" at bounding box center [875, 367] width 20 height 7
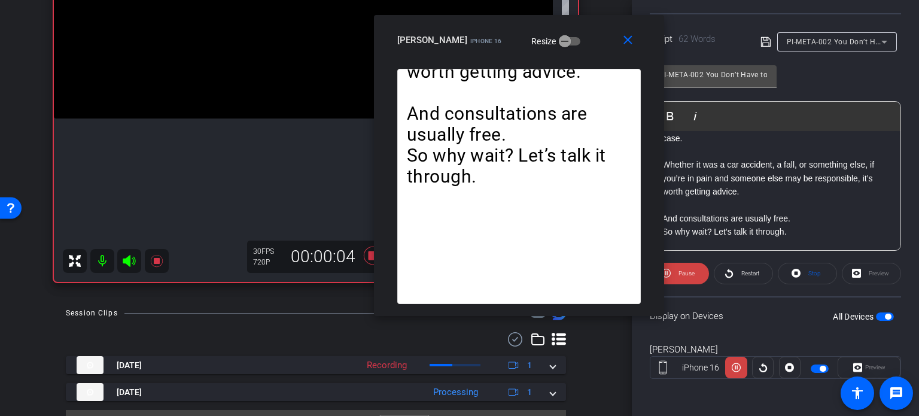
drag, startPoint x: 440, startPoint y: 103, endPoint x: 499, endPoint y: 61, distance: 72.9
click at [499, 61] on div "close Horace Hunter iPhone 16 Resize" at bounding box center [519, 42] width 290 height 54
click at [807, 265] on span "Stop" at bounding box center [813, 273] width 16 height 17
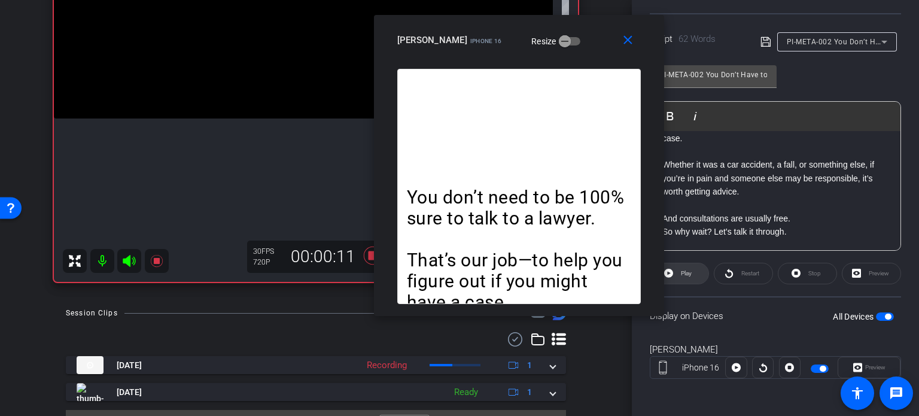
click at [691, 279] on span at bounding box center [679, 273] width 58 height 29
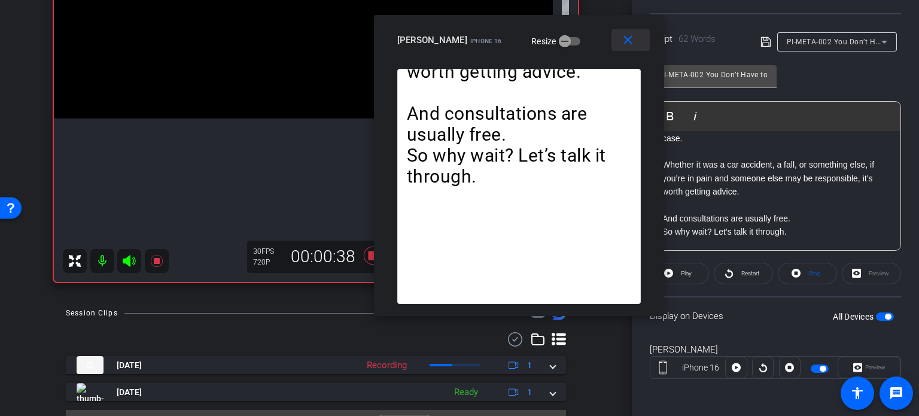
click at [626, 38] on mat-icon "close" at bounding box center [627, 40] width 15 height 15
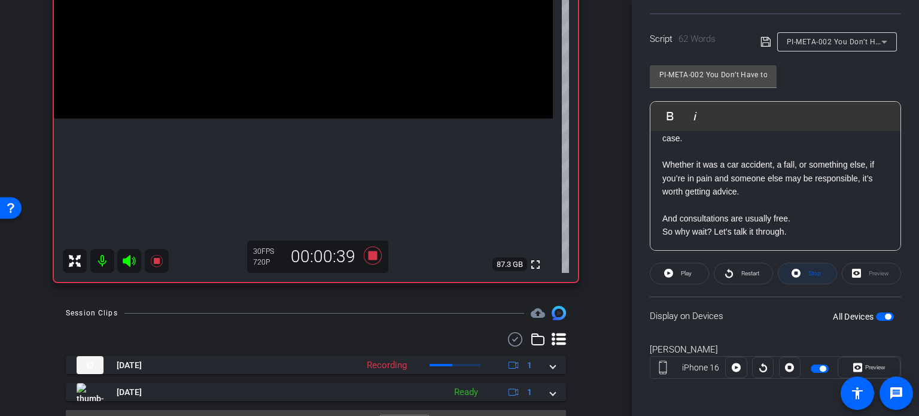
click at [809, 274] on span "Stop" at bounding box center [814, 273] width 13 height 7
click at [363, 249] on icon at bounding box center [372, 256] width 29 height 22
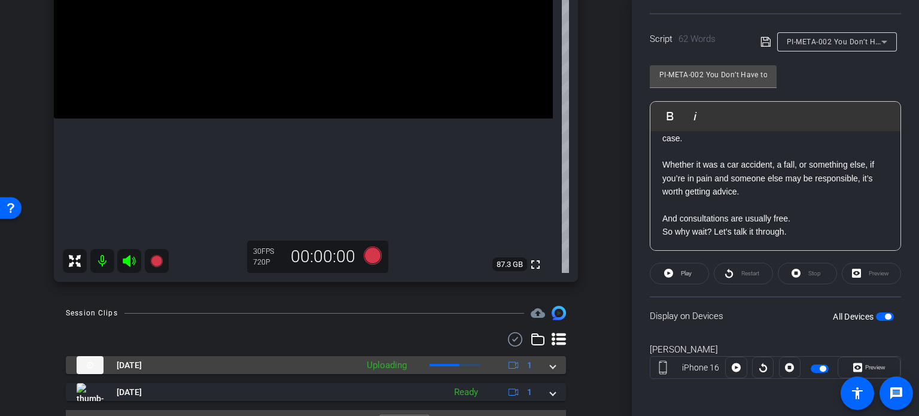
click at [550, 360] on span at bounding box center [552, 365] width 5 height 13
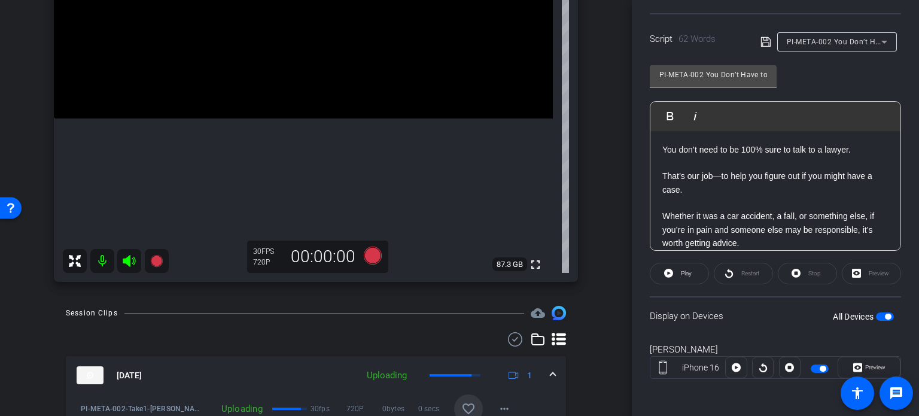
scroll to position [283, 0]
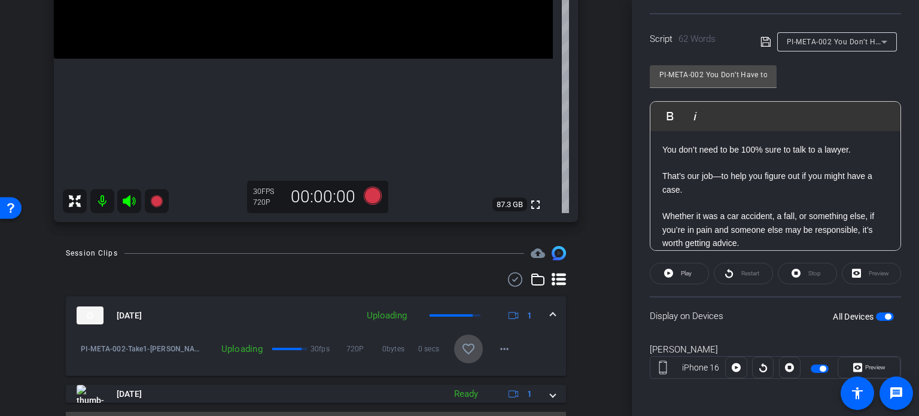
click at [465, 351] on mat-icon "favorite_border" at bounding box center [468, 349] width 14 height 14
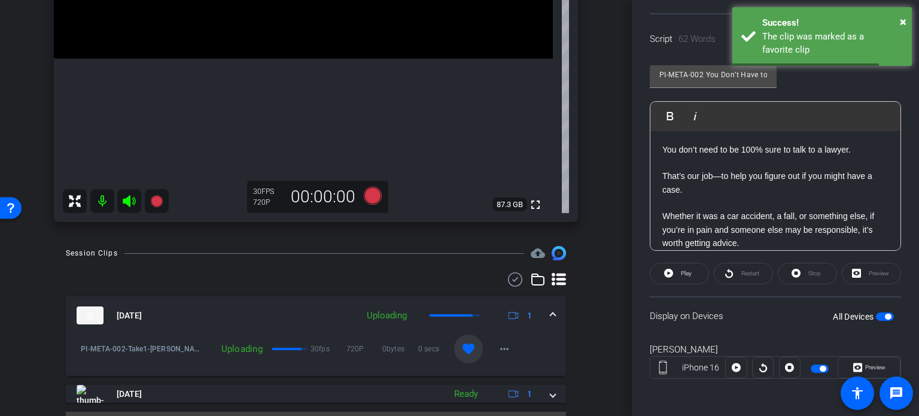
click at [550, 316] on span at bounding box center [552, 315] width 5 height 13
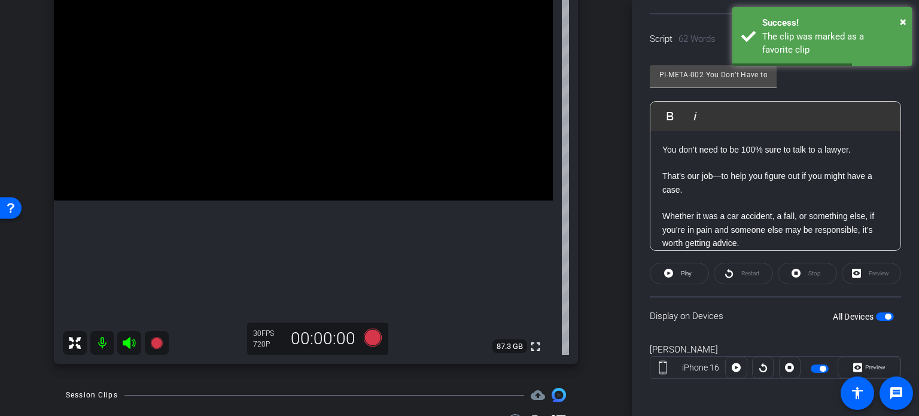
scroll to position [131, 0]
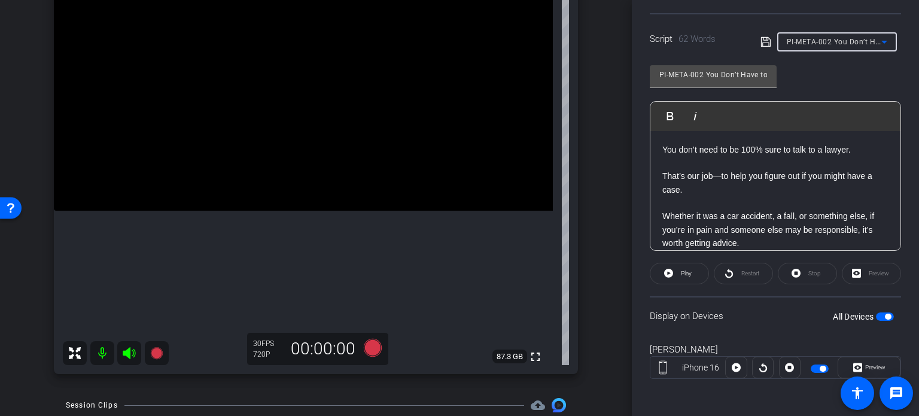
click at [828, 42] on span "PI-META-002 You Don’t Have to Be 100% Sure" at bounding box center [867, 41] width 160 height 10
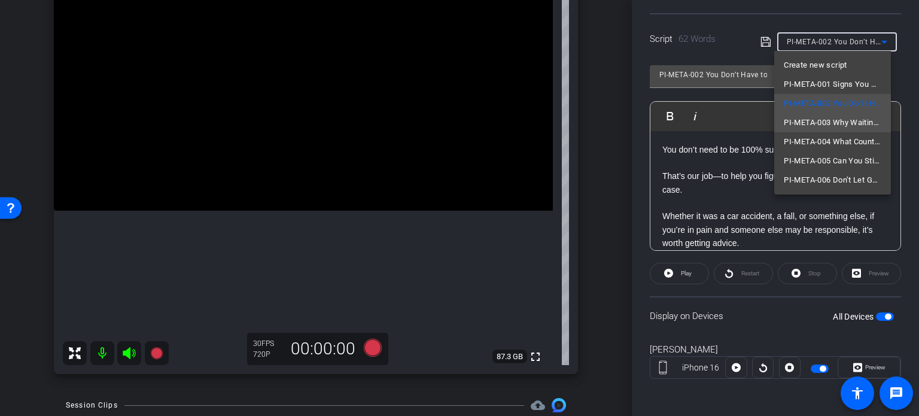
click at [848, 118] on span "PI-META-003 Why Waiting Can Hurt Your Case" at bounding box center [833, 122] width 98 height 14
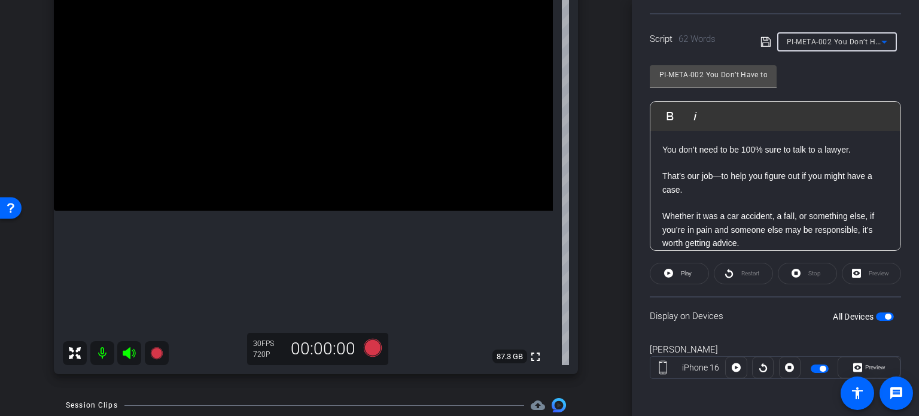
type input "PI-META-003 Why Waiting Can Hurt Your Case"
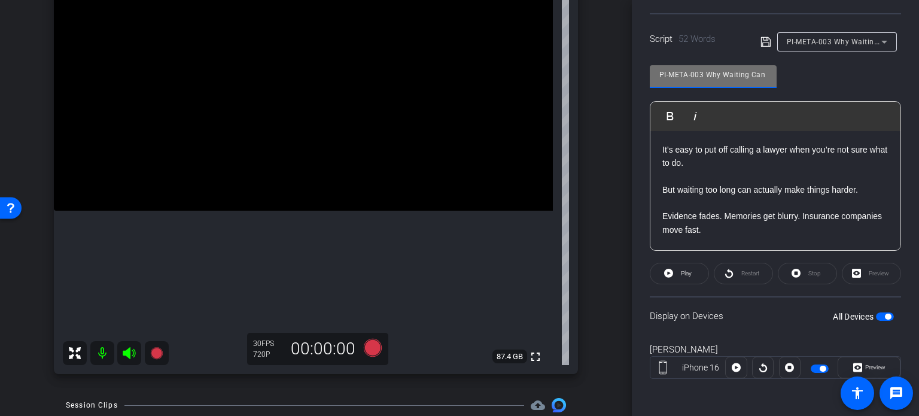
drag, startPoint x: 702, startPoint y: 72, endPoint x: 610, endPoint y: 74, distance: 92.7
click at [610, 74] on div "arrow_back Hunter,Horace_Shoot06_08252025 Back to project Send invite account_b…" at bounding box center [459, 208] width 919 height 416
click at [585, 193] on div "Horace Hunter iPhone 16 info ROOM ID: 814204930 85% battery_std fullscreen sett…" at bounding box center [316, 152] width 572 height 465
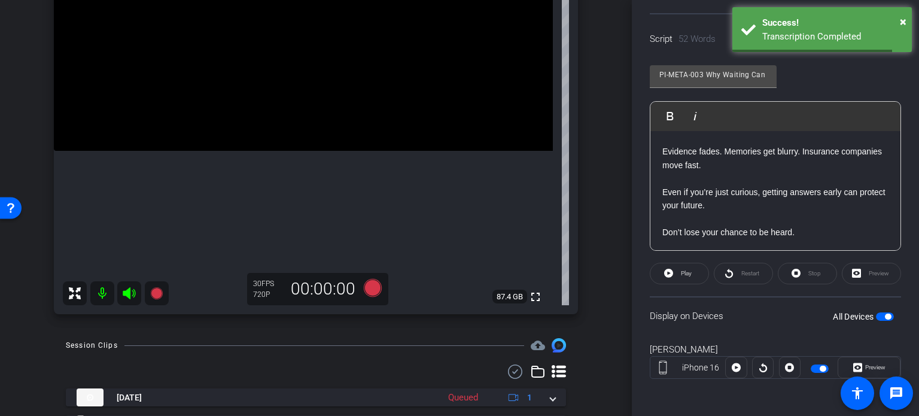
scroll to position [0, 0]
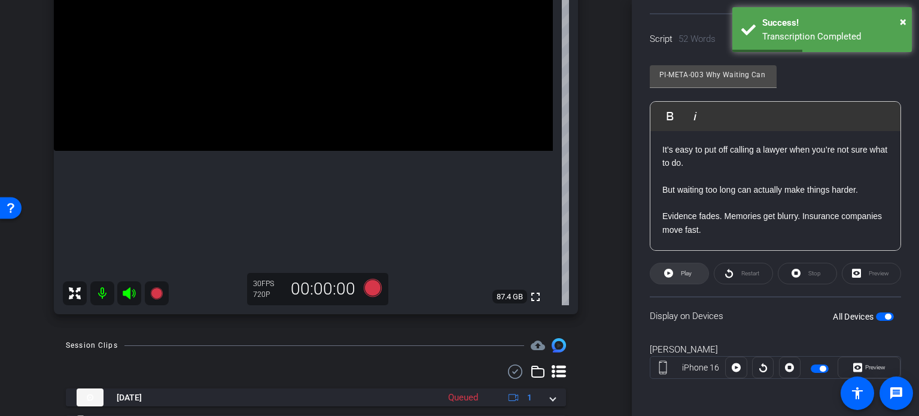
click at [688, 279] on span "Play" at bounding box center [685, 273] width 14 height 17
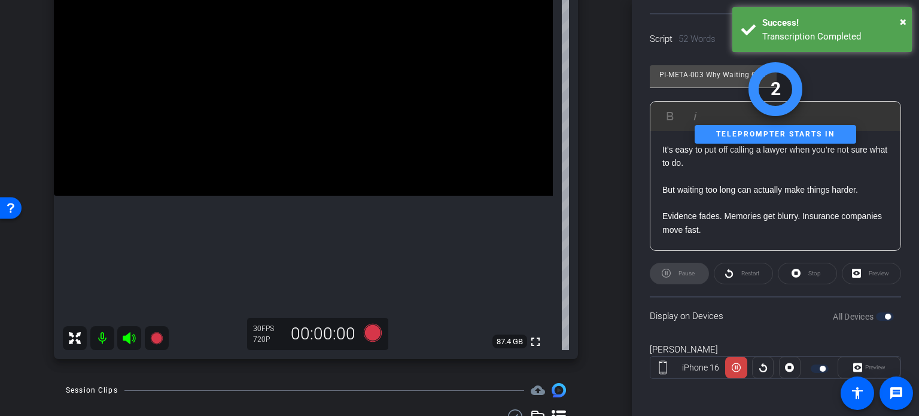
scroll to position [131, 0]
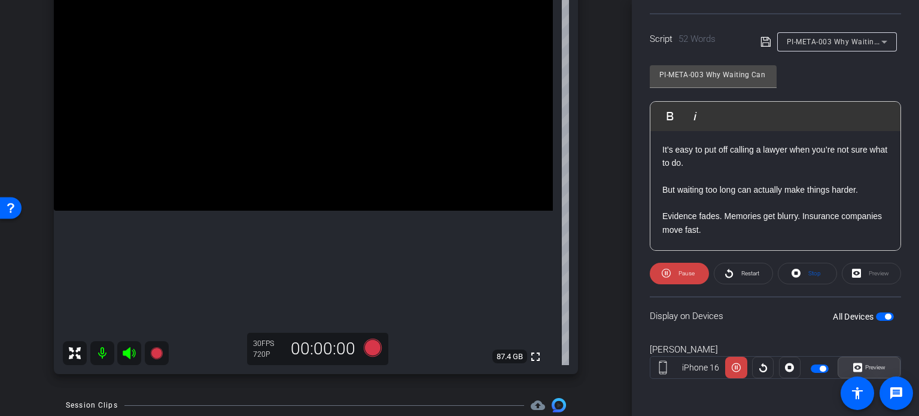
click at [878, 366] on span "Preview" at bounding box center [875, 367] width 20 height 7
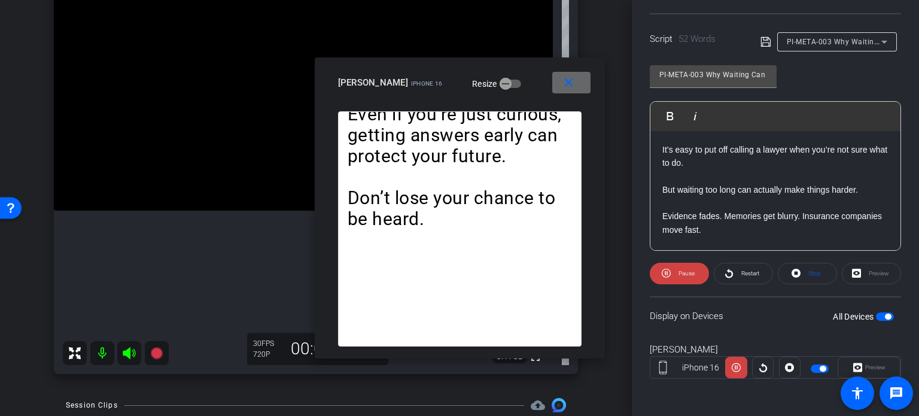
click at [578, 81] on span at bounding box center [571, 82] width 38 height 29
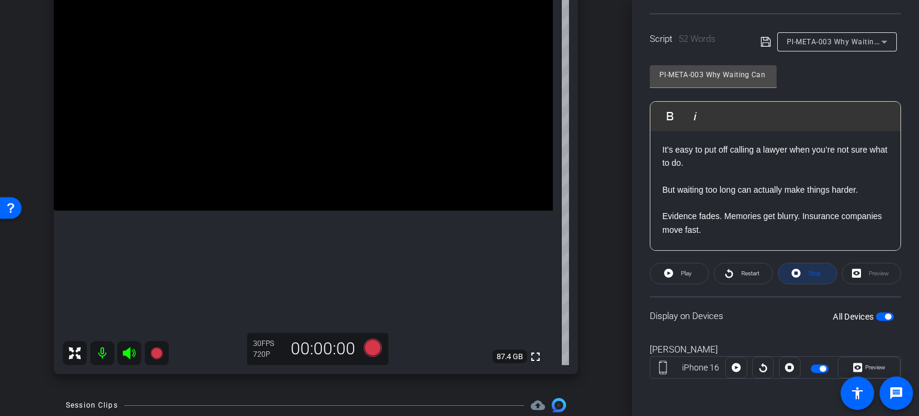
click at [802, 263] on span at bounding box center [807, 273] width 58 height 29
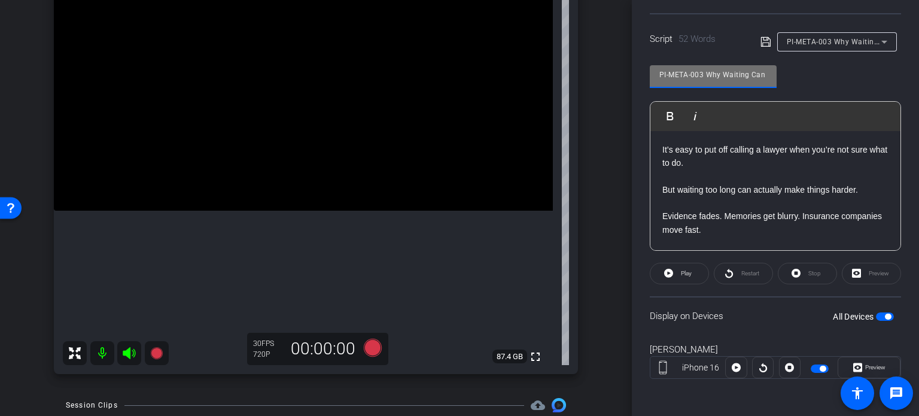
drag, startPoint x: 702, startPoint y: 70, endPoint x: 577, endPoint y: 69, distance: 125.0
click at [577, 69] on div "arrow_back Hunter,Horace_Shoot06_08252025 Back to project Send invite account_b…" at bounding box center [459, 208] width 919 height 416
click at [596, 97] on div "arrow_back Hunter,Horace_Shoot06_08252025 Back to project Send invite account_b…" at bounding box center [316, 77] width 632 height 416
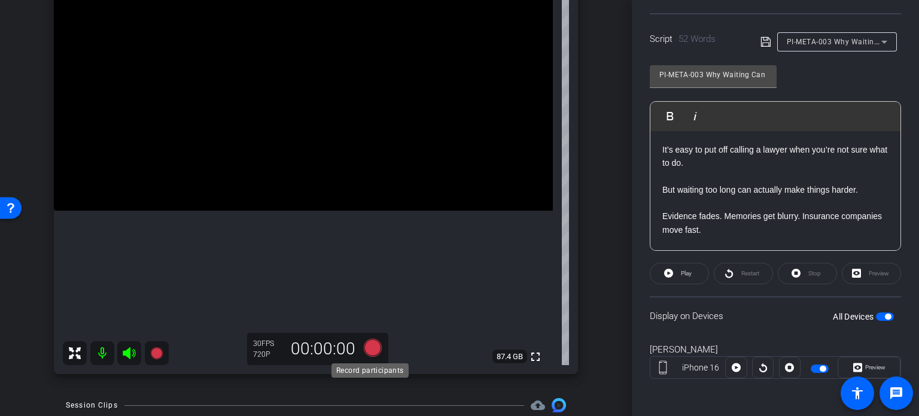
click at [368, 343] on icon at bounding box center [373, 348] width 18 height 18
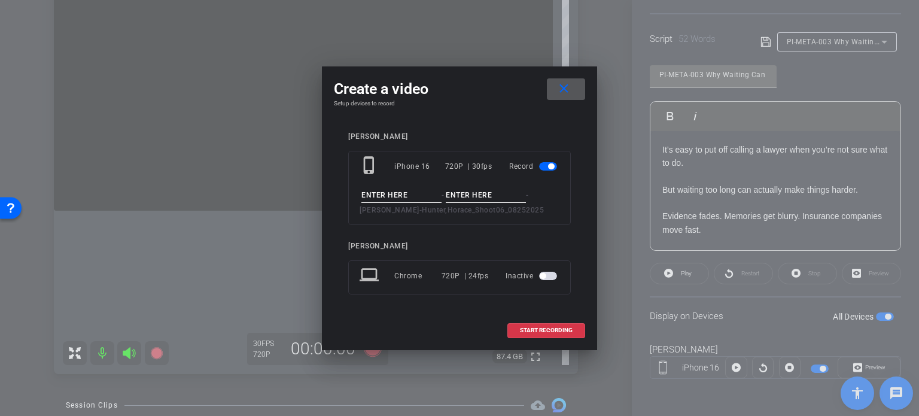
click at [402, 196] on input at bounding box center [401, 195] width 80 height 15
paste input "PI-META-003"
type input "PI-META-003"
click at [464, 188] on input at bounding box center [486, 195] width 80 height 15
type input "Take1"
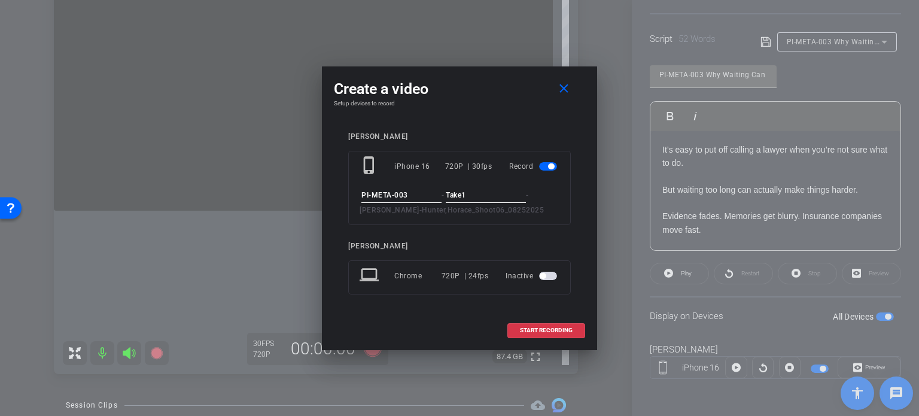
click at [414, 196] on input "PI-META-003" at bounding box center [401, 195] width 80 height 15
click at [482, 198] on input "Take1" at bounding box center [486, 195] width 80 height 15
click at [432, 196] on input "PI-META-003" at bounding box center [401, 195] width 80 height 15
click at [508, 196] on input "Take1" at bounding box center [486, 195] width 80 height 15
click at [539, 295] on div "Horace Hunter phone_iphone iPhone 16 720P | 30fps Record PI-META-003 - Take1 - …" at bounding box center [459, 221] width 223 height 179
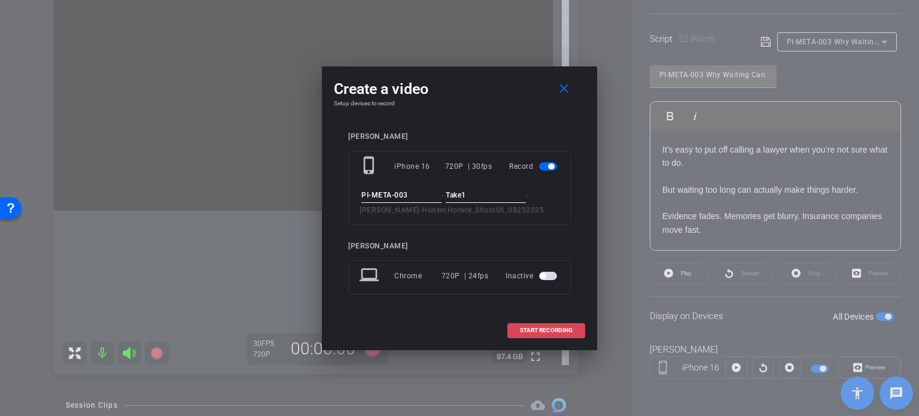
click at [556, 325] on span at bounding box center [546, 330] width 77 height 29
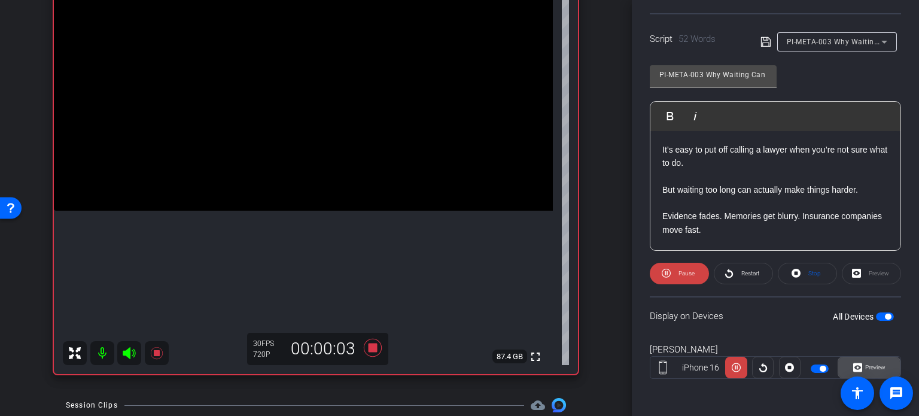
click at [873, 364] on span "Preview" at bounding box center [875, 367] width 20 height 7
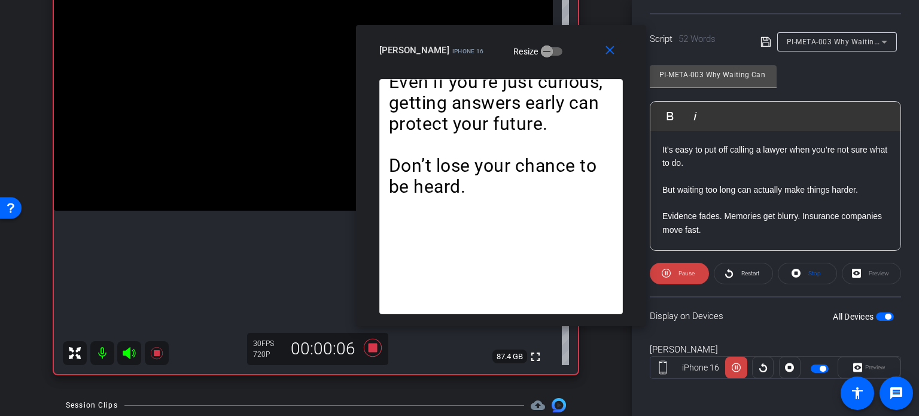
drag, startPoint x: 444, startPoint y: 94, endPoint x: 485, endPoint y: 62, distance: 52.4
click at [485, 62] on div "close Horace Hunter iPhone 16 Resize" at bounding box center [501, 52] width 290 height 54
click at [809, 271] on span "Stop" at bounding box center [814, 273] width 13 height 7
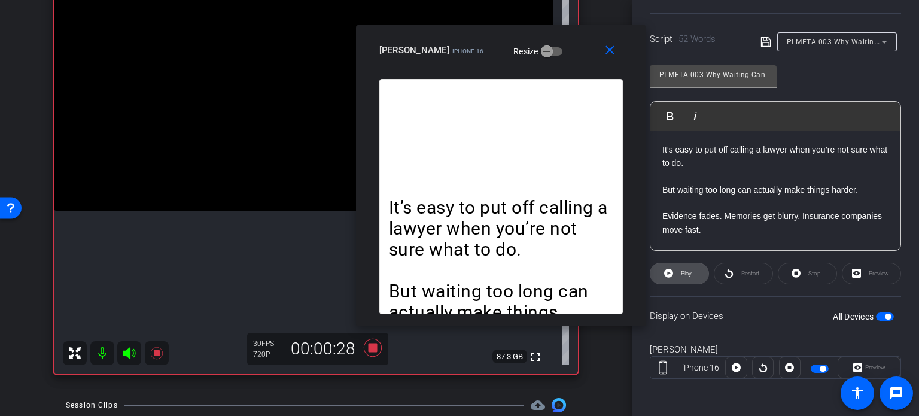
click at [674, 276] on span at bounding box center [679, 273] width 58 height 29
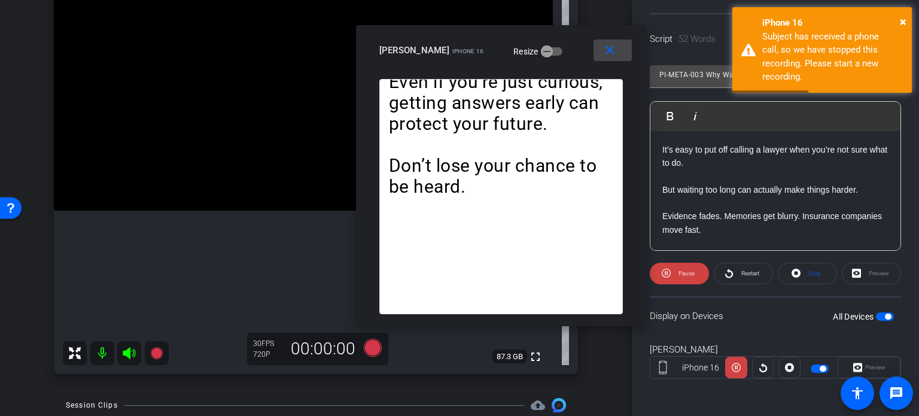
click at [616, 51] on mat-icon "close" at bounding box center [609, 50] width 15 height 15
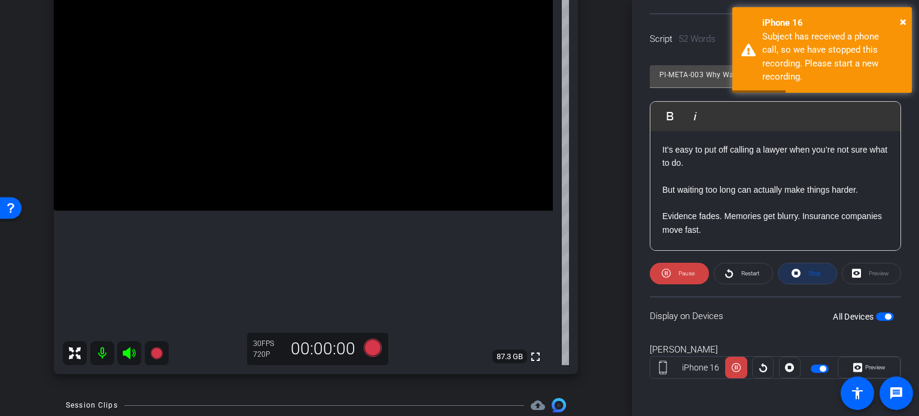
click at [800, 272] on span at bounding box center [807, 273] width 58 height 29
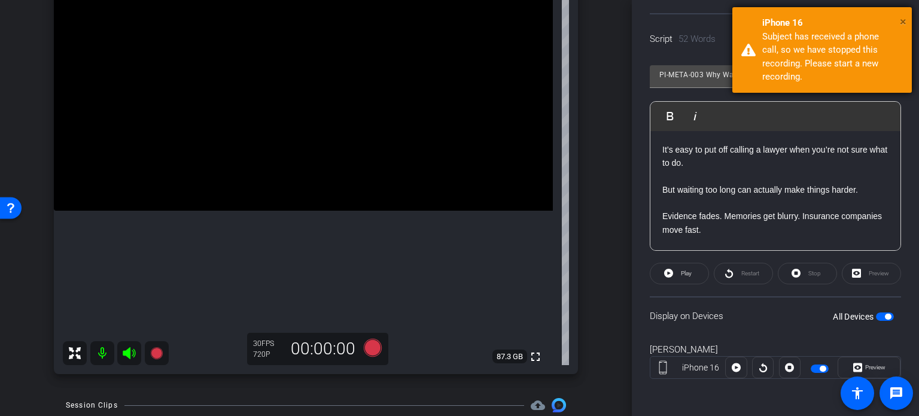
click at [903, 18] on span "×" at bounding box center [903, 21] width 7 height 14
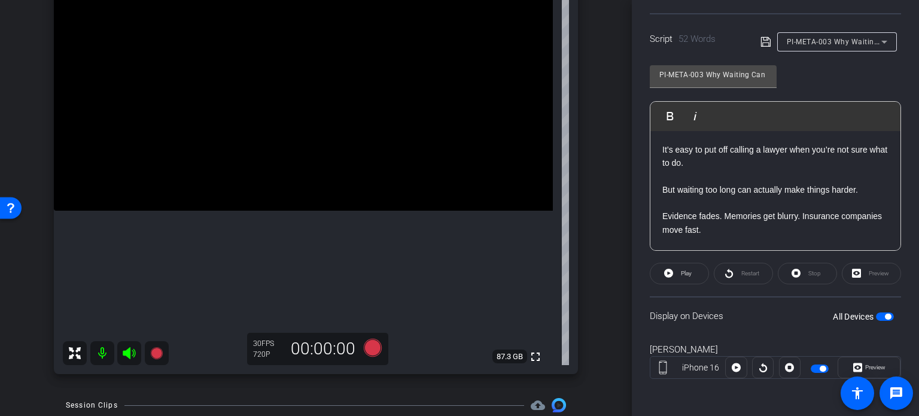
scroll to position [0, 0]
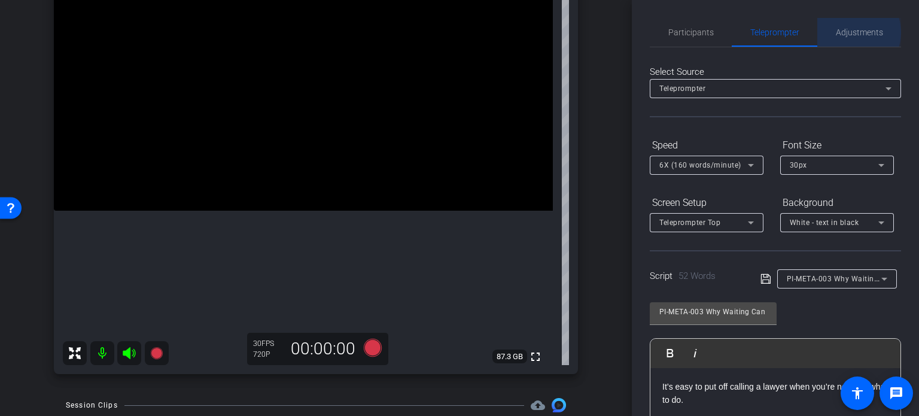
click at [844, 32] on span "Adjustments" at bounding box center [859, 32] width 47 height 8
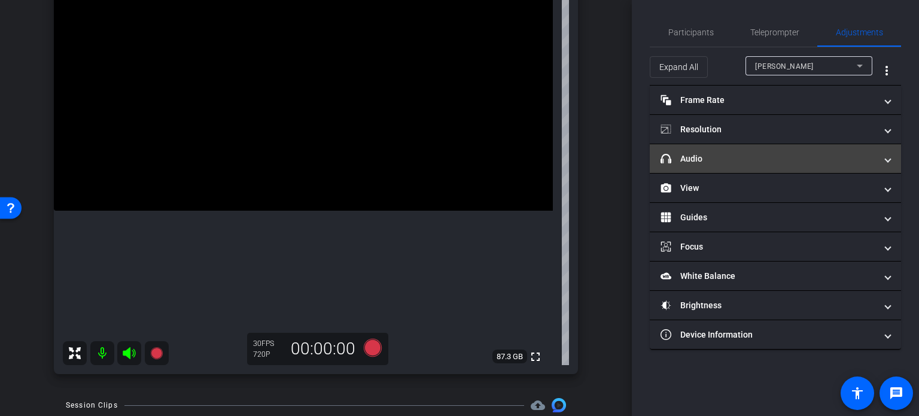
click at [796, 154] on mat-panel-title "headphone icon Audio" at bounding box center [767, 159] width 215 height 13
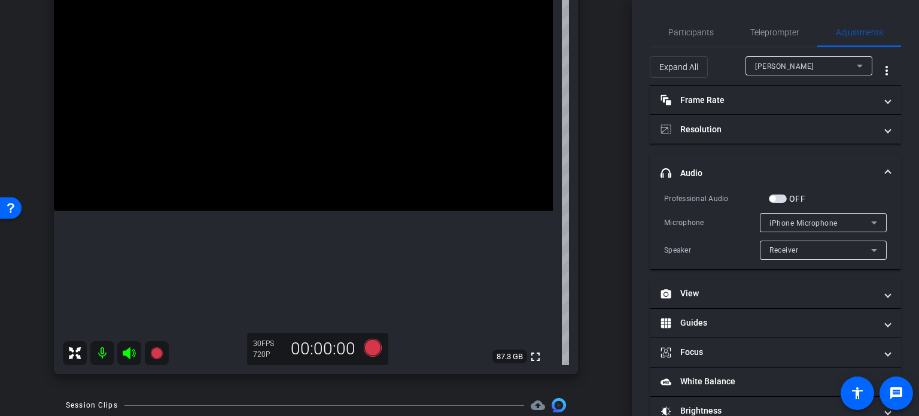
click at [779, 197] on span "button" at bounding box center [778, 198] width 18 height 8
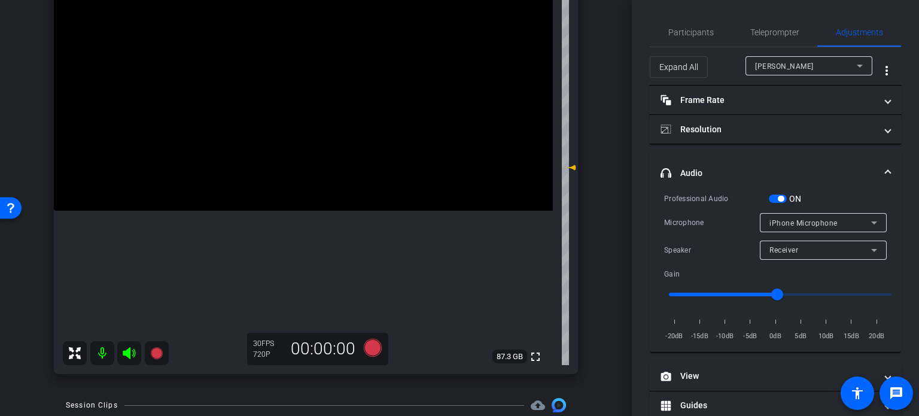
click at [776, 197] on span "button" at bounding box center [778, 198] width 18 height 8
click at [792, 226] on span "iPhone Microphone" at bounding box center [803, 223] width 68 height 8
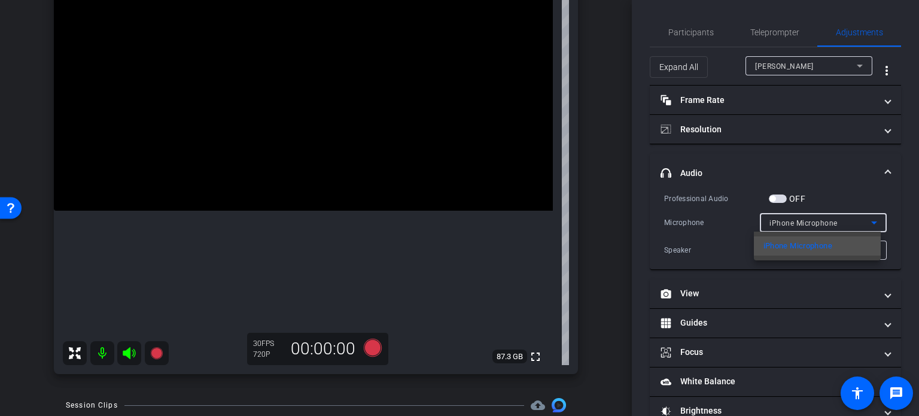
click at [803, 245] on span "iPhone Microphone" at bounding box center [797, 246] width 69 height 14
click at [794, 220] on span "iPhone Microphone" at bounding box center [803, 223] width 68 height 8
click at [811, 227] on div at bounding box center [459, 208] width 919 height 416
click at [840, 246] on div "Receiver" at bounding box center [820, 249] width 102 height 15
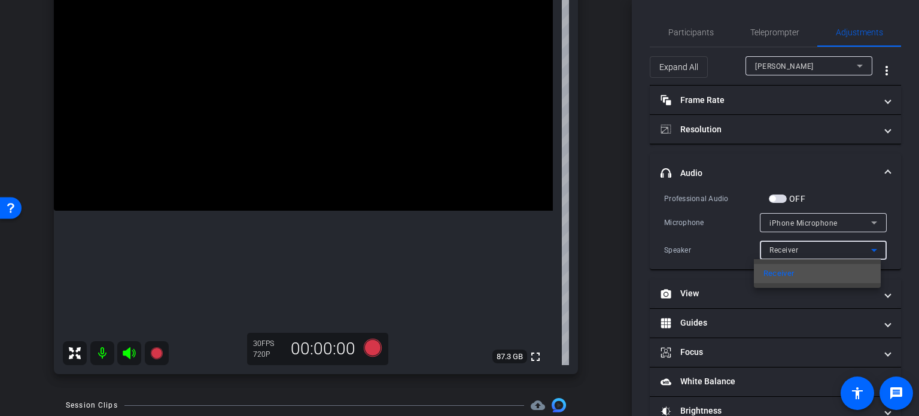
click at [843, 248] on div at bounding box center [459, 208] width 919 height 416
click at [880, 163] on mat-expansion-panel-header "headphone icon Audio" at bounding box center [775, 173] width 251 height 38
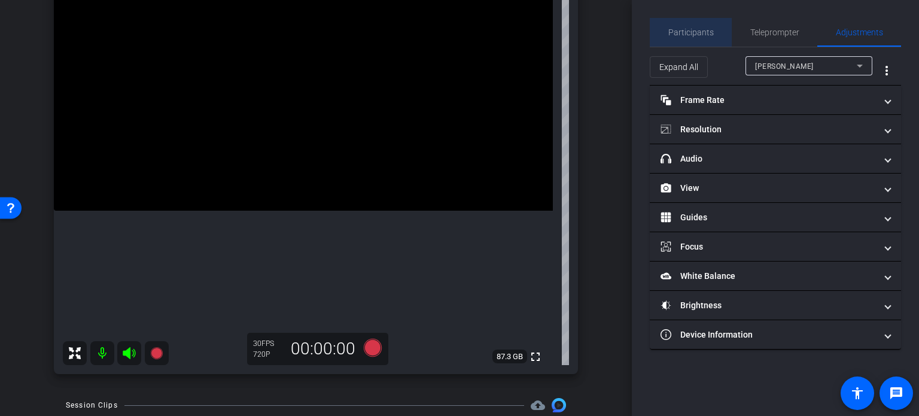
click at [706, 19] on span "Participants" at bounding box center [690, 32] width 45 height 29
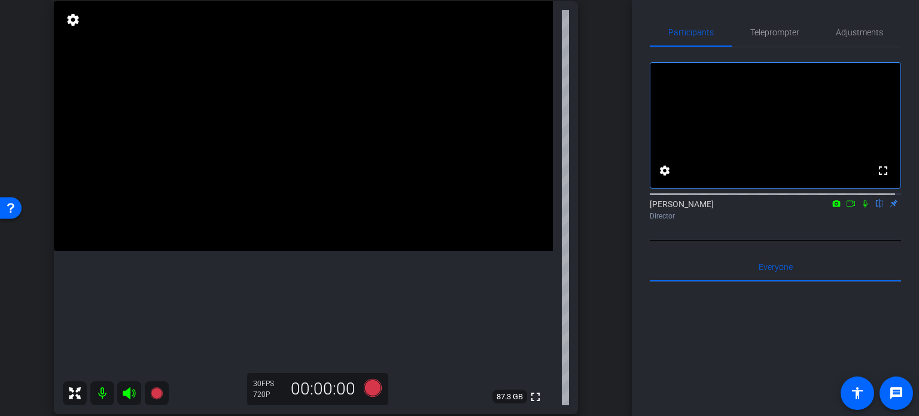
scroll to position [71, 0]
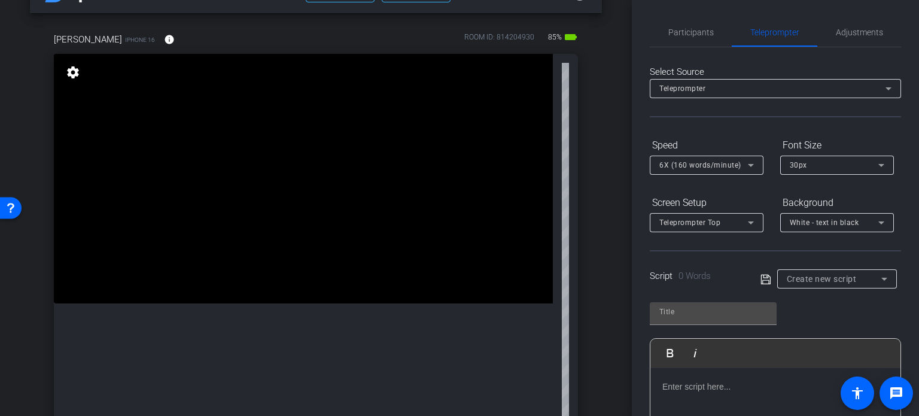
scroll to position [60, 0]
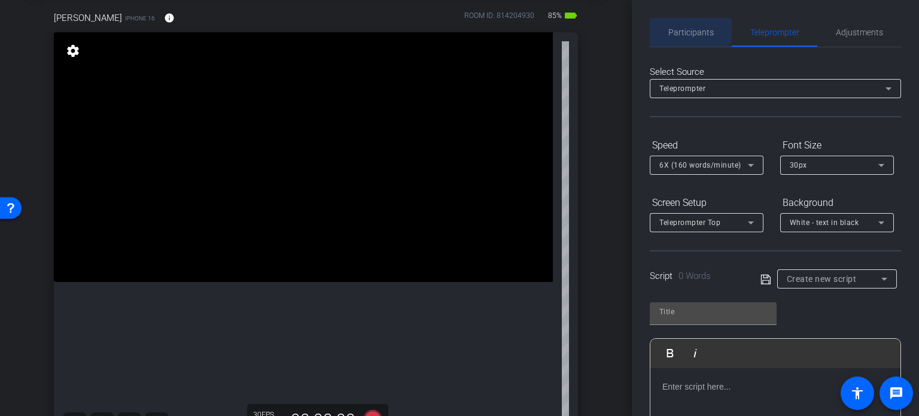
click at [682, 28] on span "Participants" at bounding box center [690, 32] width 45 height 8
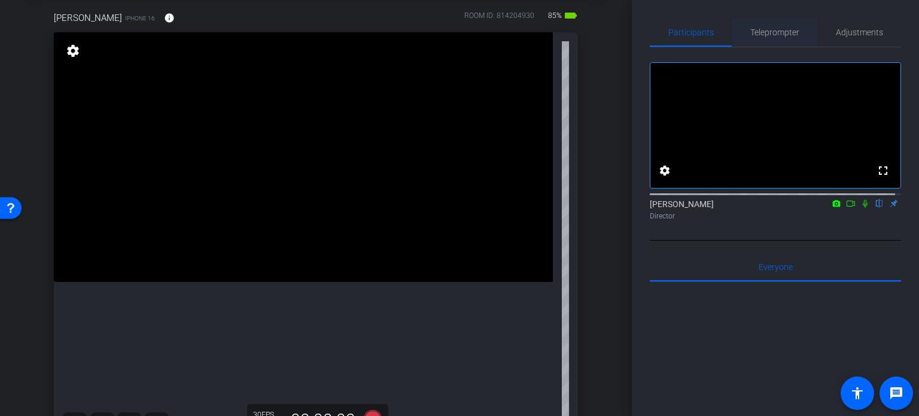
click at [754, 42] on span "Teleprompter" at bounding box center [774, 32] width 49 height 29
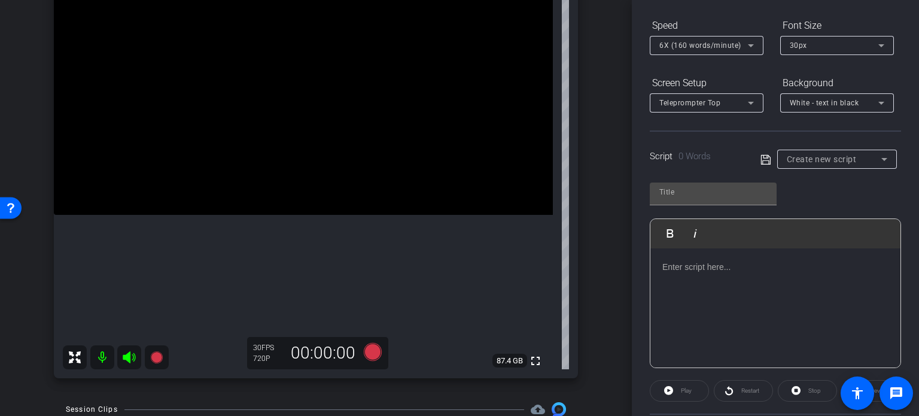
scroll to position [120, 0]
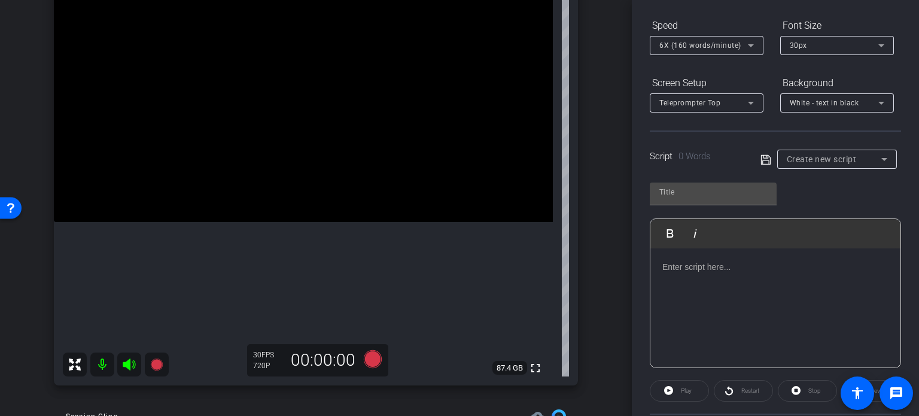
click at [846, 150] on div "Create new script" at bounding box center [837, 159] width 100 height 19
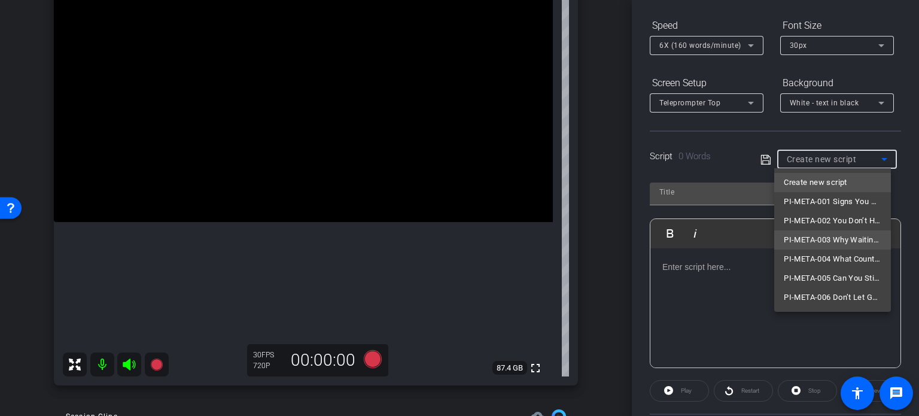
click at [831, 239] on span "PI-META-003 Why Waiting Can Hurt Your Case" at bounding box center [833, 240] width 98 height 14
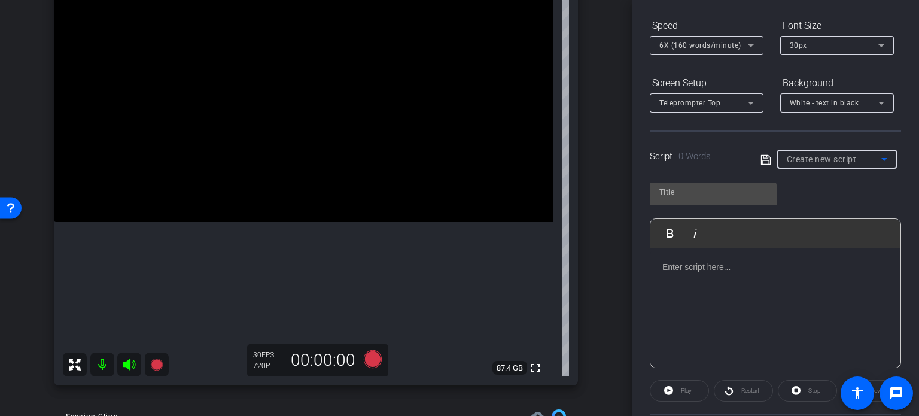
type input "PI-META-003 Why Waiting Can Hurt Your Case"
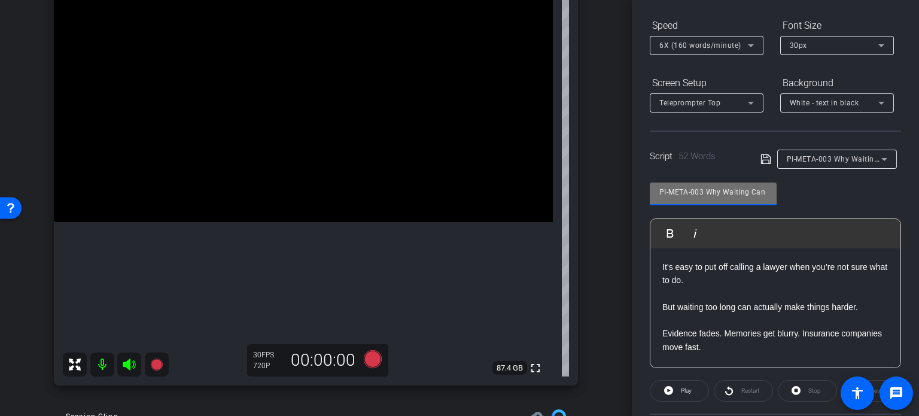
drag, startPoint x: 702, startPoint y: 189, endPoint x: 571, endPoint y: 205, distance: 132.6
click at [571, 205] on div "arrow_back Hunter,Horace_Shoot06_08252025 Back to project Send invite account_b…" at bounding box center [459, 208] width 919 height 416
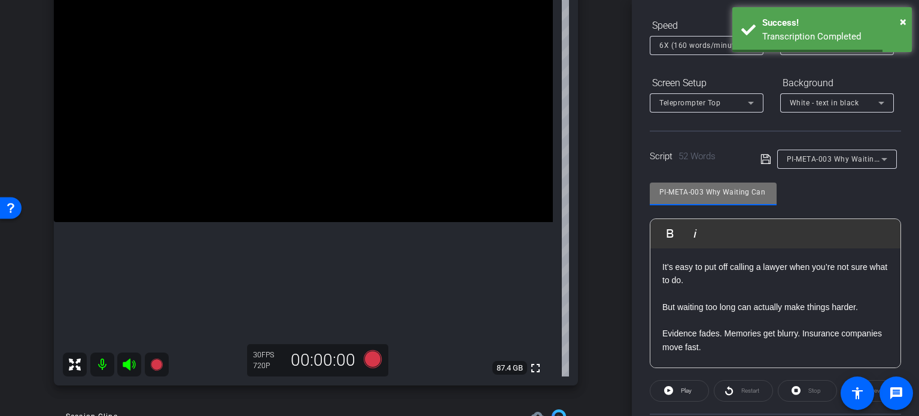
click at [575, 208] on div "[PERSON_NAME] iPhone 16 info ROOM ID: 814204930 85% battery_std fullscreen sett…" at bounding box center [316, 164] width 572 height 465
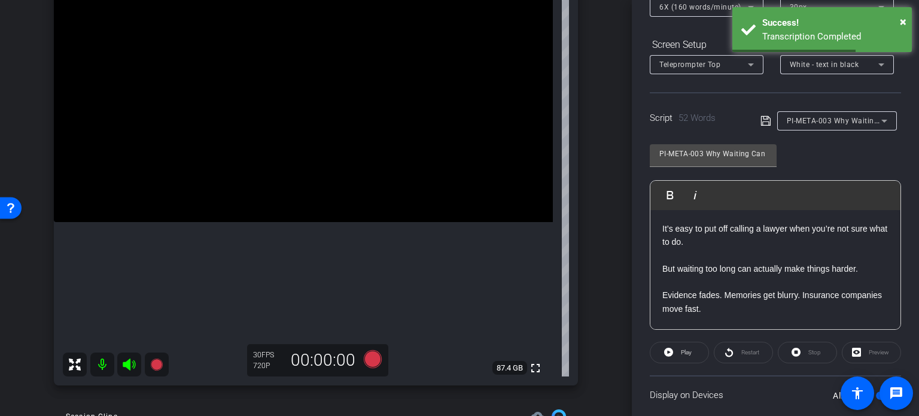
scroll to position [237, 0]
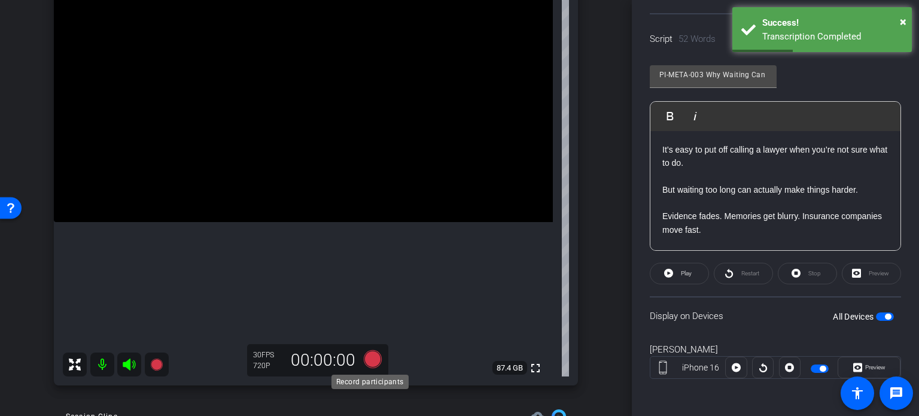
click at [361, 364] on icon at bounding box center [372, 359] width 29 height 22
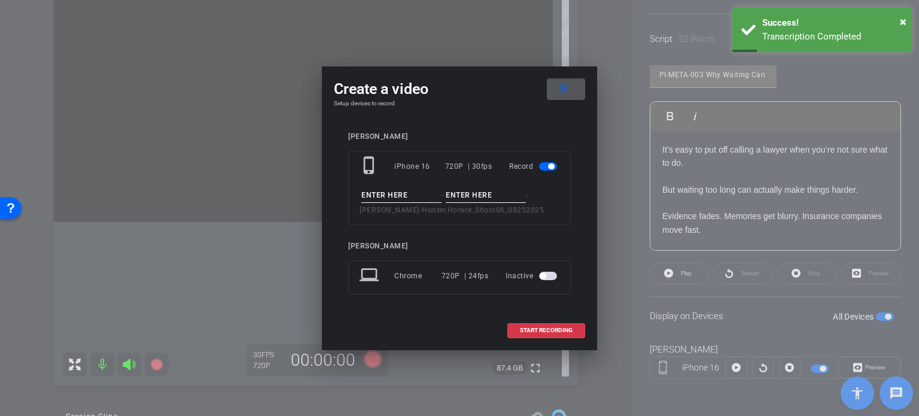
click at [400, 191] on input at bounding box center [401, 195] width 80 height 15
paste input "PI-META-003"
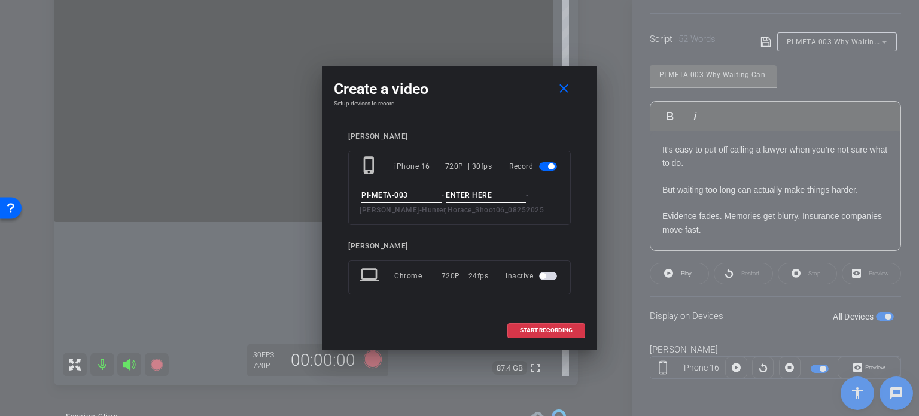
type input "PI-META-003"
click at [485, 193] on input at bounding box center [486, 195] width 80 height 15
type input "Take2"
click at [407, 188] on input "PI-META-003" at bounding box center [401, 195] width 80 height 15
click at [499, 190] on input "Take2" at bounding box center [486, 195] width 80 height 15
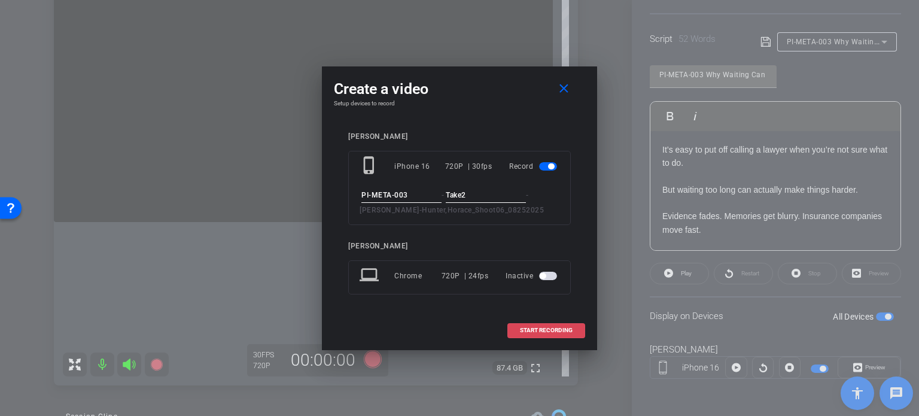
click at [571, 331] on span "START RECORDING" at bounding box center [546, 330] width 53 height 6
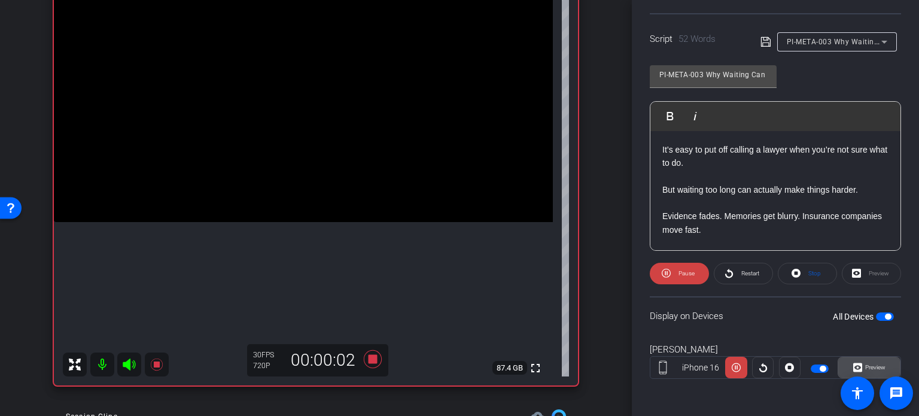
click at [878, 364] on span "Preview" at bounding box center [875, 367] width 20 height 7
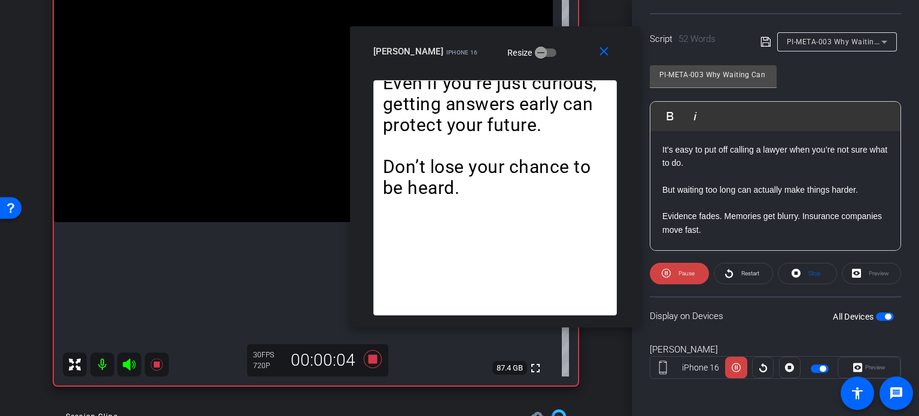
drag, startPoint x: 422, startPoint y: 100, endPoint x: 458, endPoint y: 69, distance: 47.0
click at [458, 69] on div "close Horace Hunter iPhone 16 Resize" at bounding box center [495, 53] width 290 height 54
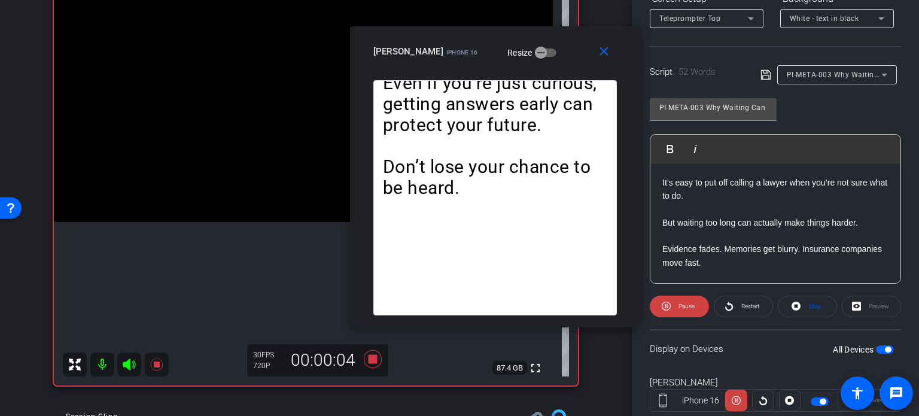
scroll to position [117, 0]
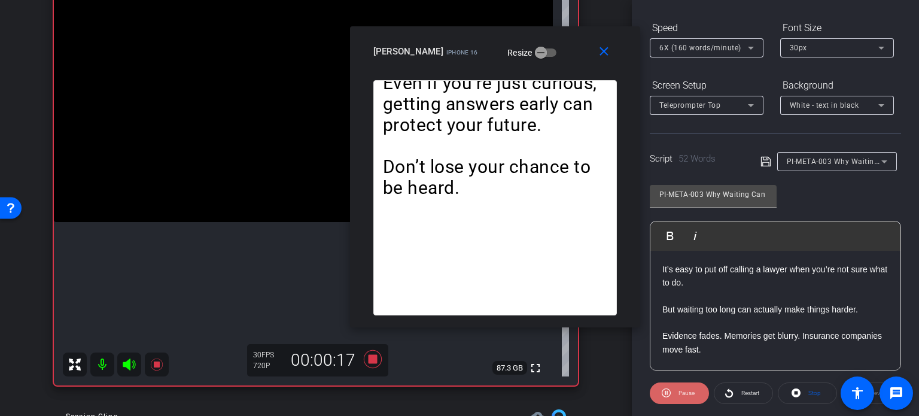
click at [677, 395] on span "Pause" at bounding box center [684, 393] width 19 height 17
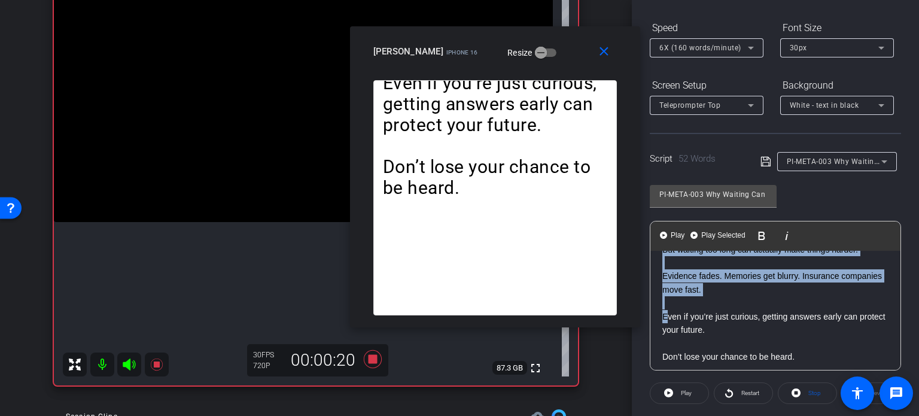
scroll to position [0, 0]
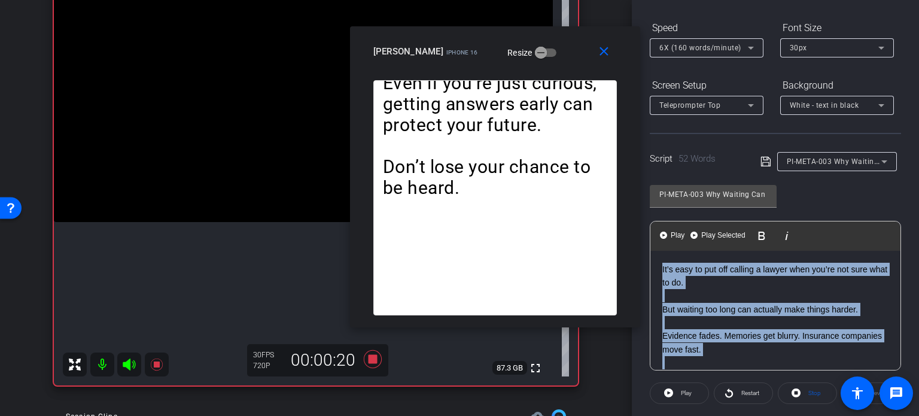
drag, startPoint x: 663, startPoint y: 315, endPoint x: 633, endPoint y: 231, distance: 88.9
click at [633, 231] on body "Accessibility Screen-Reader Guide, Feedback, and Issue Reporting | New window m…" at bounding box center [459, 208] width 919 height 416
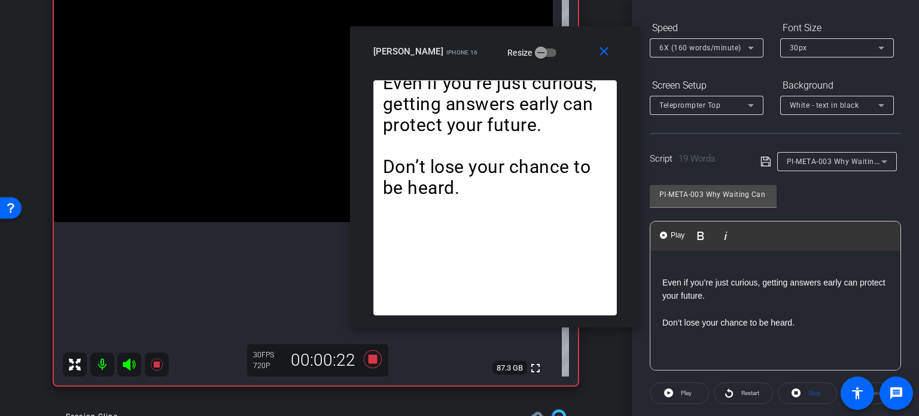
scroll to position [130, 0]
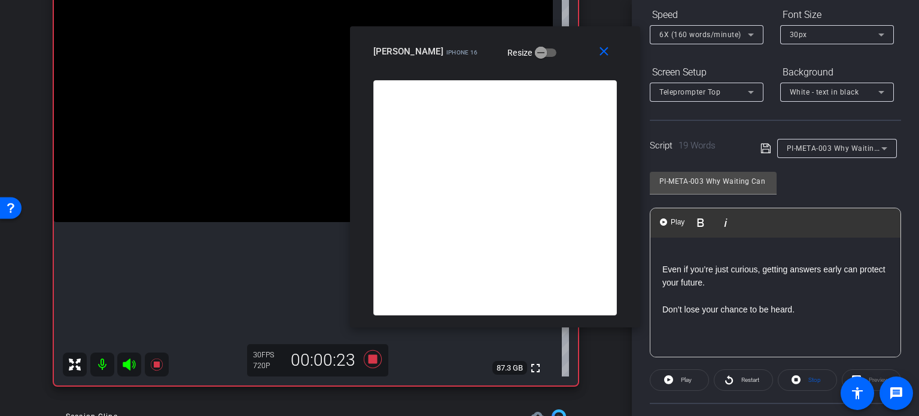
drag, startPoint x: 677, startPoint y: 253, endPoint x: 713, endPoint y: 235, distance: 40.1
click at [691, 245] on div "Even if you’re just curious, getting answers early can protect your future. Don…" at bounding box center [775, 297] width 250 height 120
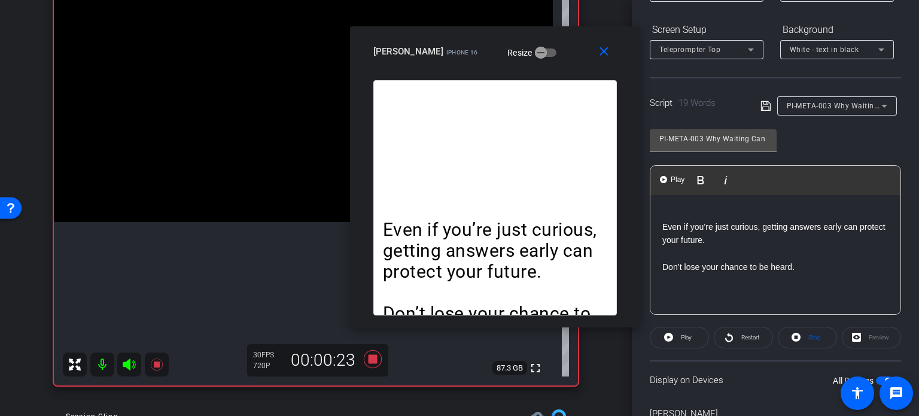
scroll to position [237, 0]
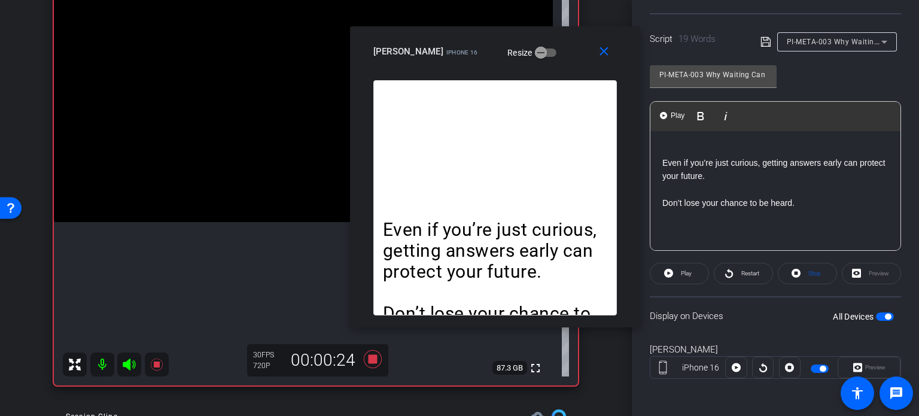
click at [885, 313] on span "button" at bounding box center [888, 316] width 6 height 6
click at [883, 313] on span "button" at bounding box center [885, 316] width 18 height 8
click at [805, 271] on span "Stop" at bounding box center [813, 273] width 16 height 17
click at [678, 269] on span "Play" at bounding box center [685, 273] width 14 height 17
click at [791, 272] on icon at bounding box center [795, 273] width 9 height 15
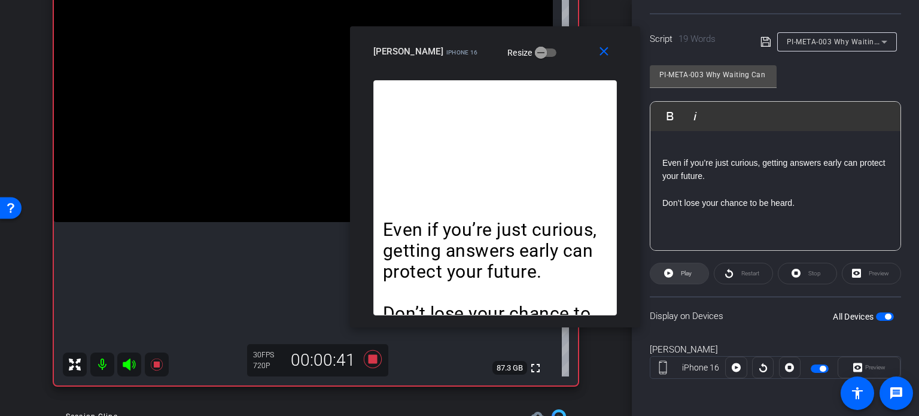
click at [691, 275] on span "Play" at bounding box center [685, 273] width 14 height 17
click at [589, 59] on span at bounding box center [606, 51] width 38 height 29
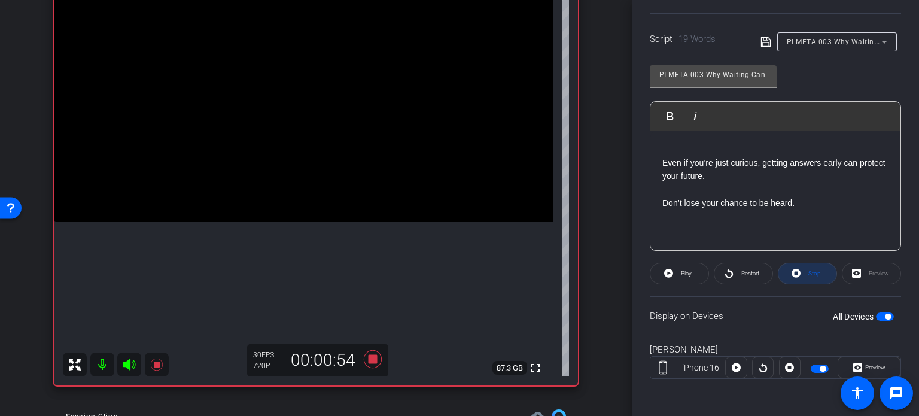
click at [799, 276] on span at bounding box center [807, 273] width 58 height 29
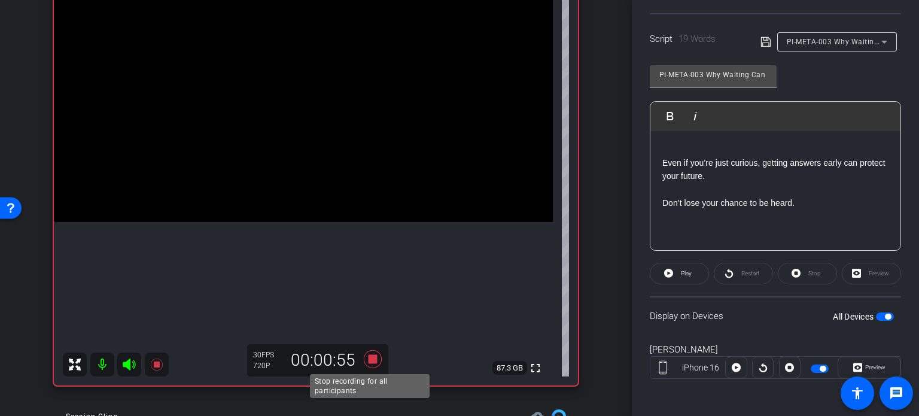
click at [365, 354] on icon at bounding box center [372, 359] width 29 height 22
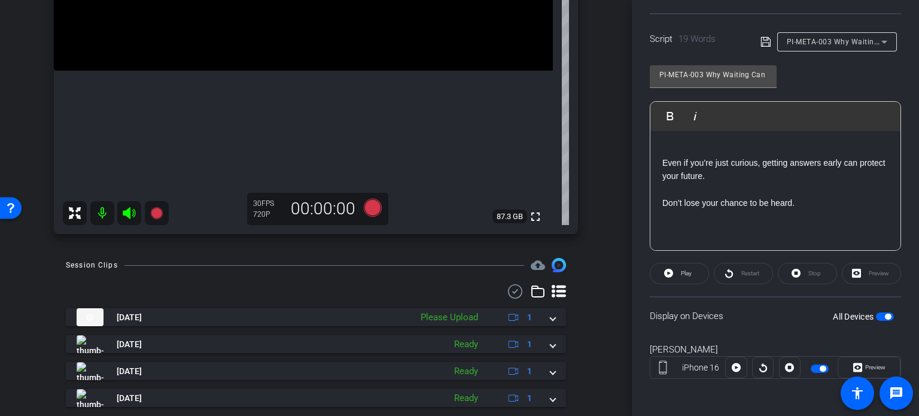
scroll to position [299, 0]
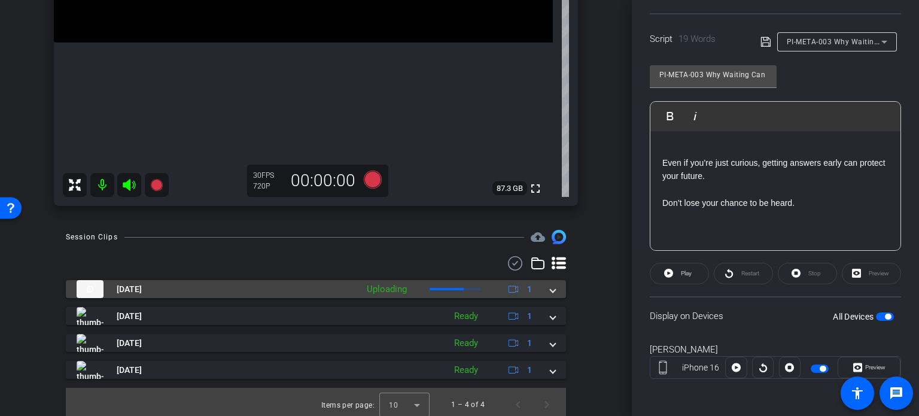
click at [550, 288] on span at bounding box center [552, 289] width 5 height 13
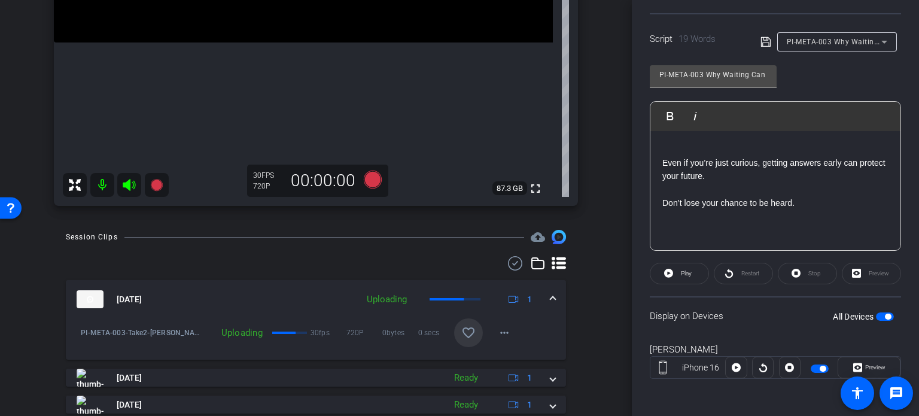
click at [465, 328] on mat-icon "favorite_border" at bounding box center [468, 332] width 14 height 14
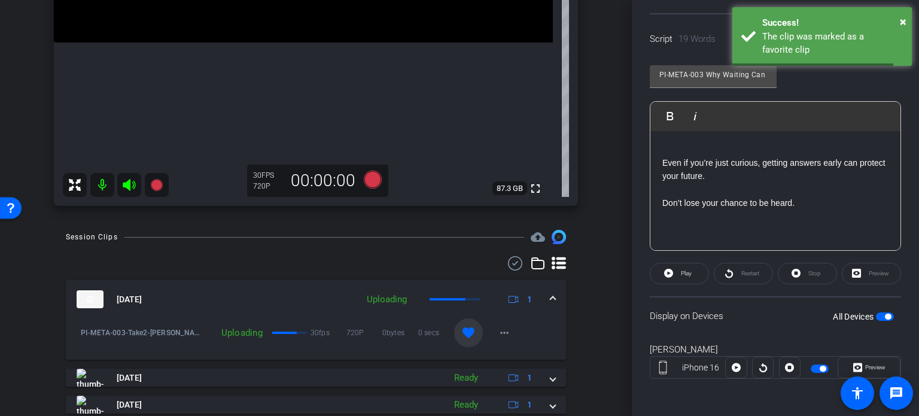
click at [553, 302] on mat-expansion-panel-header "Aug 25, 2025 Uploading 1" at bounding box center [316, 299] width 500 height 38
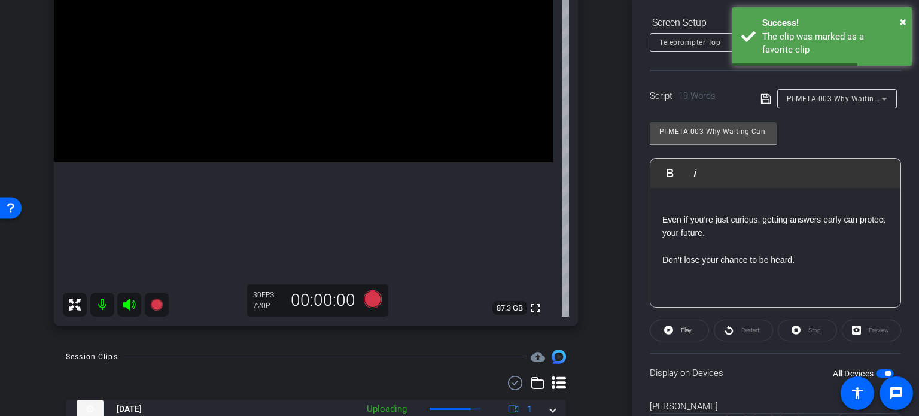
scroll to position [117, 0]
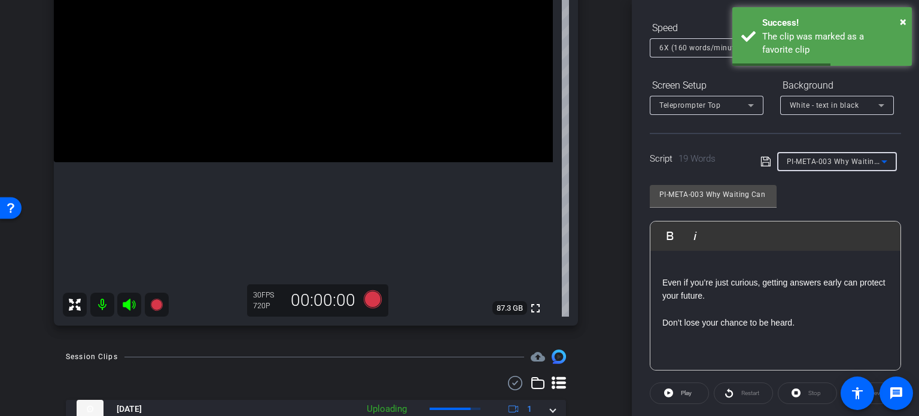
click at [816, 166] on div "PI-META-003 Why Waiting Can Hurt Your Case" at bounding box center [834, 161] width 95 height 15
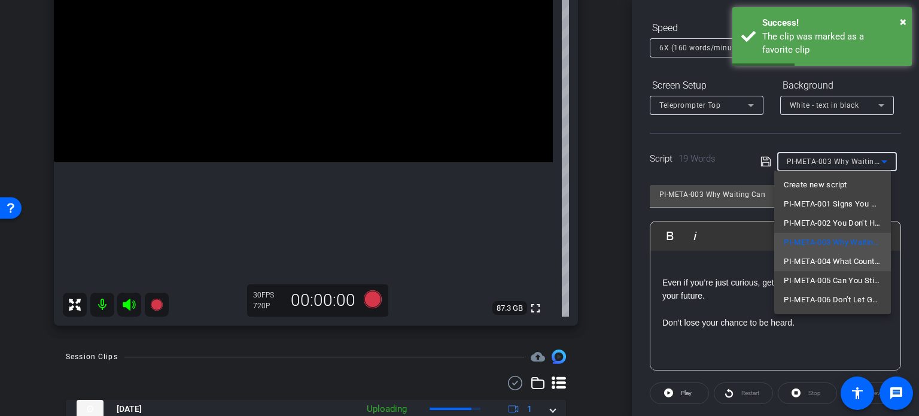
click at [848, 263] on span "PI-META-004 What Counts as a ‘Case,’ Anyway?" at bounding box center [833, 261] width 98 height 14
type input "PI-META-004 What Counts as a ‘Case,’ Anyway?"
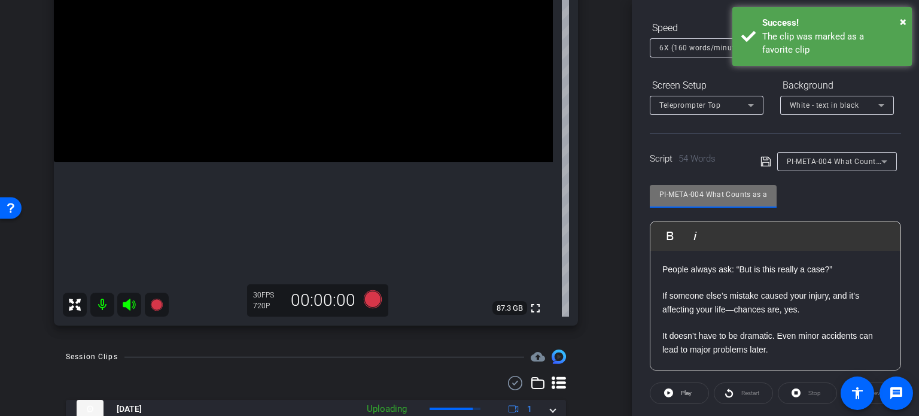
scroll to position [0, 53]
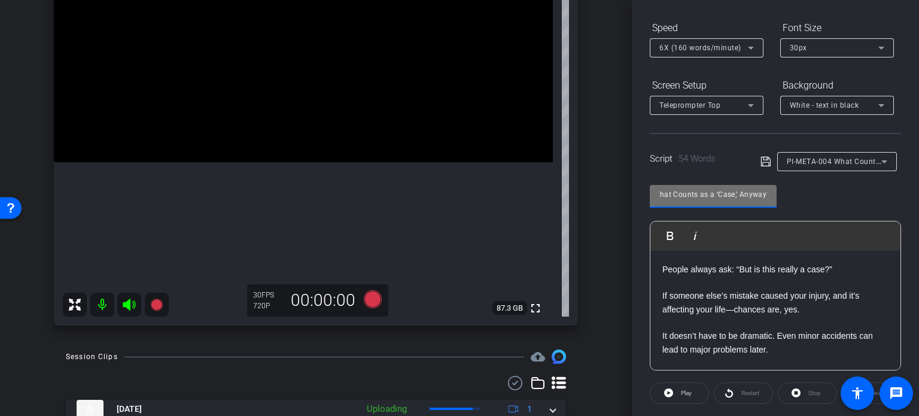
drag, startPoint x: 711, startPoint y: 194, endPoint x: 781, endPoint y: 182, distance: 70.4
click at [781, 182] on div "PI-META-004 What Counts as a ‘Case,’ Anyway? Play Play from this location Play …" at bounding box center [775, 273] width 251 height 194
click at [724, 200] on input "PI-META-004 What Counts as a ‘Case,’ Anyway?" at bounding box center [713, 194] width 108 height 14
drag, startPoint x: 674, startPoint y: 195, endPoint x: 623, endPoint y: 203, distance: 51.4
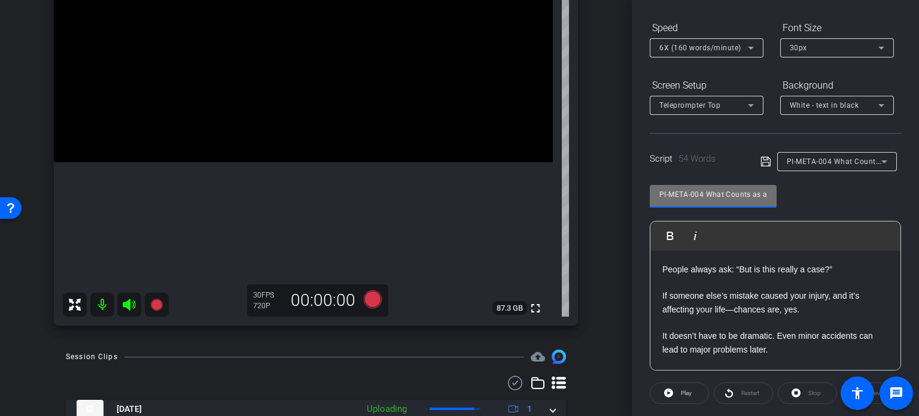
click at [623, 203] on div "arrow_back Hunter,Horace_Shoot06_08252025 Back to project Send invite account_b…" at bounding box center [459, 208] width 919 height 416
click at [684, 190] on input "PI-META-004 What Counts as a ‘Case,’ Anyway?" at bounding box center [713, 194] width 108 height 14
drag, startPoint x: 703, startPoint y: 193, endPoint x: 594, endPoint y: 204, distance: 110.0
click at [594, 204] on div "arrow_back Hunter,Horace_Shoot06_08252025 Back to project Send invite account_b…" at bounding box center [459, 208] width 919 height 416
click at [594, 205] on div "Horace Hunter iPhone 16 info ROOM ID: 814204930 85% battery_std fullscreen sett…" at bounding box center [316, 104] width 572 height 465
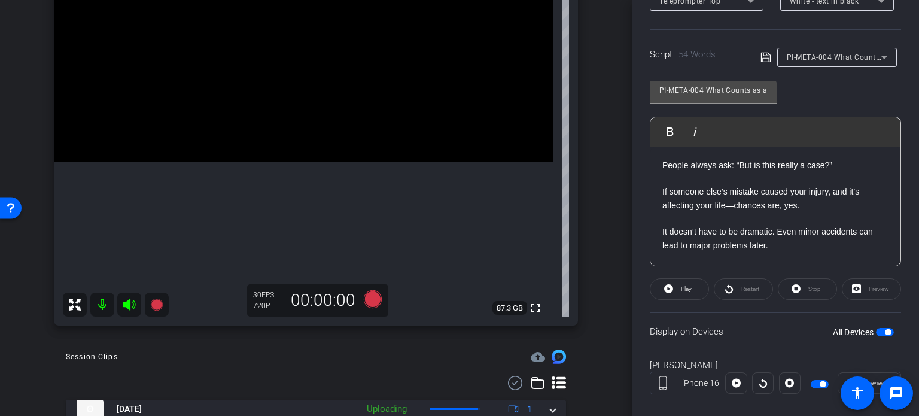
scroll to position [237, 0]
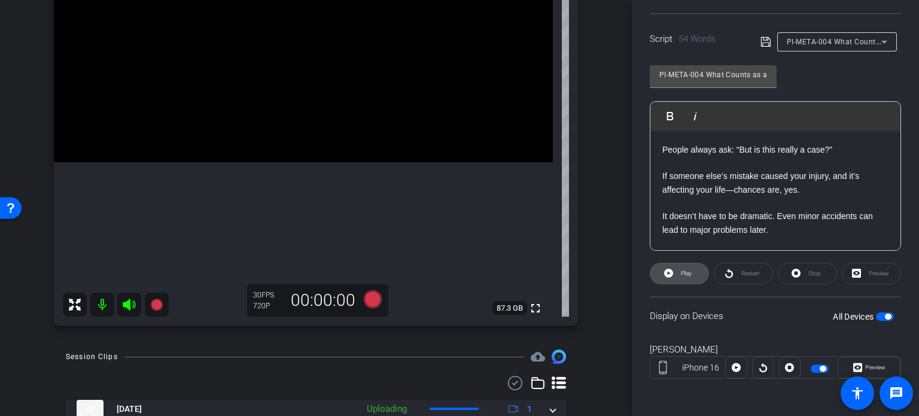
click at [684, 273] on span "Play" at bounding box center [686, 273] width 11 height 7
click at [873, 368] on span "Preview" at bounding box center [875, 367] width 20 height 7
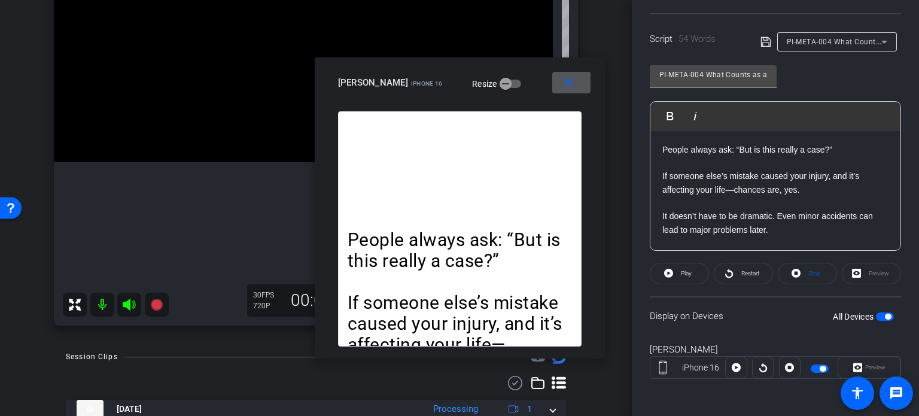
click at [577, 81] on span at bounding box center [571, 82] width 38 height 29
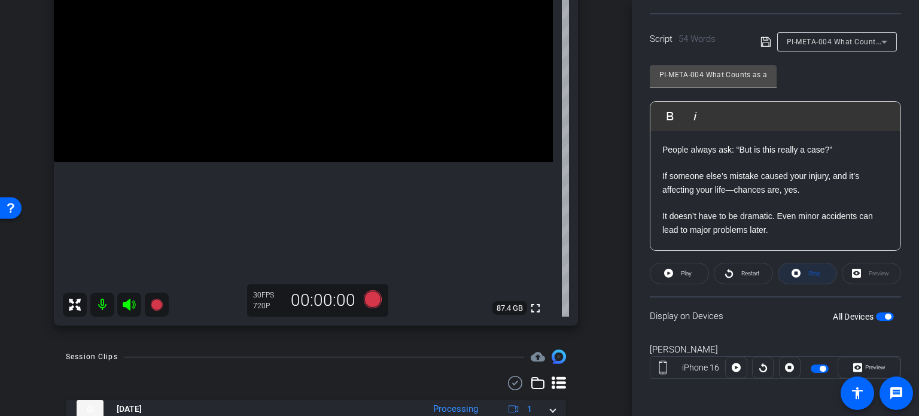
click at [812, 270] on span "Stop" at bounding box center [814, 273] width 13 height 7
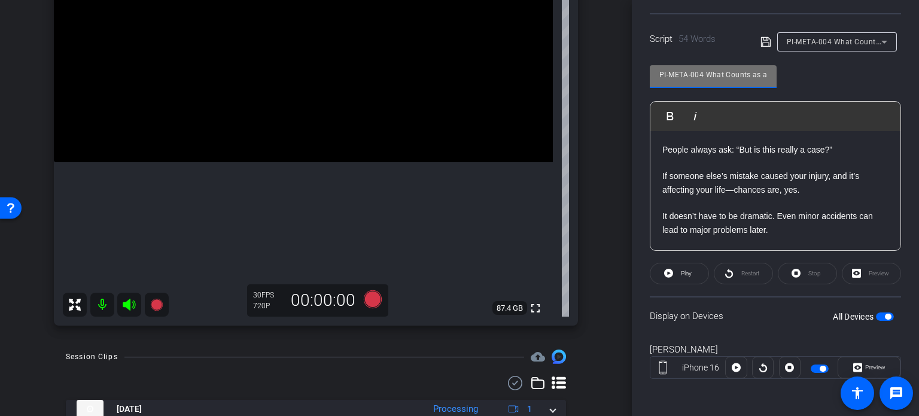
drag, startPoint x: 701, startPoint y: 70, endPoint x: 583, endPoint y: 81, distance: 119.0
click at [583, 81] on div "arrow_back Hunter,Horace_Shoot06_08252025 Back to project Send invite account_b…" at bounding box center [459, 208] width 919 height 416
click at [583, 81] on div "Horace Hunter iPhone 16 info ROOM ID: 814204930 85% battery_std fullscreen sett…" at bounding box center [316, 104] width 572 height 465
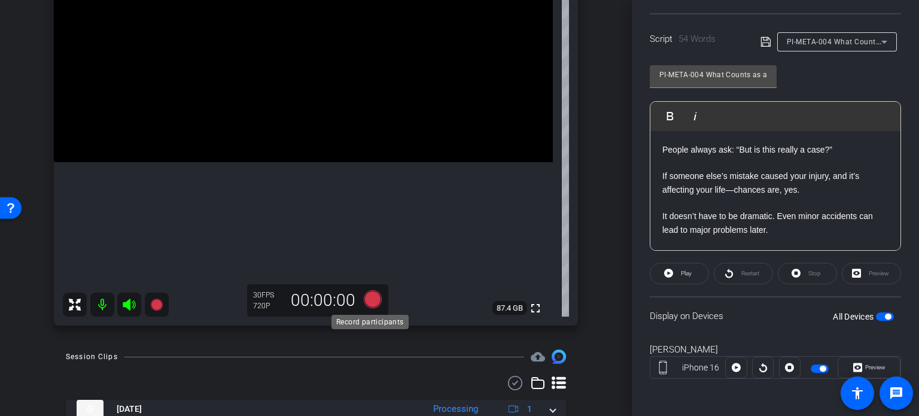
click at [371, 303] on icon at bounding box center [373, 299] width 18 height 18
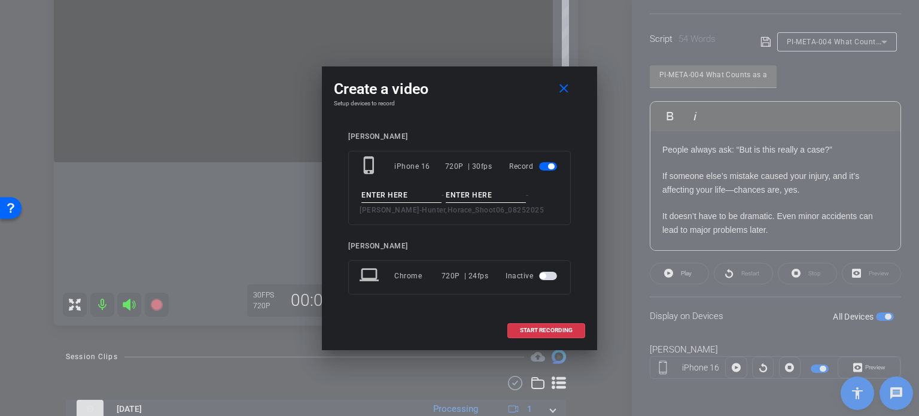
click at [395, 200] on input at bounding box center [401, 195] width 80 height 15
paste input "PI-META-004"
type input "PI-META-004"
click at [445, 191] on div "PI-META-004 - - Horace Hunter - Hunter,Horace_Shoot06_08252025" at bounding box center [460, 202] width 200 height 29
click at [450, 189] on input at bounding box center [486, 195] width 80 height 15
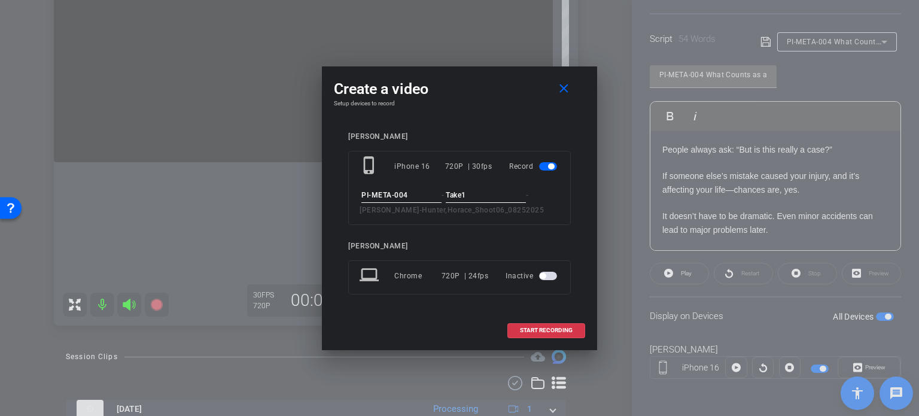
type input "Take1"
click at [498, 119] on div "Create a video close Setup devices to record Horace Hunter phone_iphone iPhone …" at bounding box center [459, 208] width 275 height 284
click at [565, 329] on span "START RECORDING" at bounding box center [546, 330] width 53 height 6
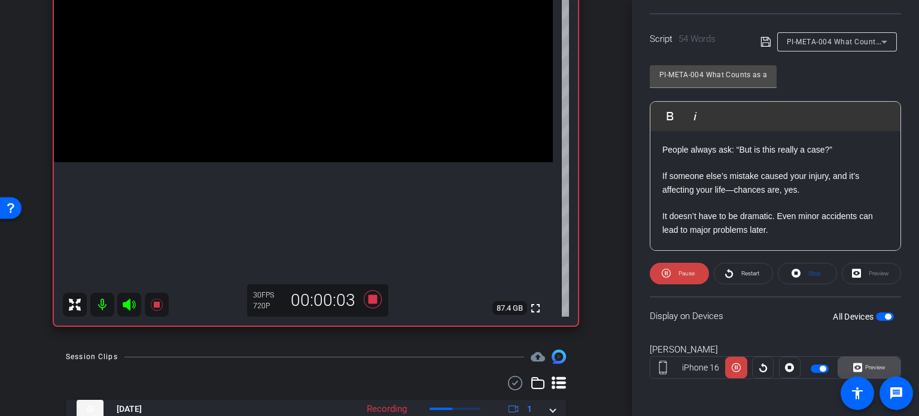
click at [876, 364] on span "Preview" at bounding box center [875, 367] width 20 height 7
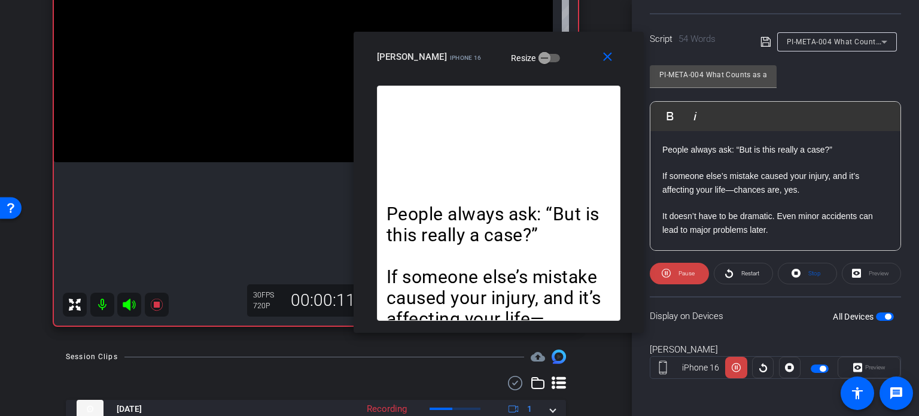
drag, startPoint x: 419, startPoint y: 100, endPoint x: 447, endPoint y: 79, distance: 34.9
click at [447, 79] on div "close Horace Hunter iPhone 16 Resize" at bounding box center [499, 59] width 290 height 54
click at [684, 276] on span "Pause" at bounding box center [684, 273] width 19 height 17
click at [812, 279] on span "Stop" at bounding box center [813, 273] width 16 height 17
click at [671, 273] on icon at bounding box center [668, 273] width 9 height 9
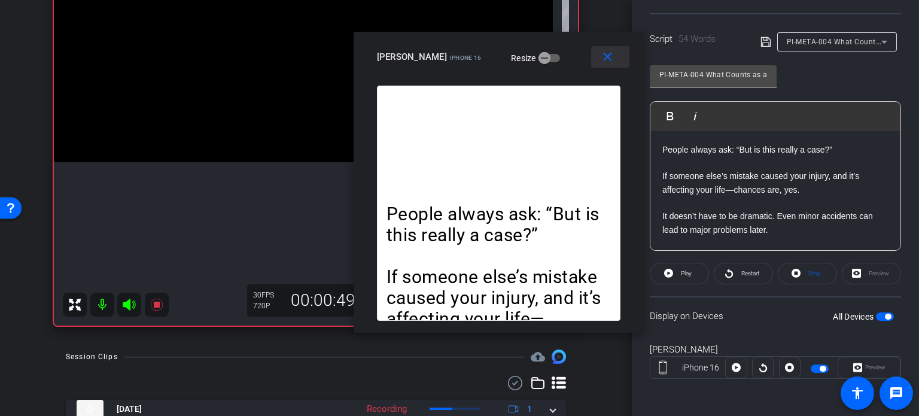
click at [610, 53] on mat-icon "close" at bounding box center [607, 57] width 15 height 15
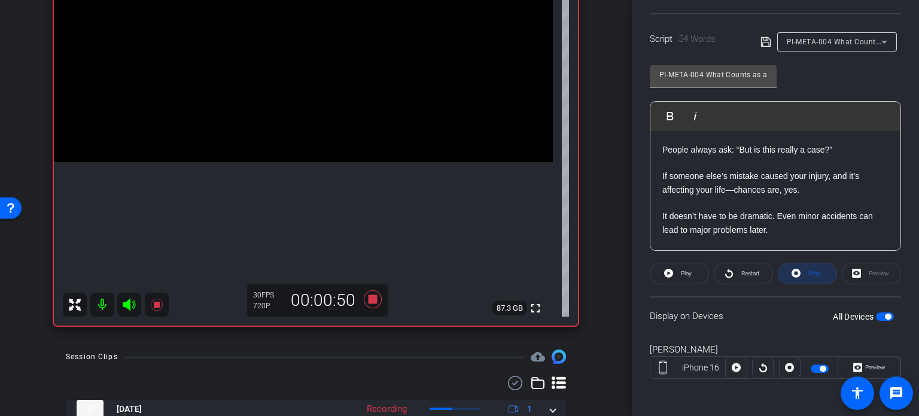
click at [819, 272] on span at bounding box center [807, 273] width 58 height 29
click at [367, 294] on icon at bounding box center [373, 299] width 18 height 18
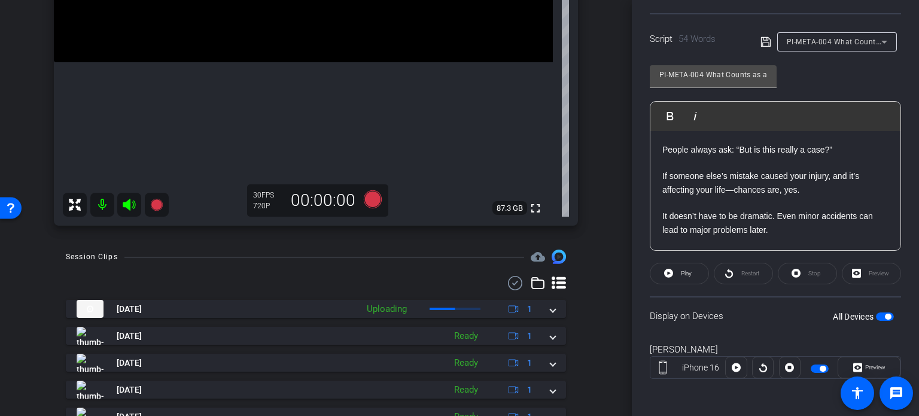
scroll to position [299, 0]
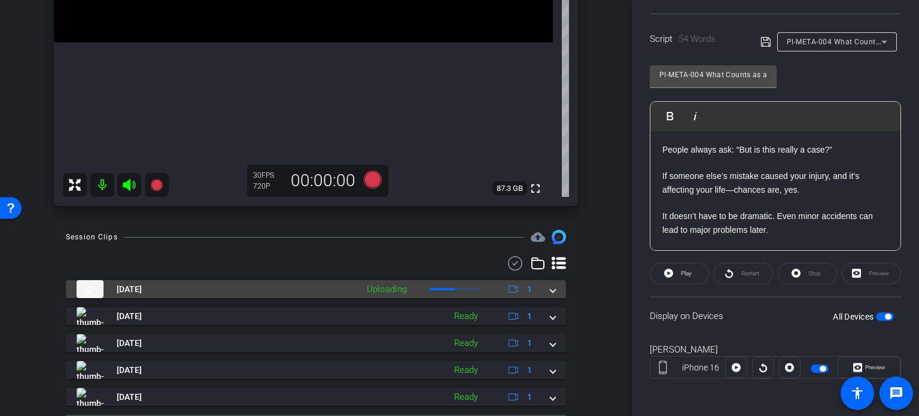
click at [555, 288] on mat-expansion-panel-header "Aug 25, 2025 Uploading 1" at bounding box center [316, 289] width 500 height 18
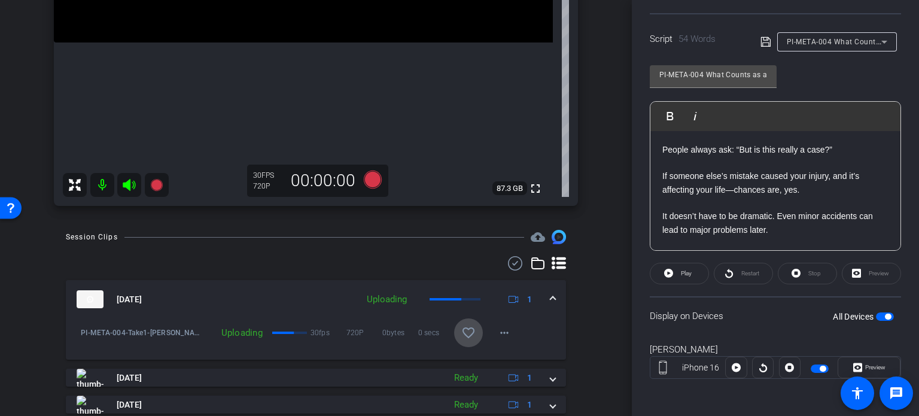
click at [467, 330] on mat-icon "favorite_border" at bounding box center [468, 332] width 14 height 14
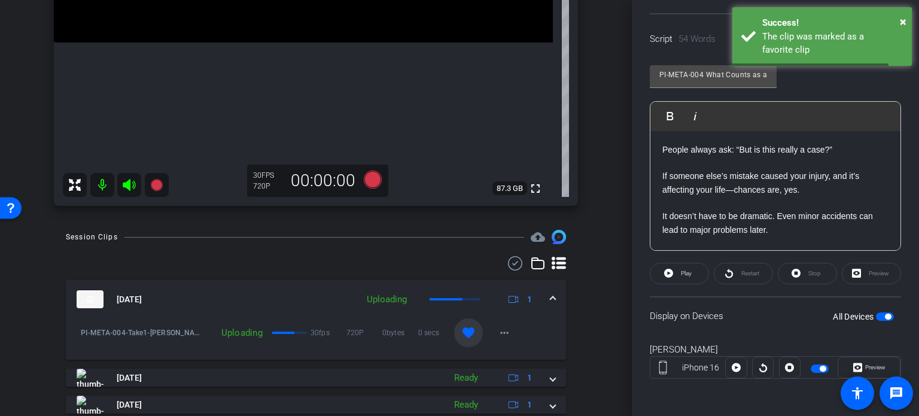
click at [554, 294] on mat-expansion-panel-header "Aug 25, 2025 Uploading 1" at bounding box center [316, 299] width 500 height 38
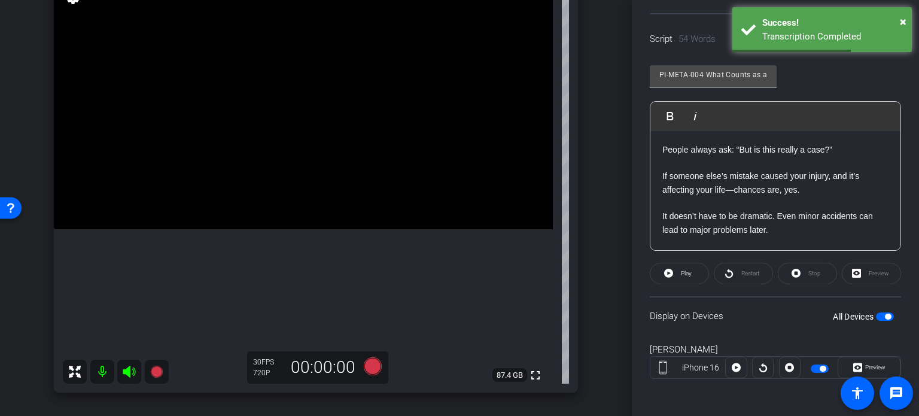
scroll to position [92, 0]
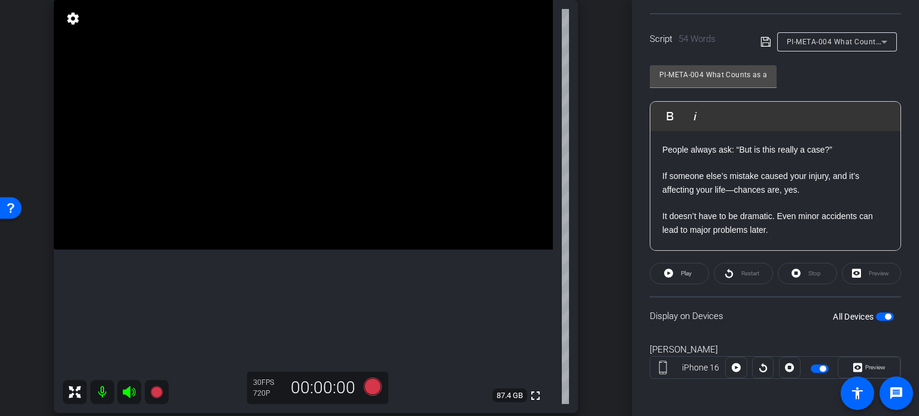
click at [607, 318] on div "arrow_back Hunter,Horace_Shoot06_08252025 Back to project Send invite account_b…" at bounding box center [316, 116] width 632 height 416
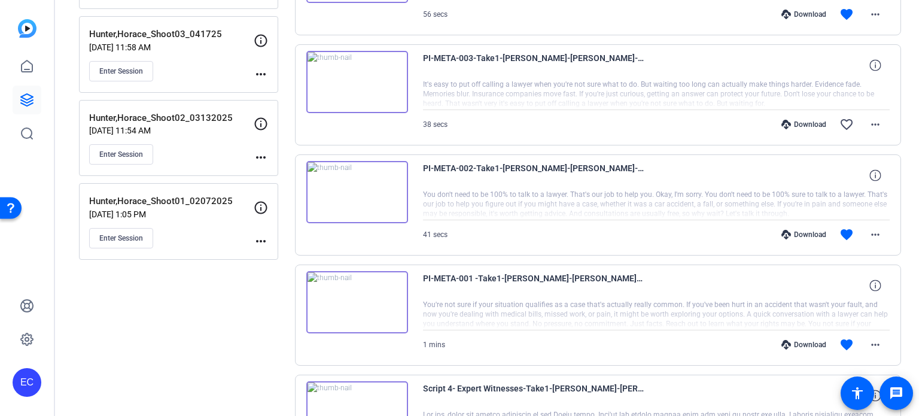
scroll to position [359, 0]
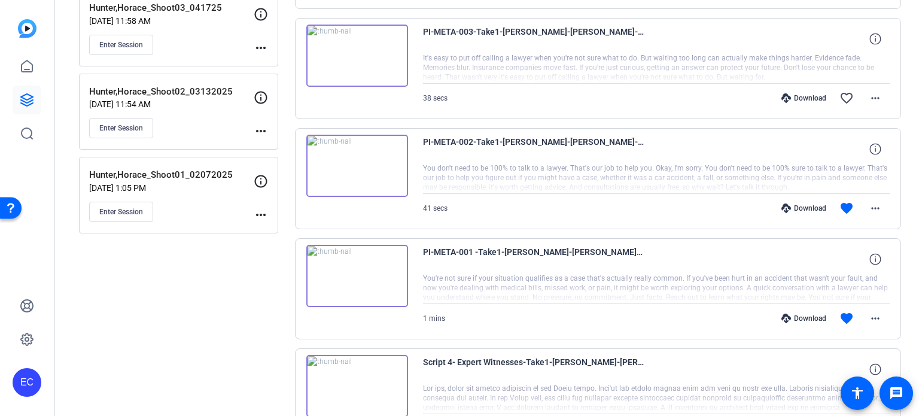
click at [805, 315] on div "Download" at bounding box center [803, 318] width 57 height 10
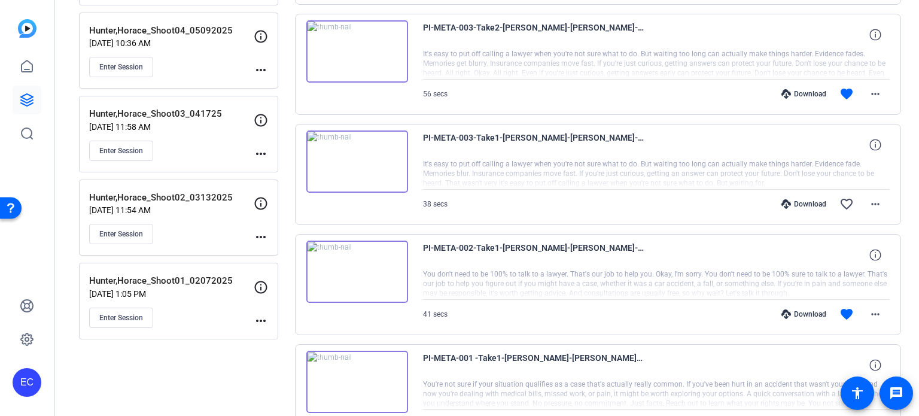
scroll to position [239, 0]
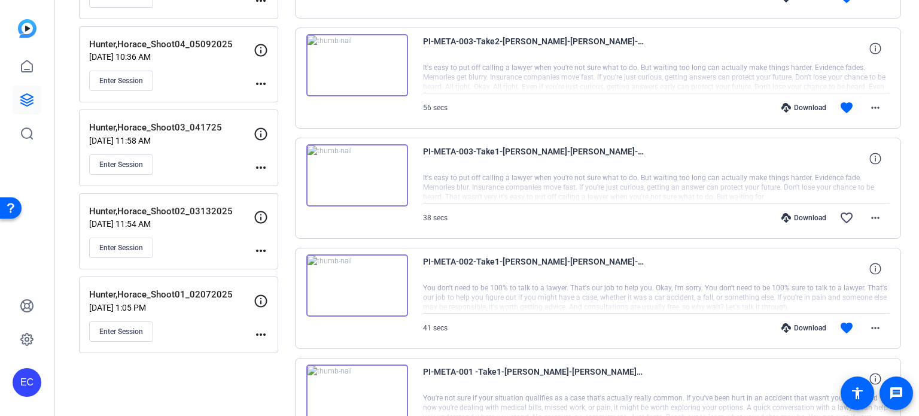
click at [800, 324] on div "Download" at bounding box center [803, 328] width 57 height 10
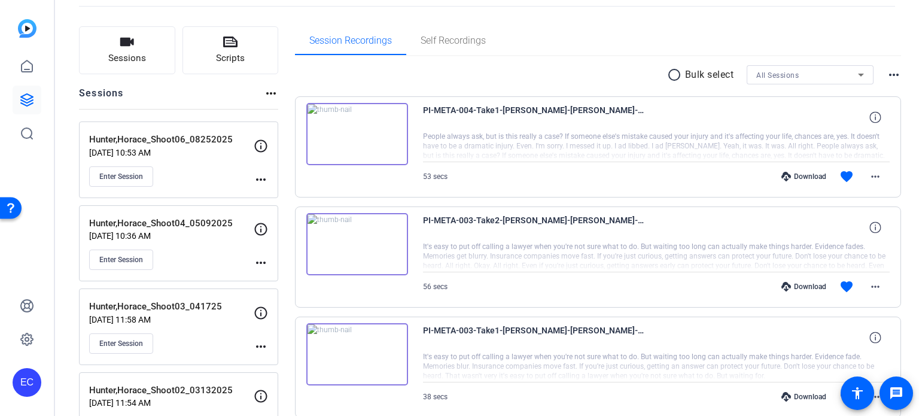
scroll to position [60, 0]
click at [808, 284] on div "Download" at bounding box center [803, 287] width 57 height 10
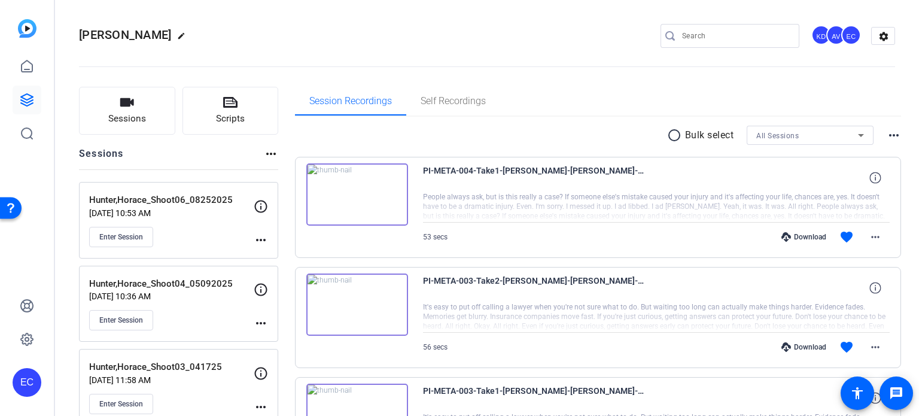
click at [799, 241] on div "Download" at bounding box center [803, 237] width 57 height 10
click at [229, 120] on span "Scripts" at bounding box center [230, 119] width 29 height 14
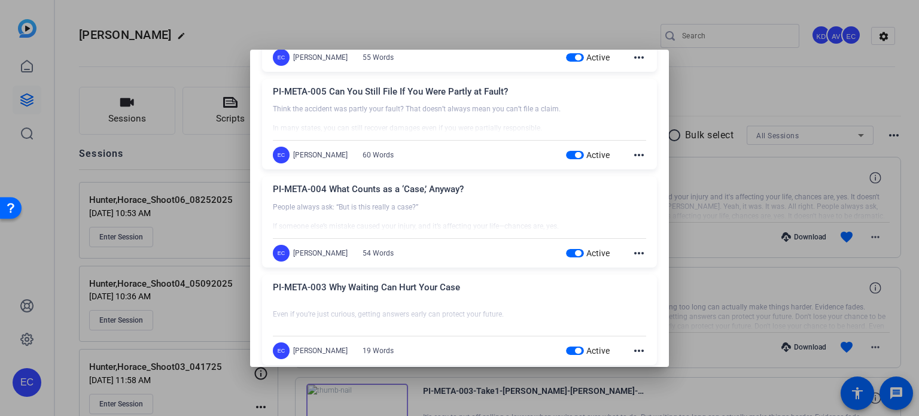
scroll to position [120, 0]
click at [566, 250] on span "button" at bounding box center [575, 251] width 18 height 8
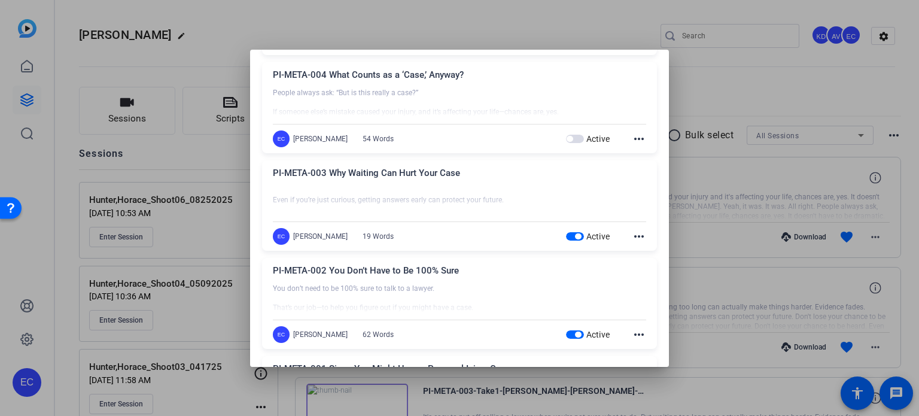
scroll to position [239, 0]
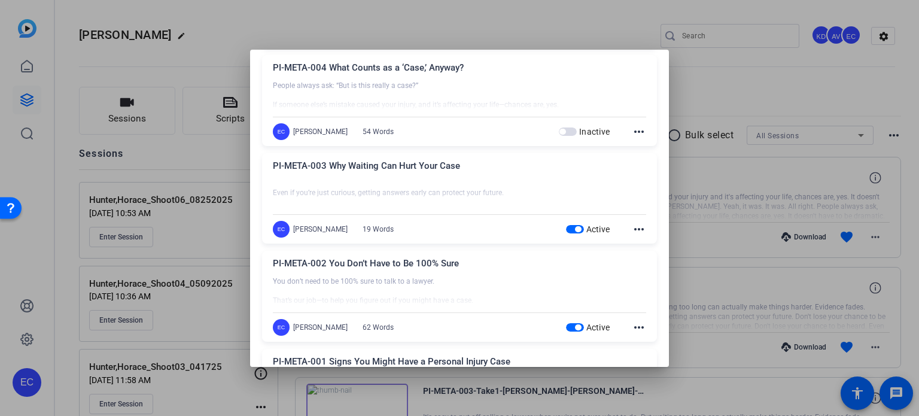
click at [567, 230] on span "button" at bounding box center [575, 229] width 18 height 8
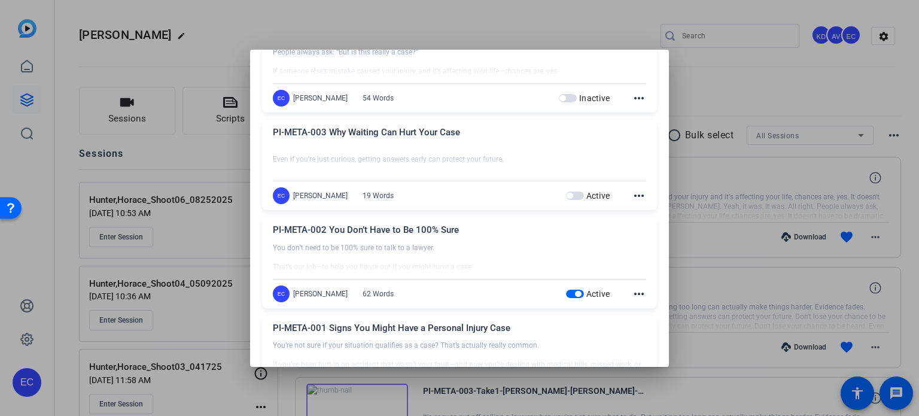
scroll to position [299, 0]
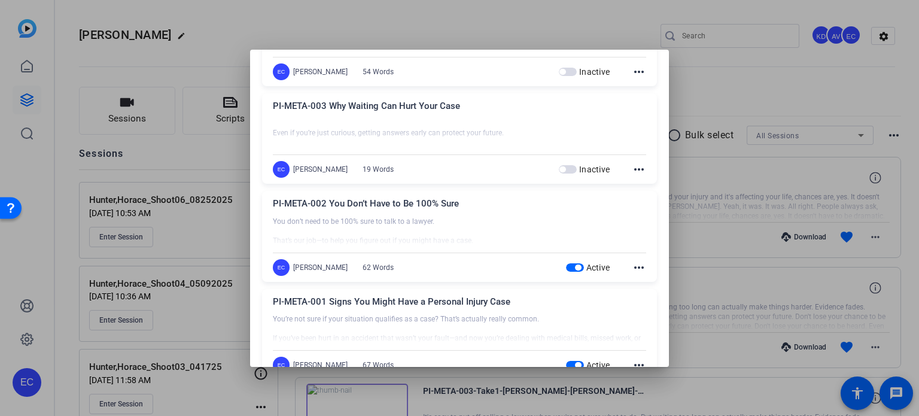
click at [575, 267] on span "button" at bounding box center [578, 267] width 6 height 6
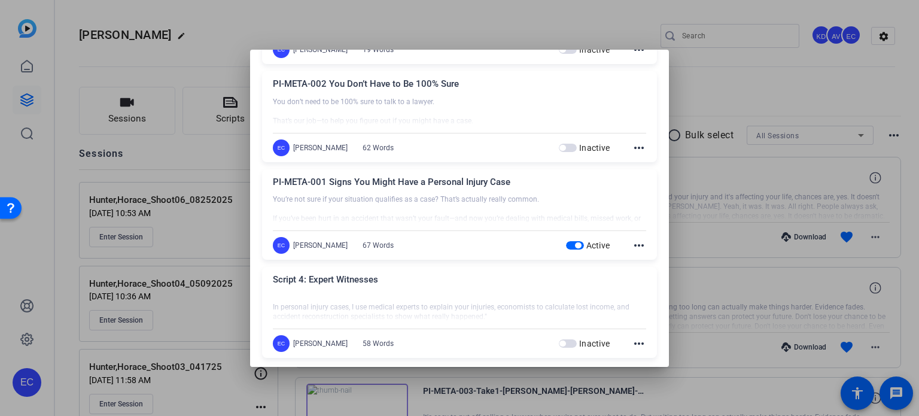
click at [567, 244] on span "button" at bounding box center [575, 245] width 18 height 8
click at [745, 217] on div at bounding box center [459, 208] width 919 height 416
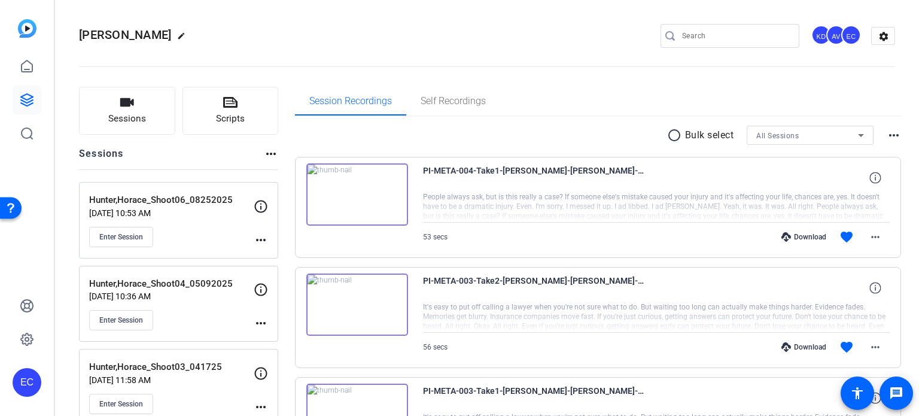
click at [261, 240] on mat-icon "more_horiz" at bounding box center [261, 240] width 14 height 14
click at [281, 260] on span "Edit Session" at bounding box center [290, 256] width 54 height 14
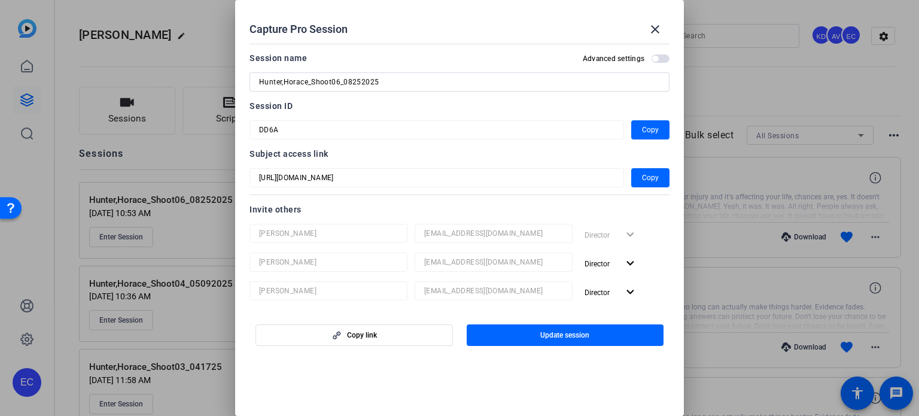
drag, startPoint x: 361, startPoint y: 86, endPoint x: 188, endPoint y: 81, distance: 172.3
click at [188, 81] on div "Capture Pro Session close Session name Advanced settings Hunter,Horace_Shoot06_…" at bounding box center [459, 208] width 919 height 416
drag, startPoint x: 656, startPoint y: 34, endPoint x: 175, endPoint y: 127, distance: 490.5
click at [656, 34] on mat-icon "close" at bounding box center [655, 29] width 14 height 14
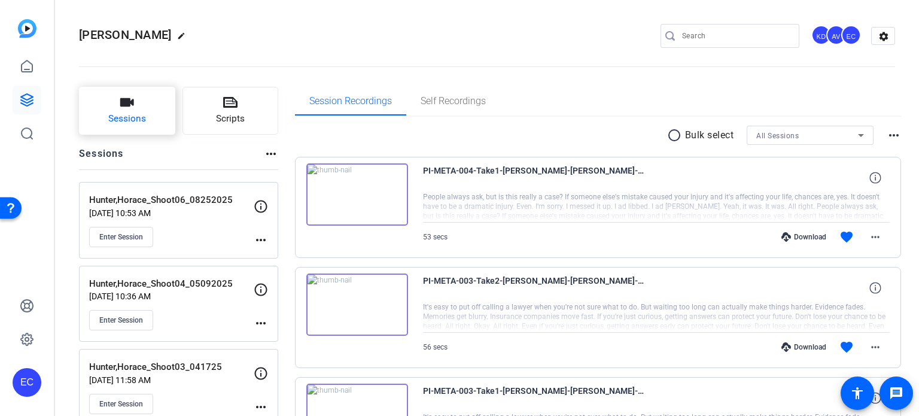
click at [121, 121] on span "Sessions" at bounding box center [127, 119] width 38 height 14
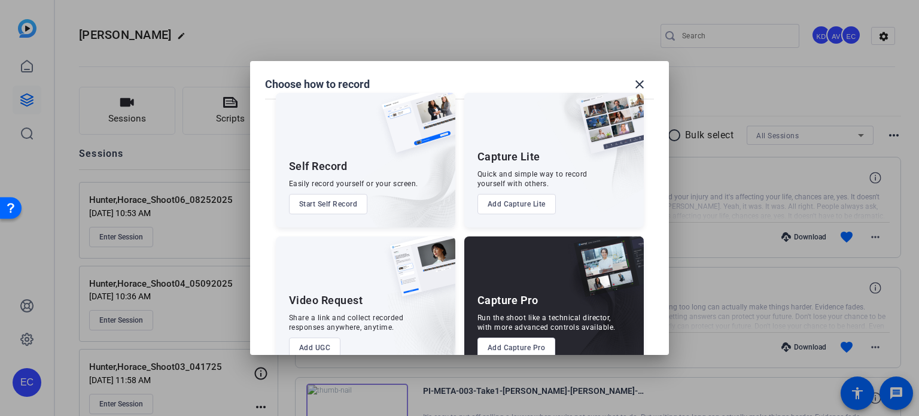
scroll to position [43, 0]
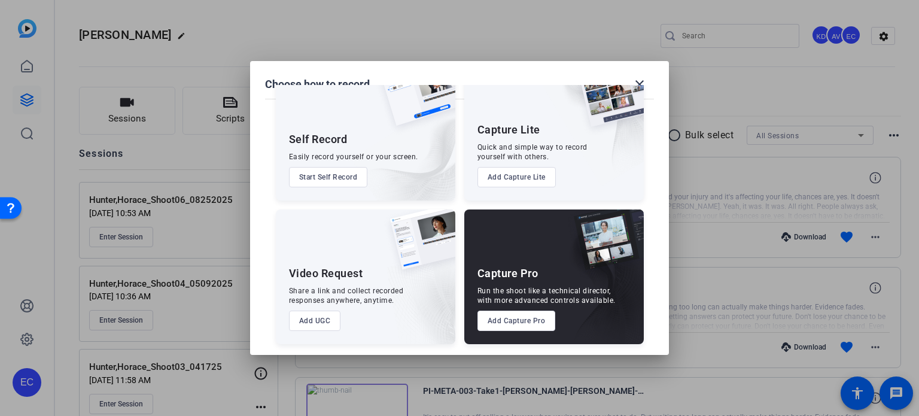
click at [507, 321] on button "Add Capture Pro" at bounding box center [516, 320] width 78 height 20
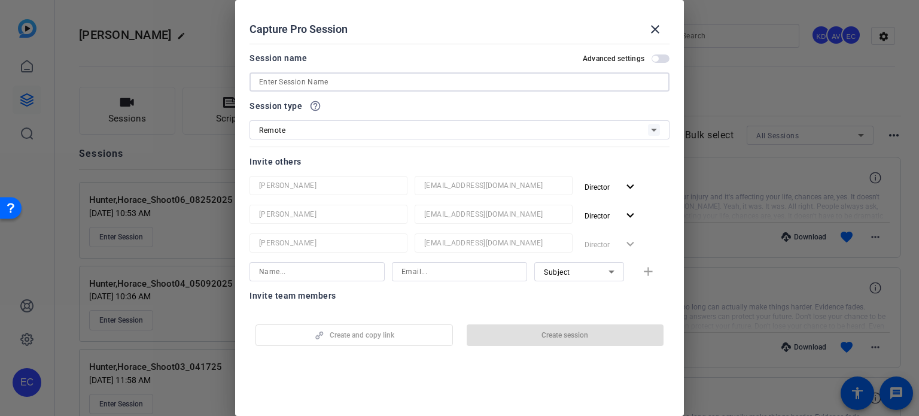
click at [269, 83] on input at bounding box center [459, 82] width 401 height 14
paste input "Hunter,Horace_Shoot06_08252025"
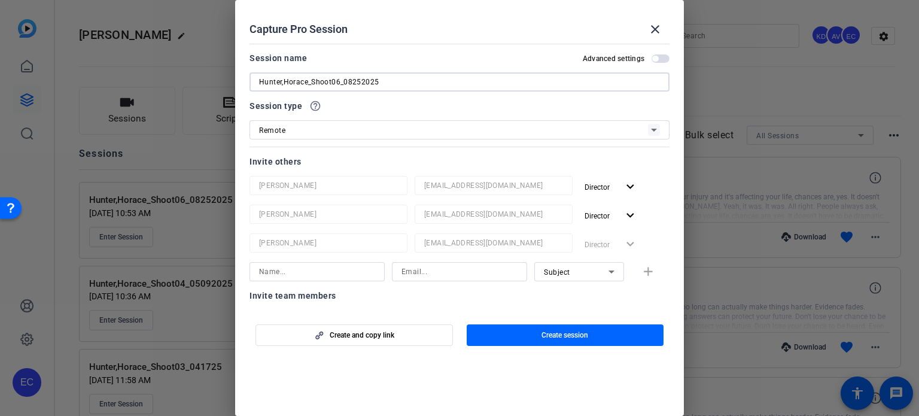
click at [337, 81] on input "Hunter,Horace_Shoot06_08252025" at bounding box center [459, 82] width 401 height 14
drag, startPoint x: 431, startPoint y: 75, endPoint x: 474, endPoint y: 74, distance: 43.1
click at [474, 75] on input "Hunter,Horace_Shoot07_08252025" at bounding box center [459, 82] width 401 height 14
type input "Hunter,Horace_Shoot07_TBD"
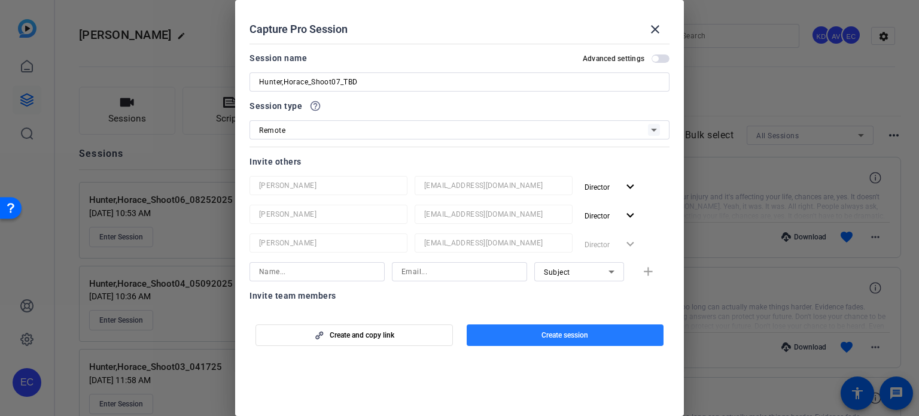
click at [562, 329] on span "button" at bounding box center [565, 335] width 197 height 29
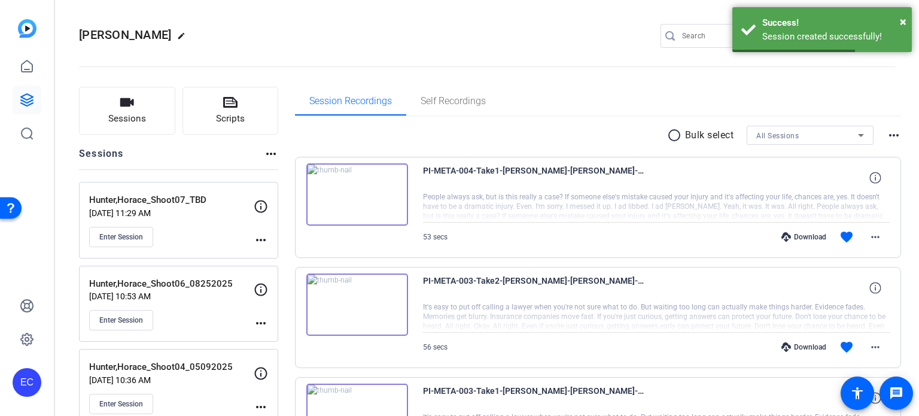
click at [256, 239] on mat-icon "more_horiz" at bounding box center [261, 240] width 14 height 14
click at [293, 257] on span "Edit Session" at bounding box center [290, 256] width 54 height 14
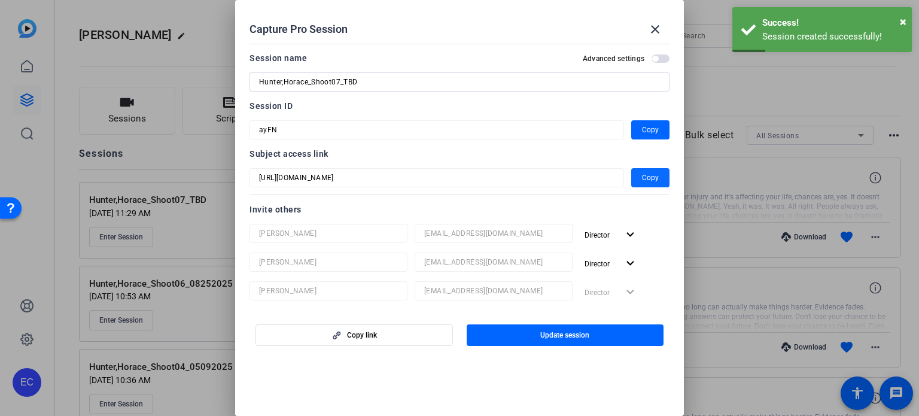
click at [635, 168] on span "button" at bounding box center [650, 177] width 38 height 29
